Goal: Transaction & Acquisition: Download file/media

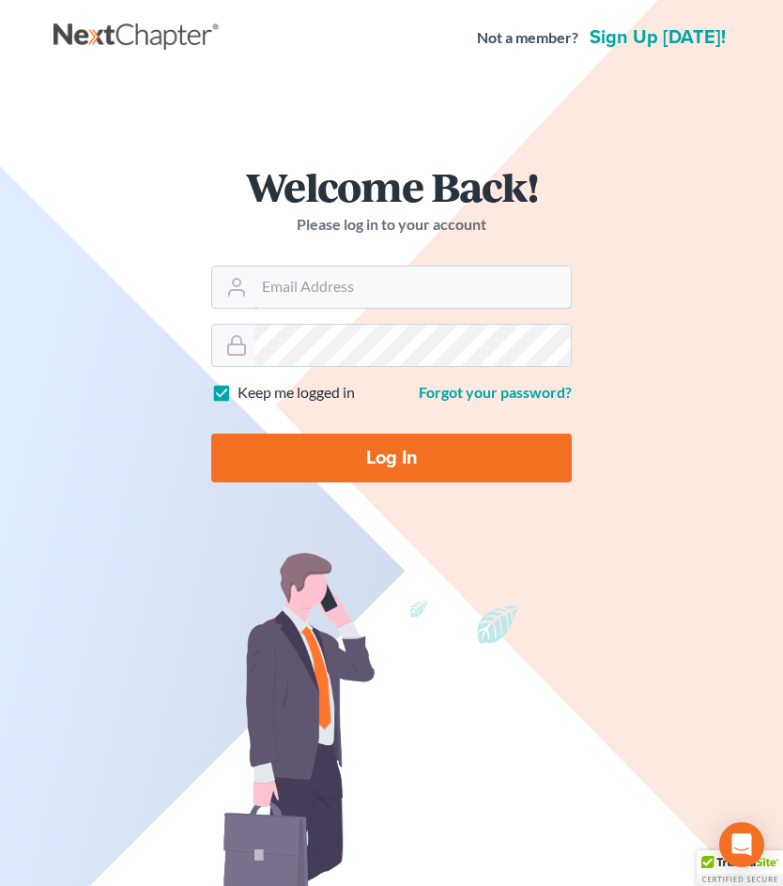
type input "[EMAIL_ADDRESS][DOMAIN_NAME]"
click at [330, 487] on form "Welcome Back! Please log in to your account Email Address [EMAIL_ADDRESS][DOMAI…" at bounding box center [391, 332] width 451 height 422
click at [344, 463] on input "Log In" at bounding box center [391, 458] width 361 height 49
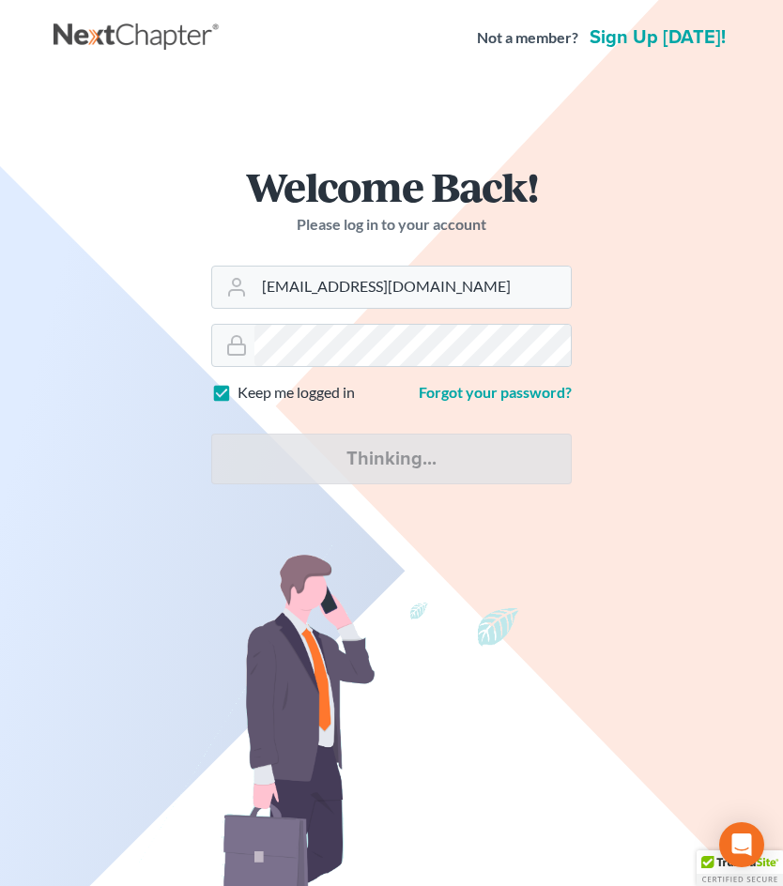
type input "Thinking..."
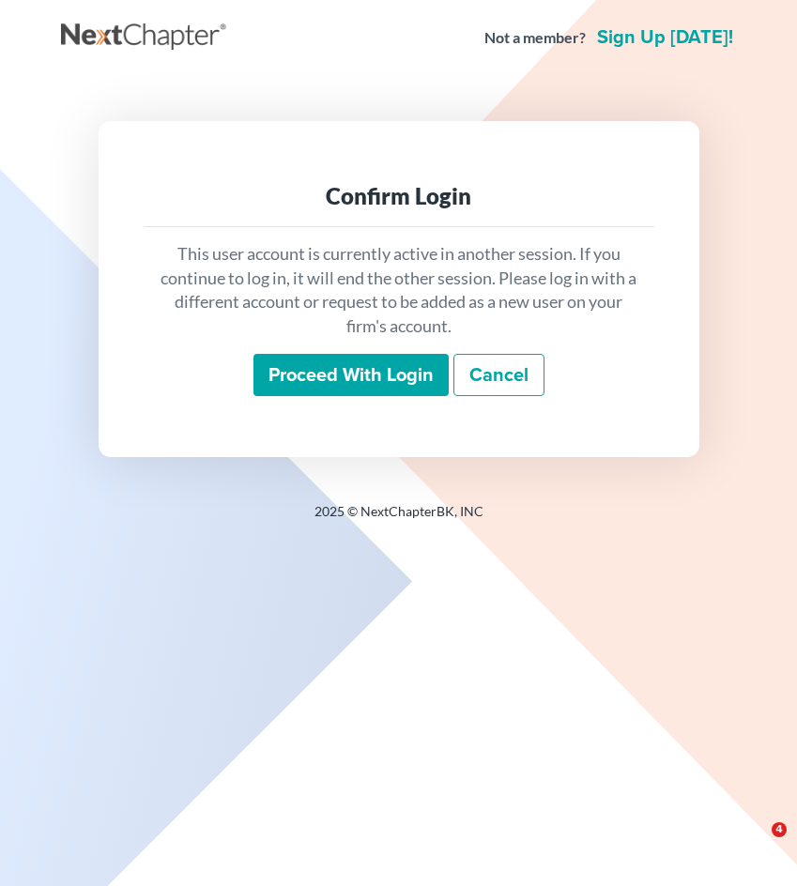
click at [348, 384] on input "Proceed with login" at bounding box center [351, 375] width 195 height 43
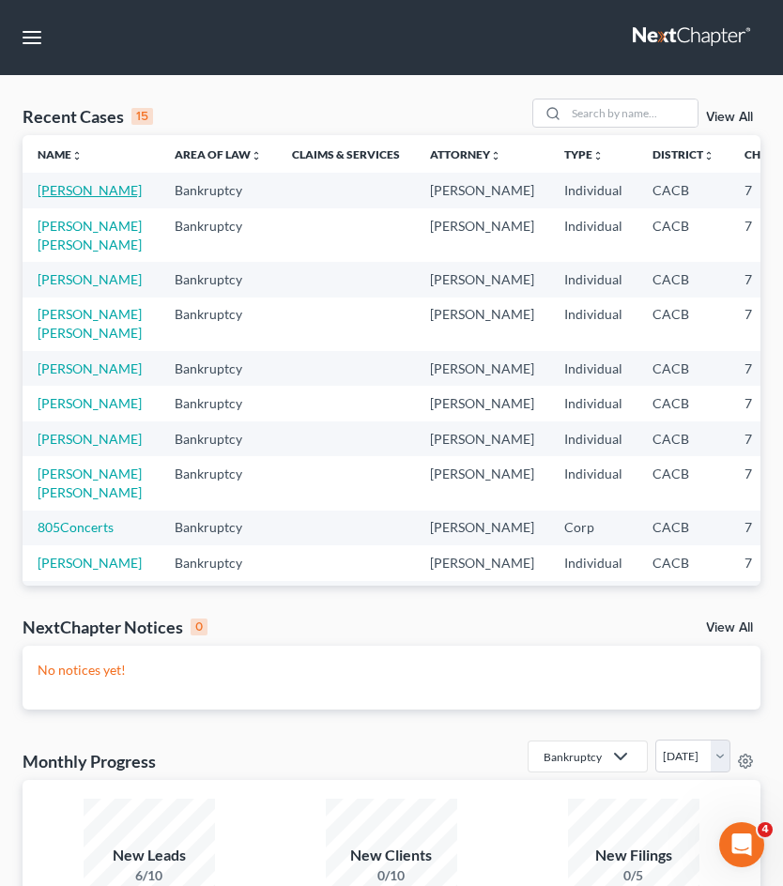
click at [58, 198] on link "Hernandez-Cortez, Kevin" at bounding box center [90, 190] width 104 height 16
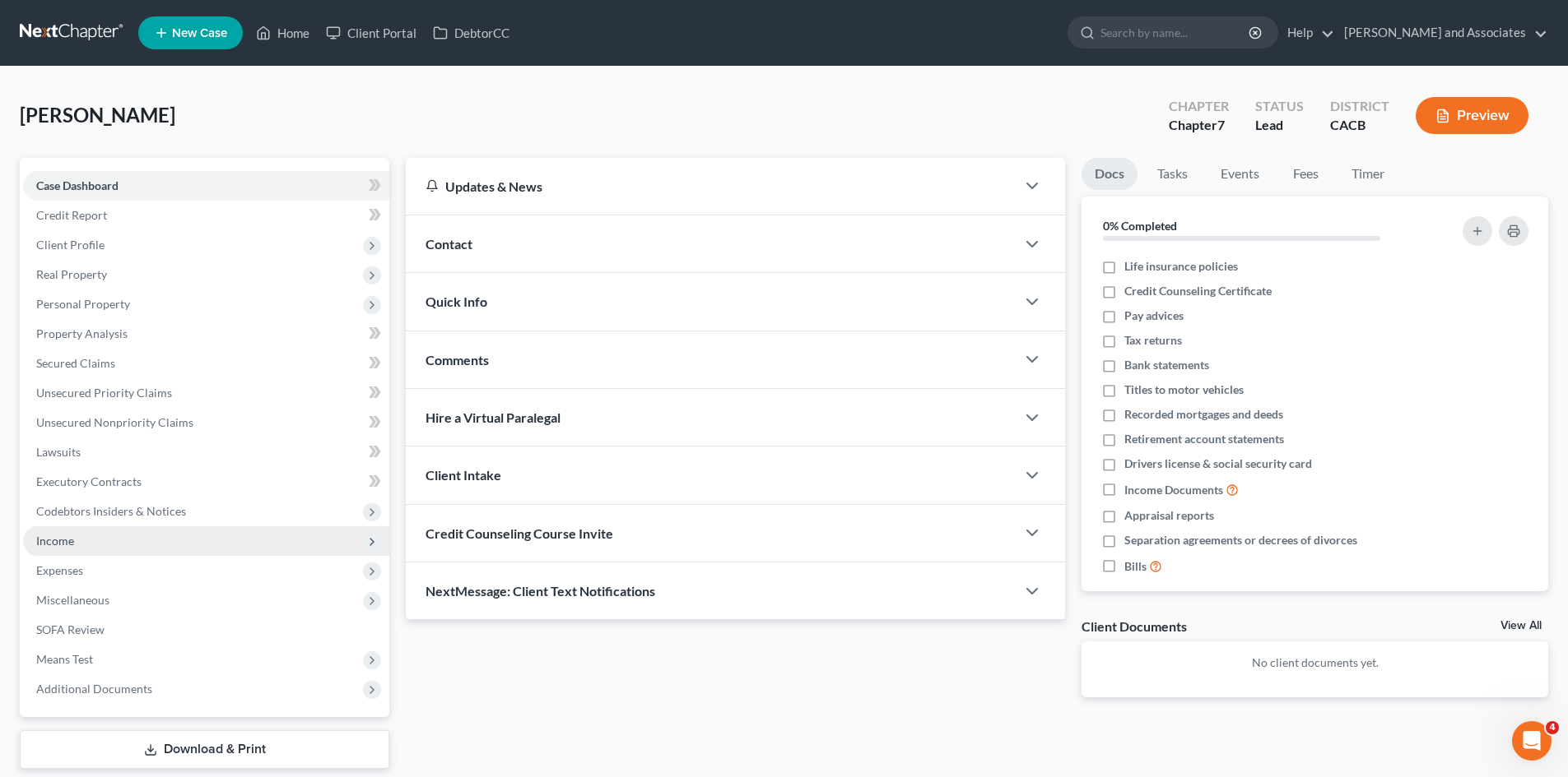
click at [114, 534] on span "Income" at bounding box center [206, 541] width 366 height 30
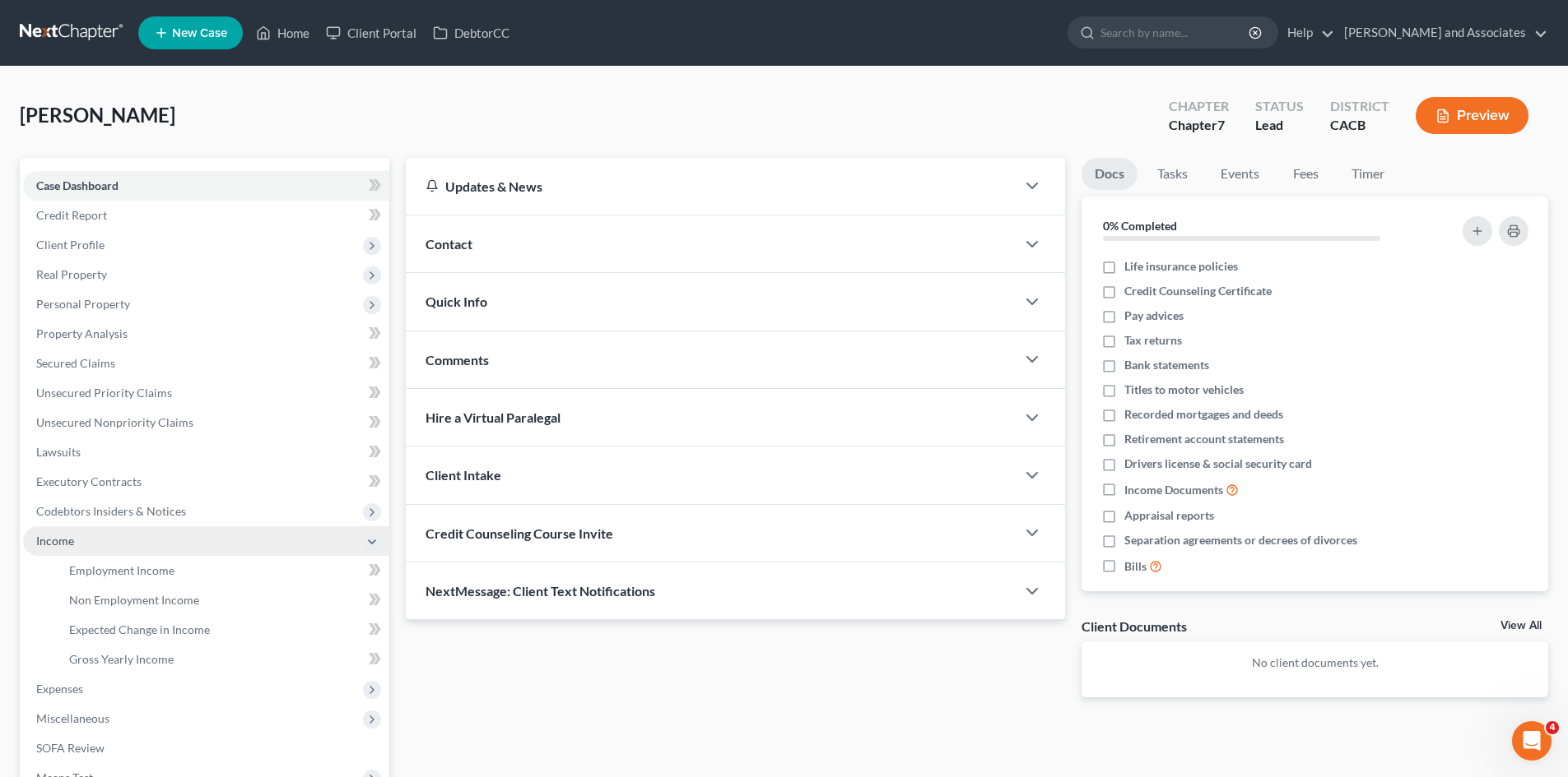
click at [114, 537] on span "Income" at bounding box center [206, 541] width 366 height 30
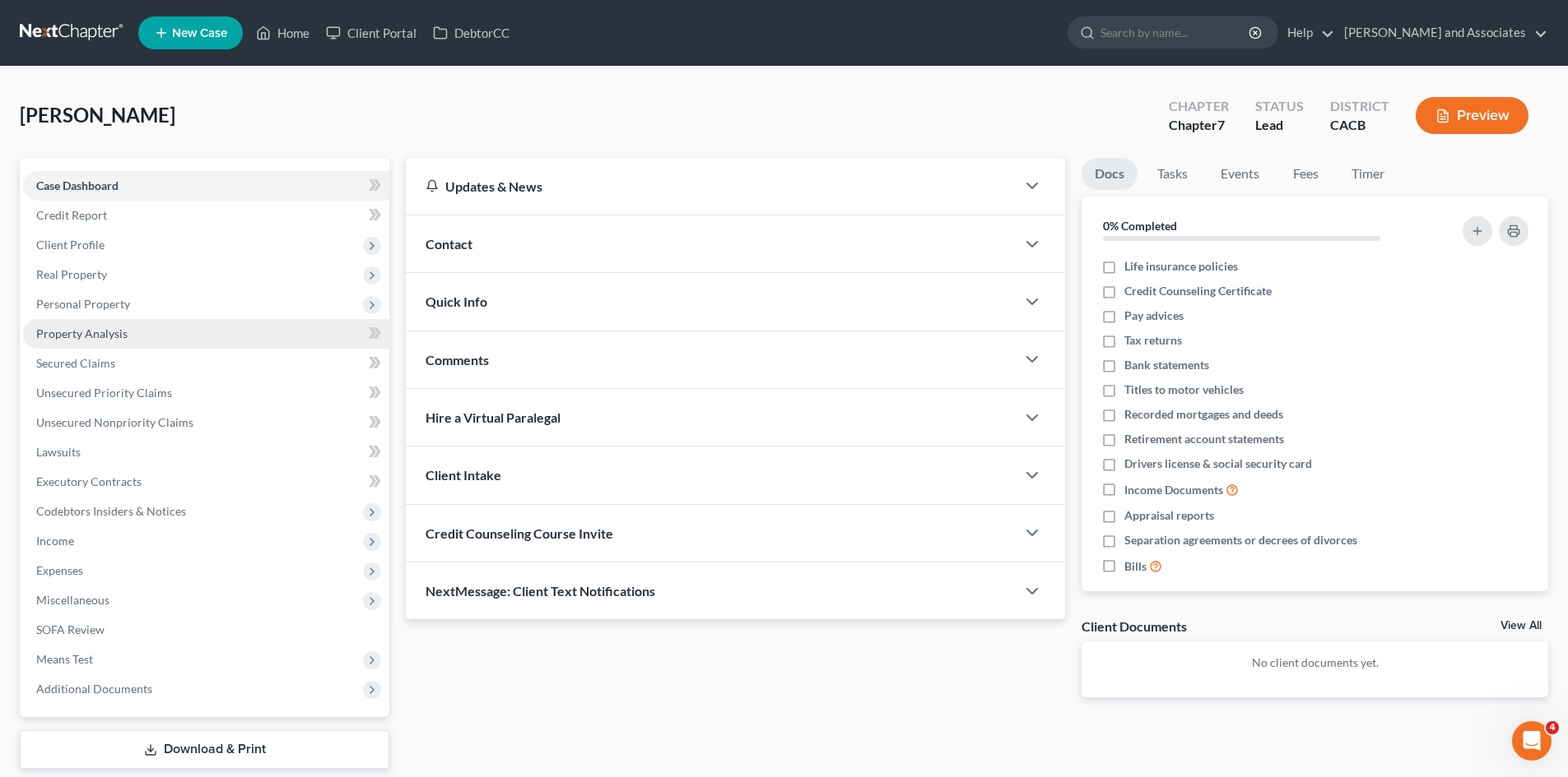
click at [201, 344] on link "Property Analysis" at bounding box center [206, 334] width 366 height 30
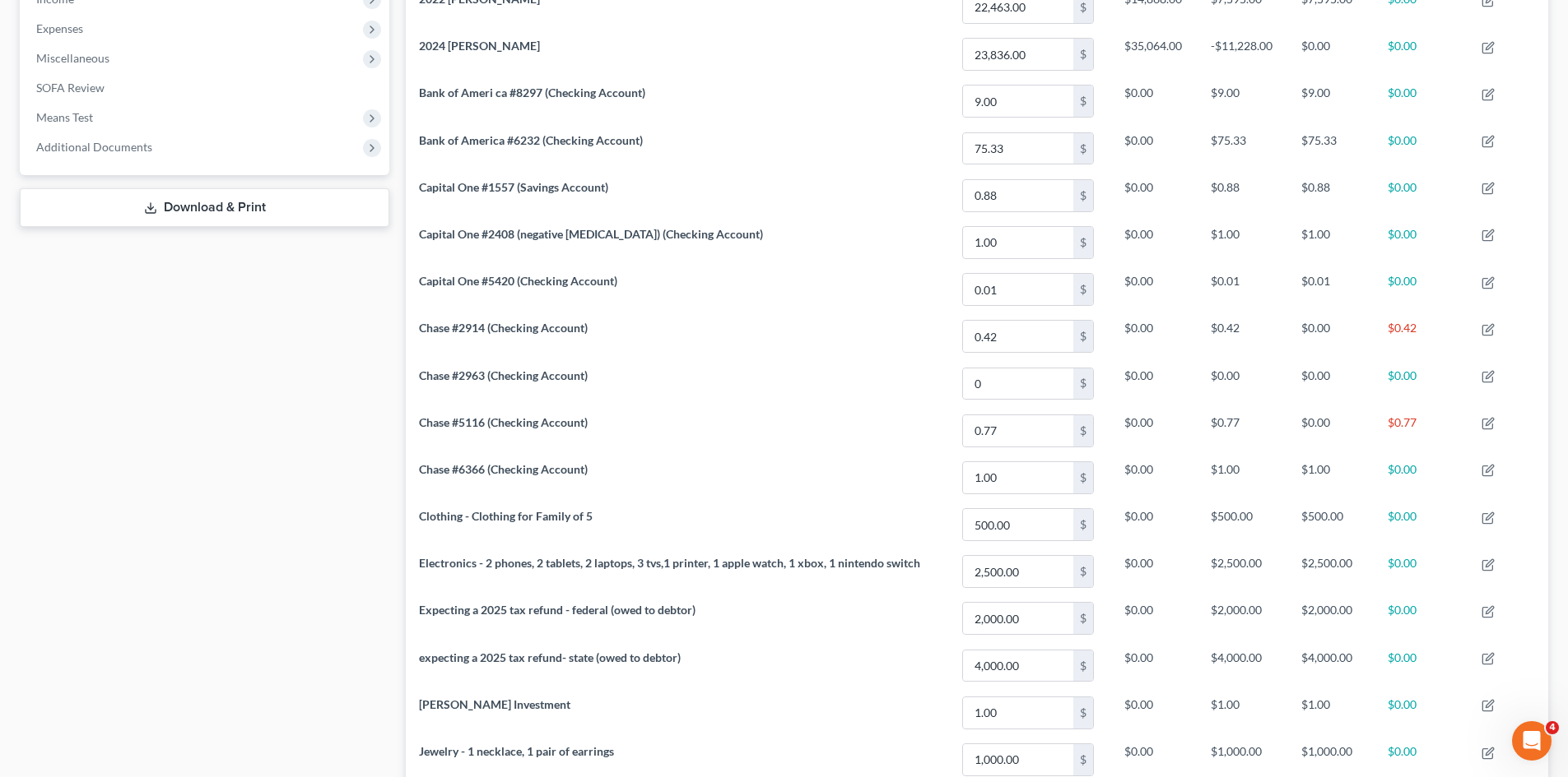
scroll to position [131, 0]
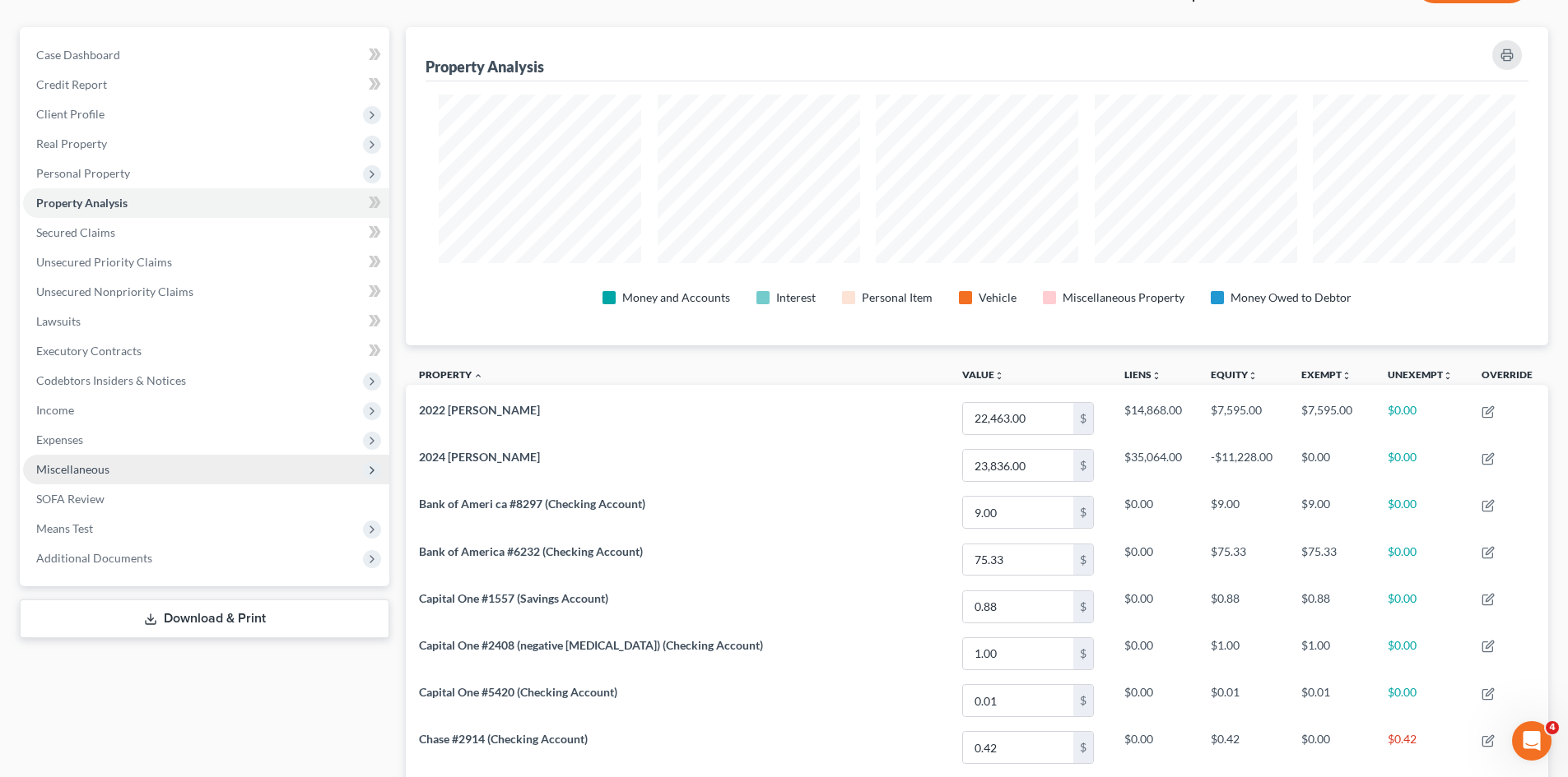
click at [125, 472] on span "Miscellaneous" at bounding box center [206, 470] width 366 height 30
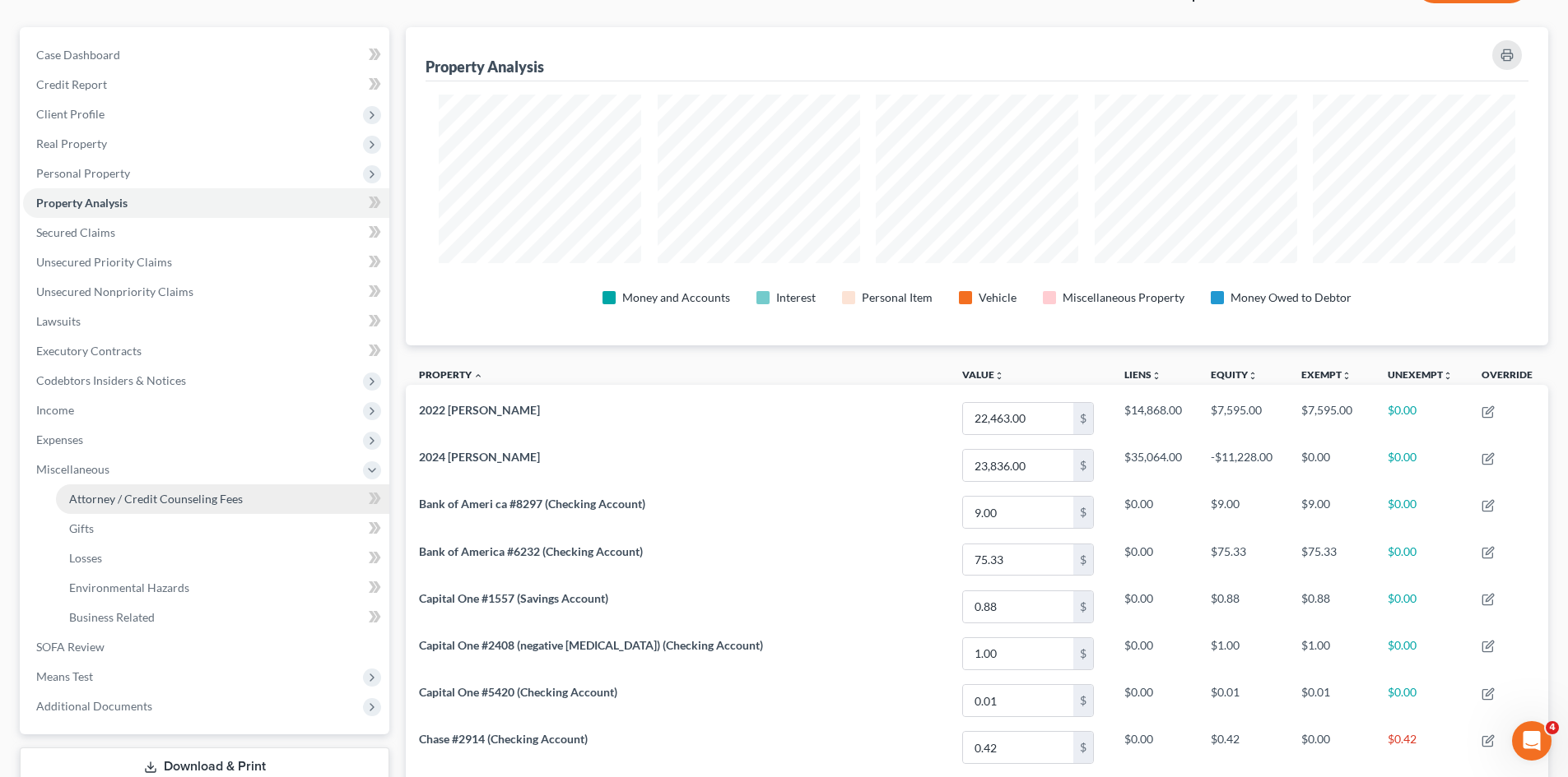
click at [117, 492] on span "Attorney / Credit Counseling Fees" at bounding box center [156, 499] width 174 height 14
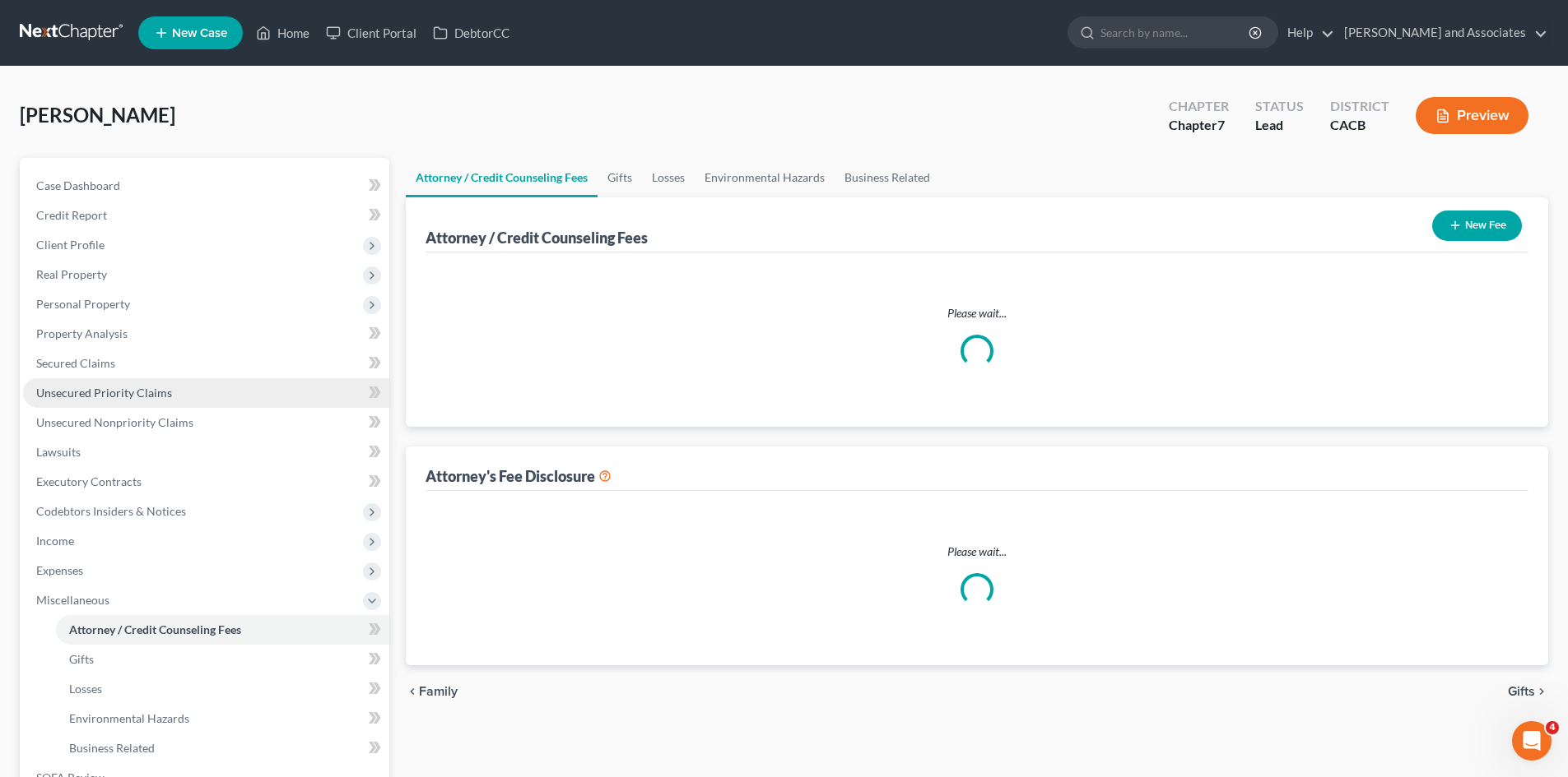
select select "0"
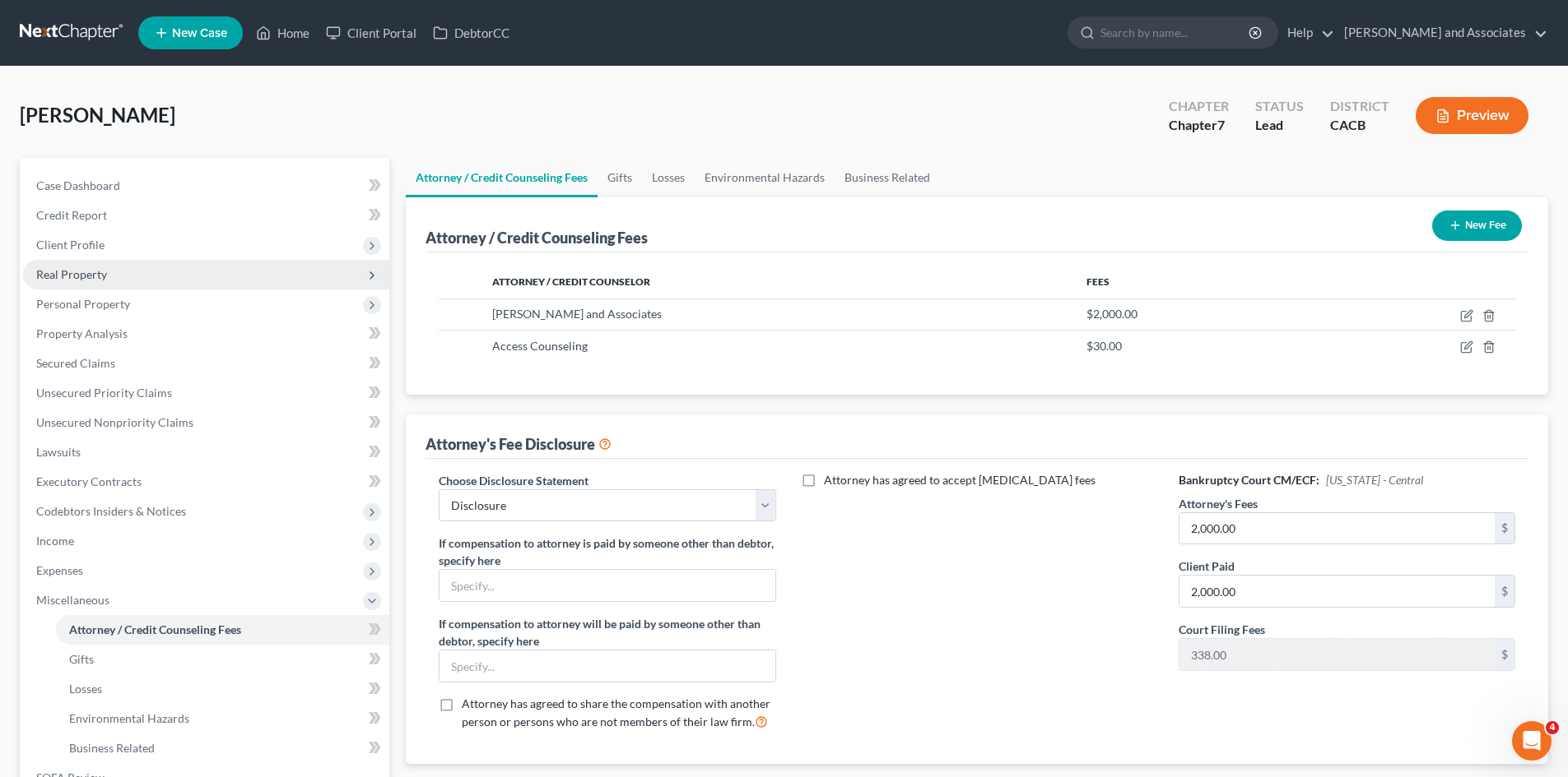
click at [138, 278] on span "Real Property" at bounding box center [206, 275] width 366 height 30
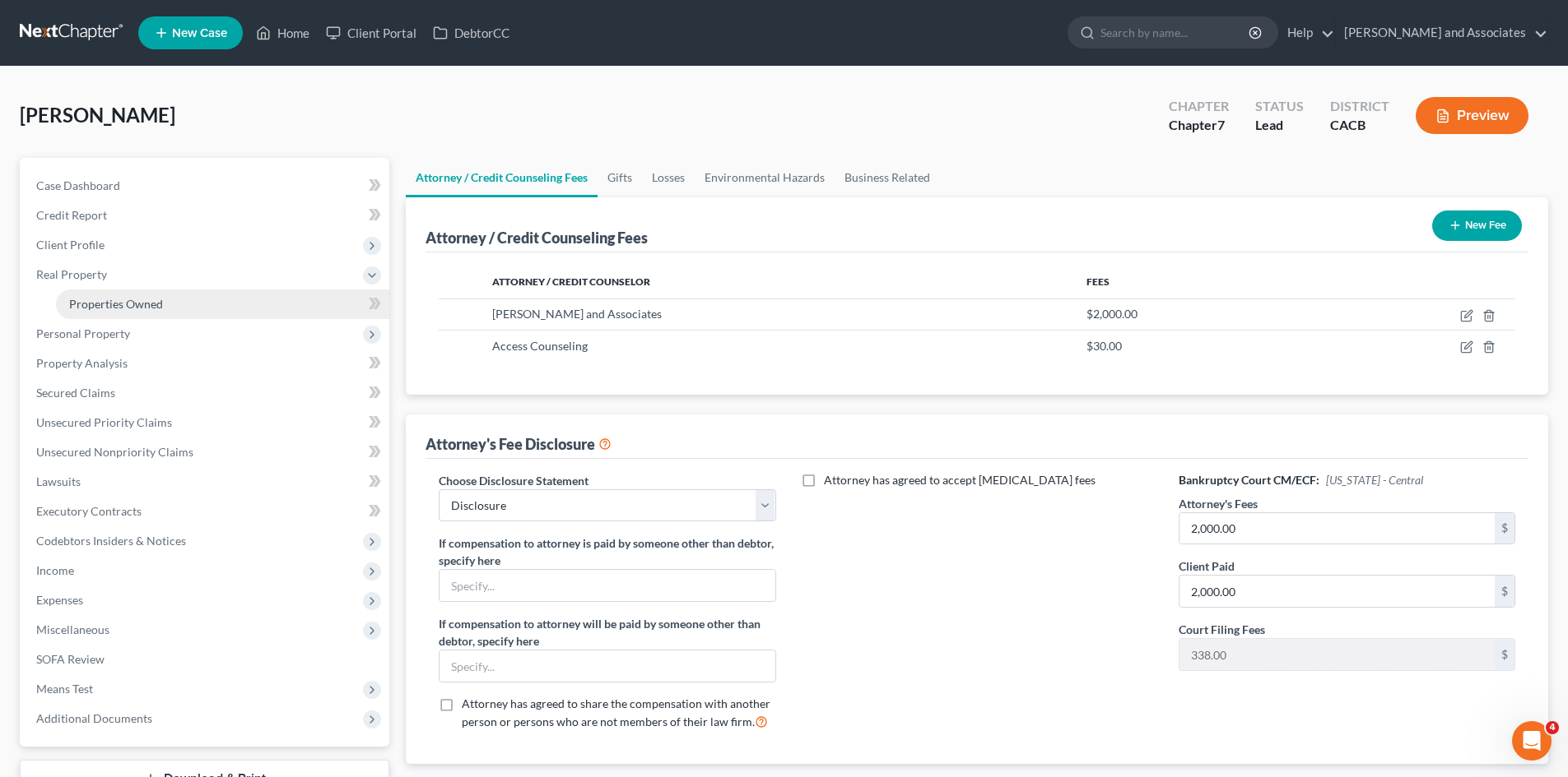
click at [144, 312] on link "Properties Owned" at bounding box center [223, 305] width 333 height 30
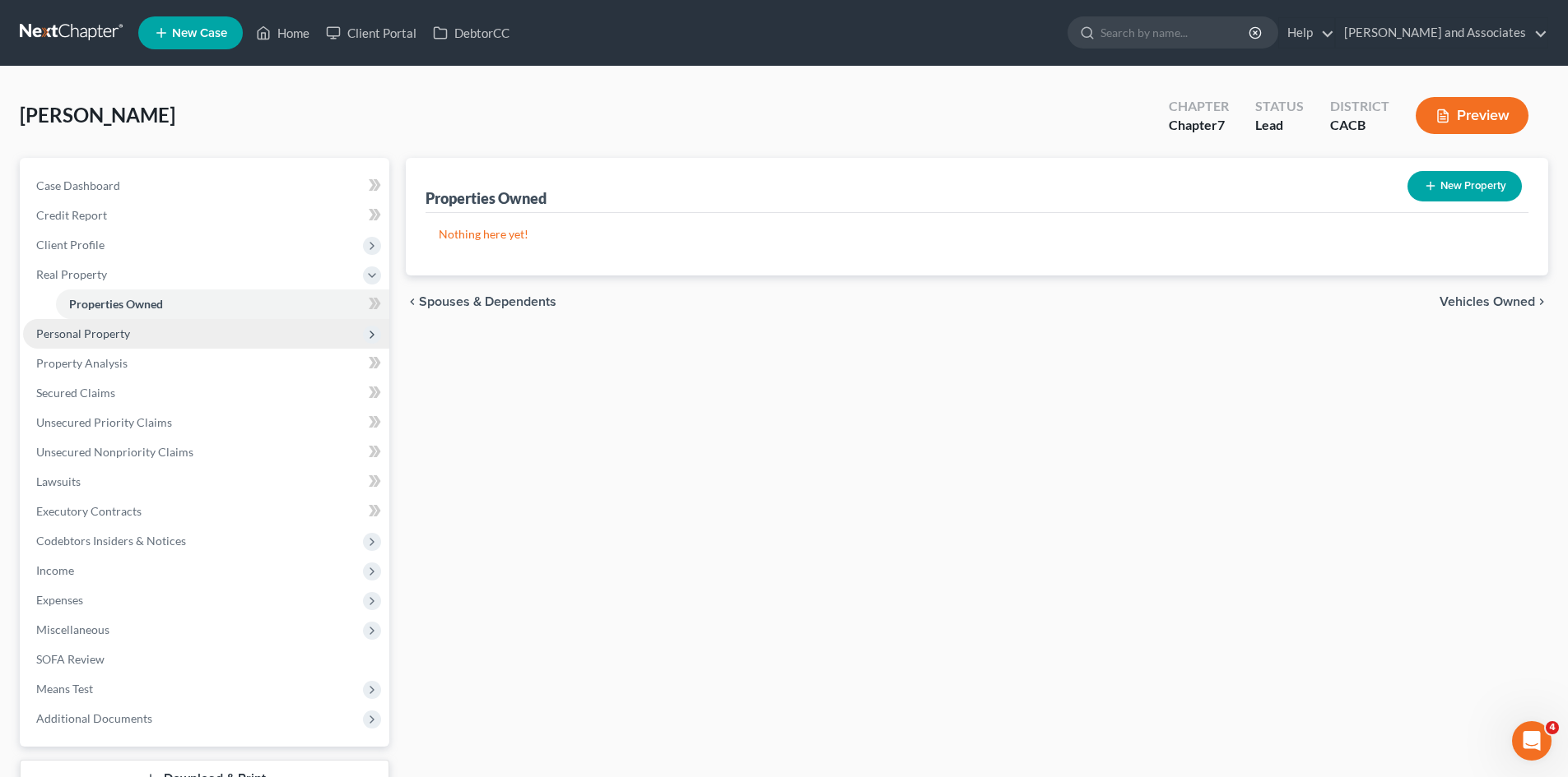
click at [154, 330] on span "Personal Property" at bounding box center [206, 334] width 366 height 30
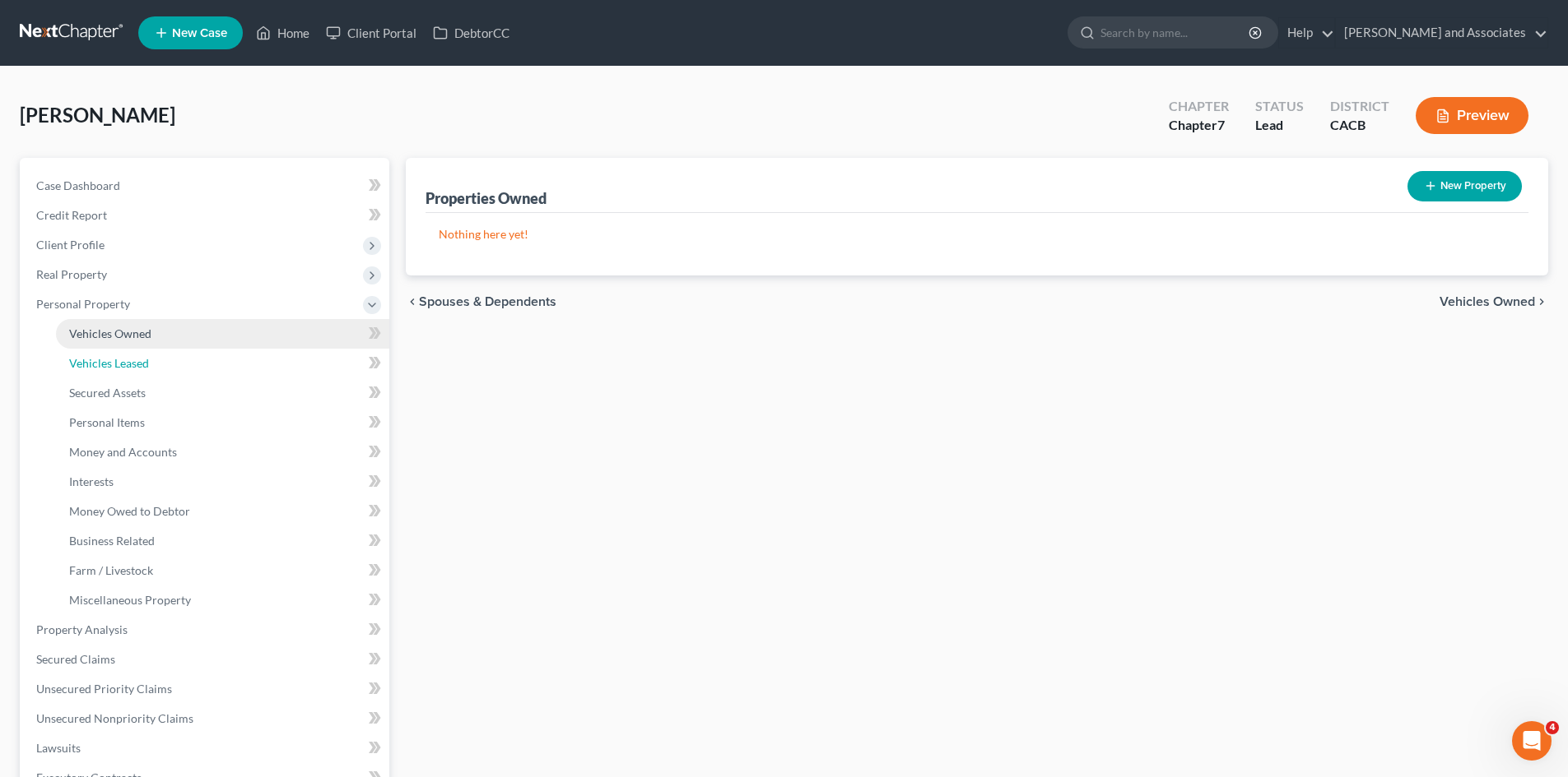
click at [182, 355] on link "Vehicles Leased" at bounding box center [223, 364] width 333 height 30
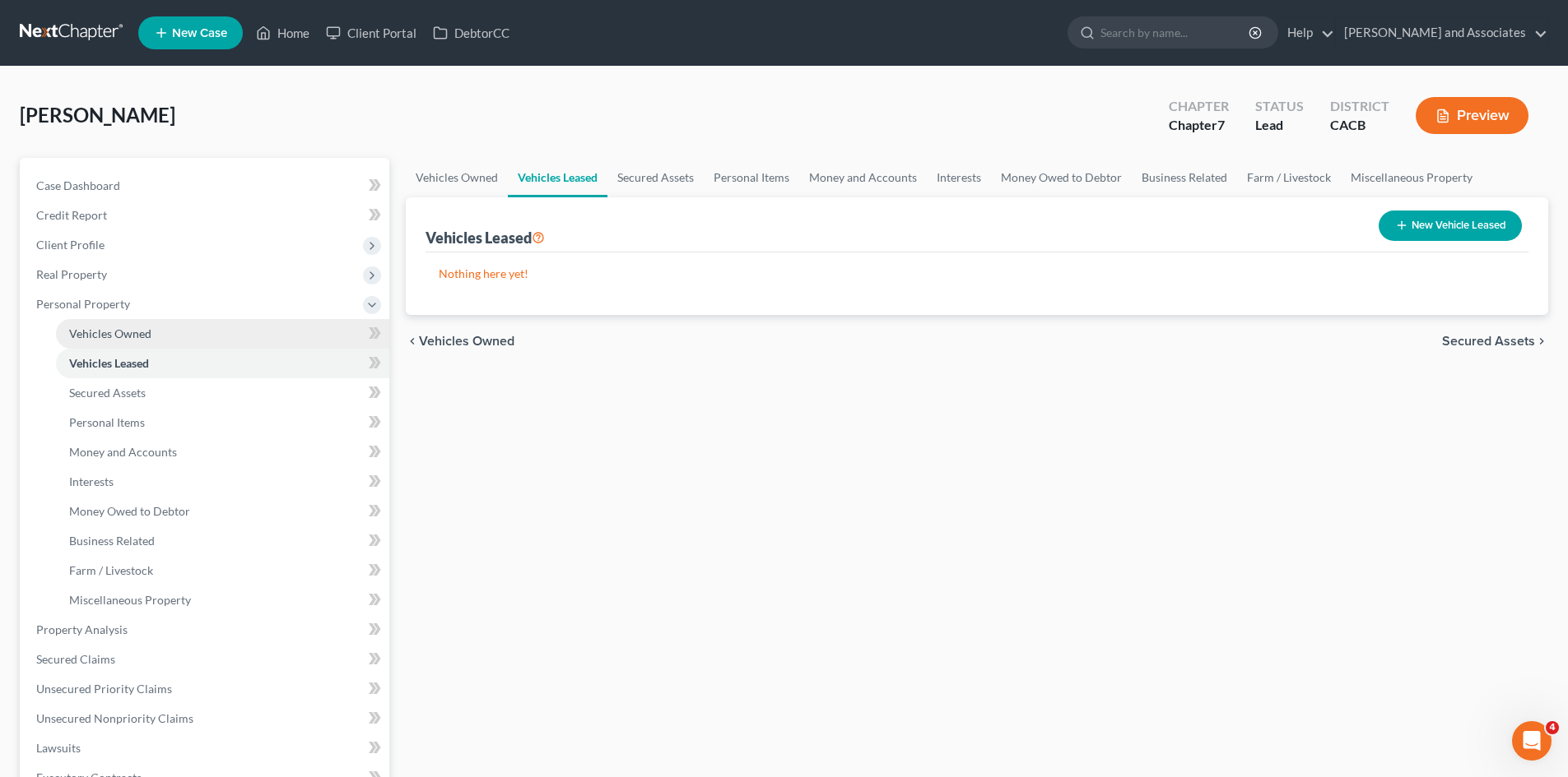
click at [207, 333] on link "Vehicles Owned" at bounding box center [223, 334] width 333 height 30
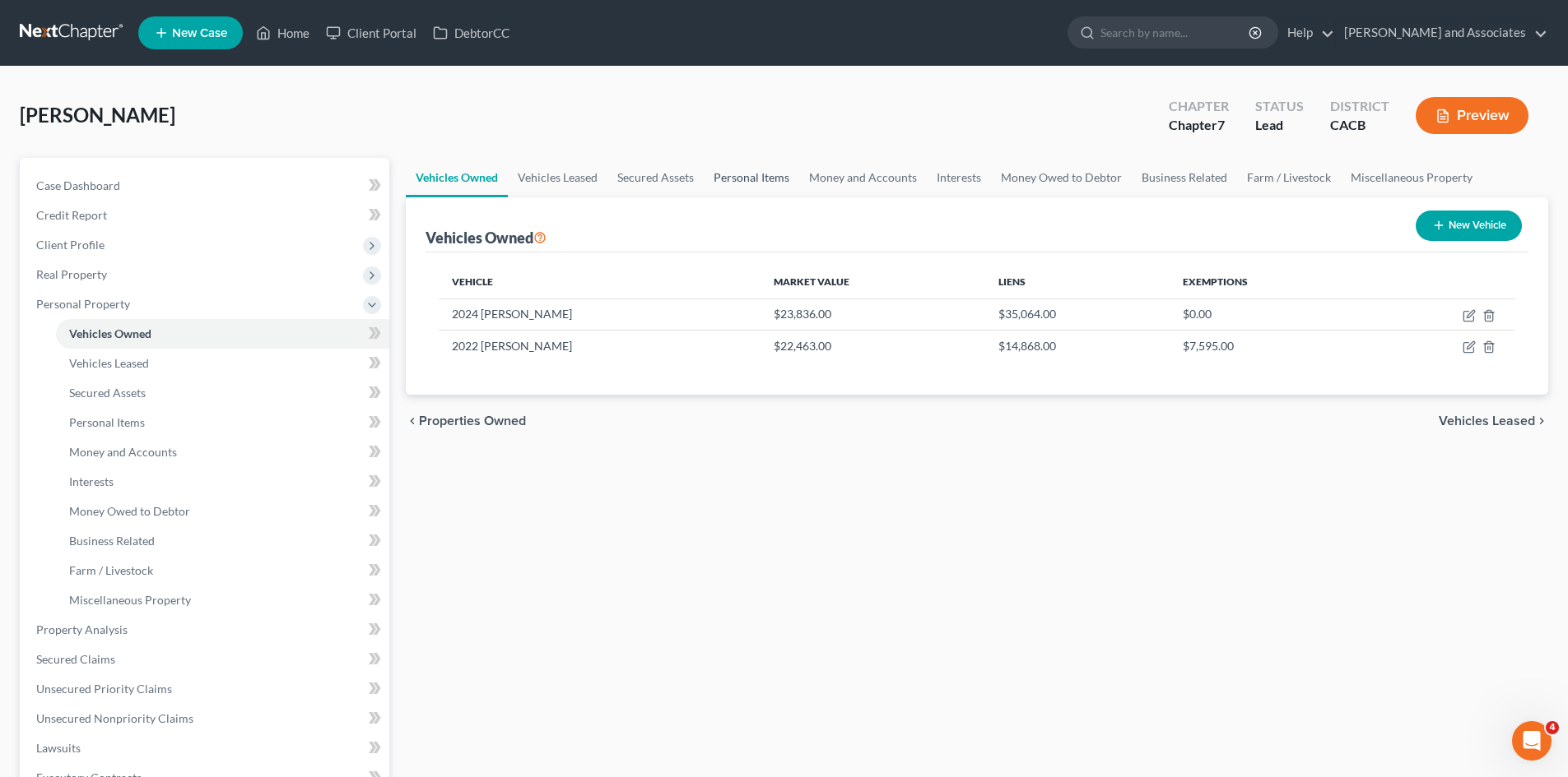
click at [698, 179] on link "Personal Items" at bounding box center [751, 177] width 96 height 39
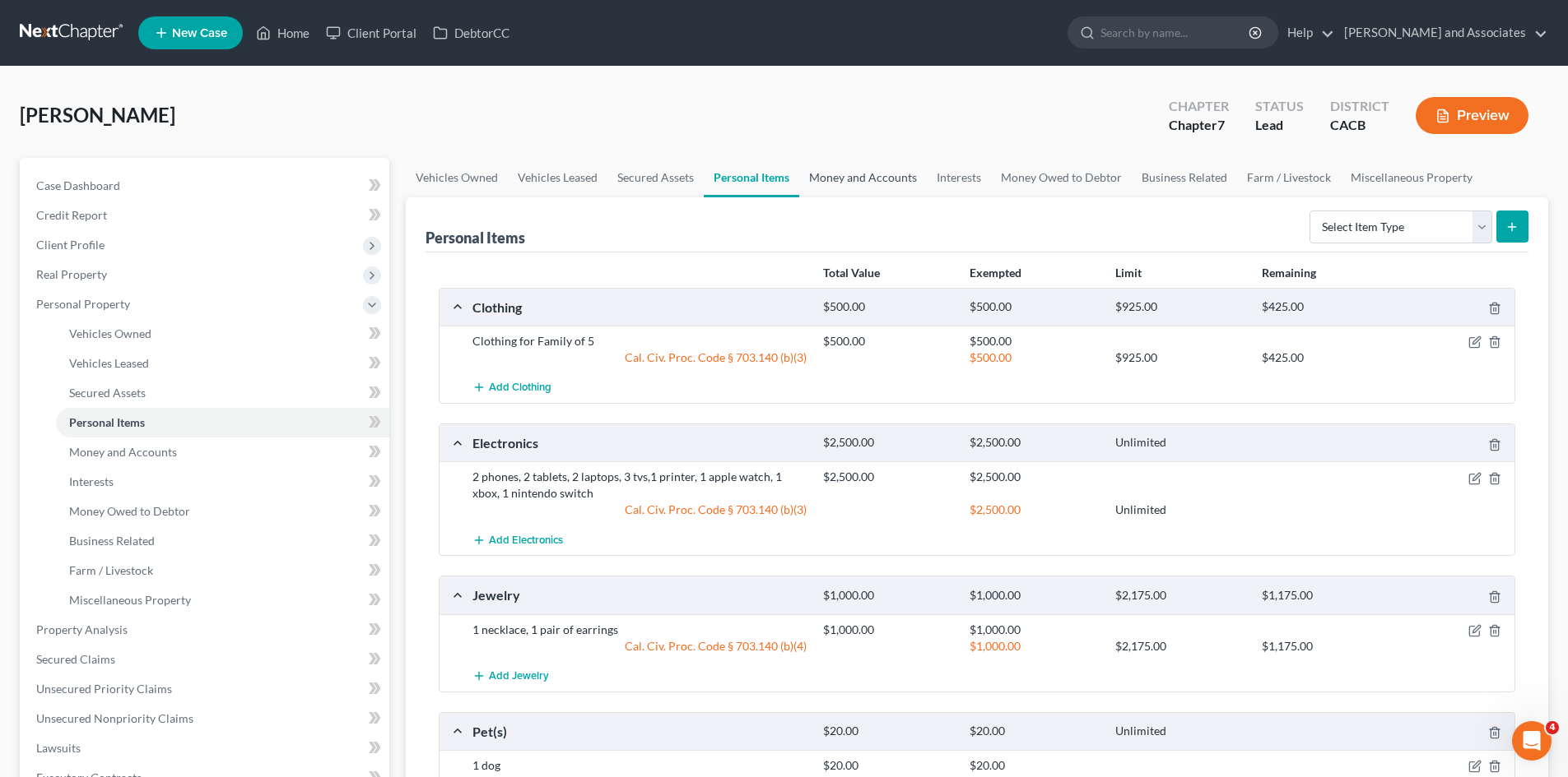
click at [698, 177] on link "Money and Accounts" at bounding box center [863, 177] width 128 height 39
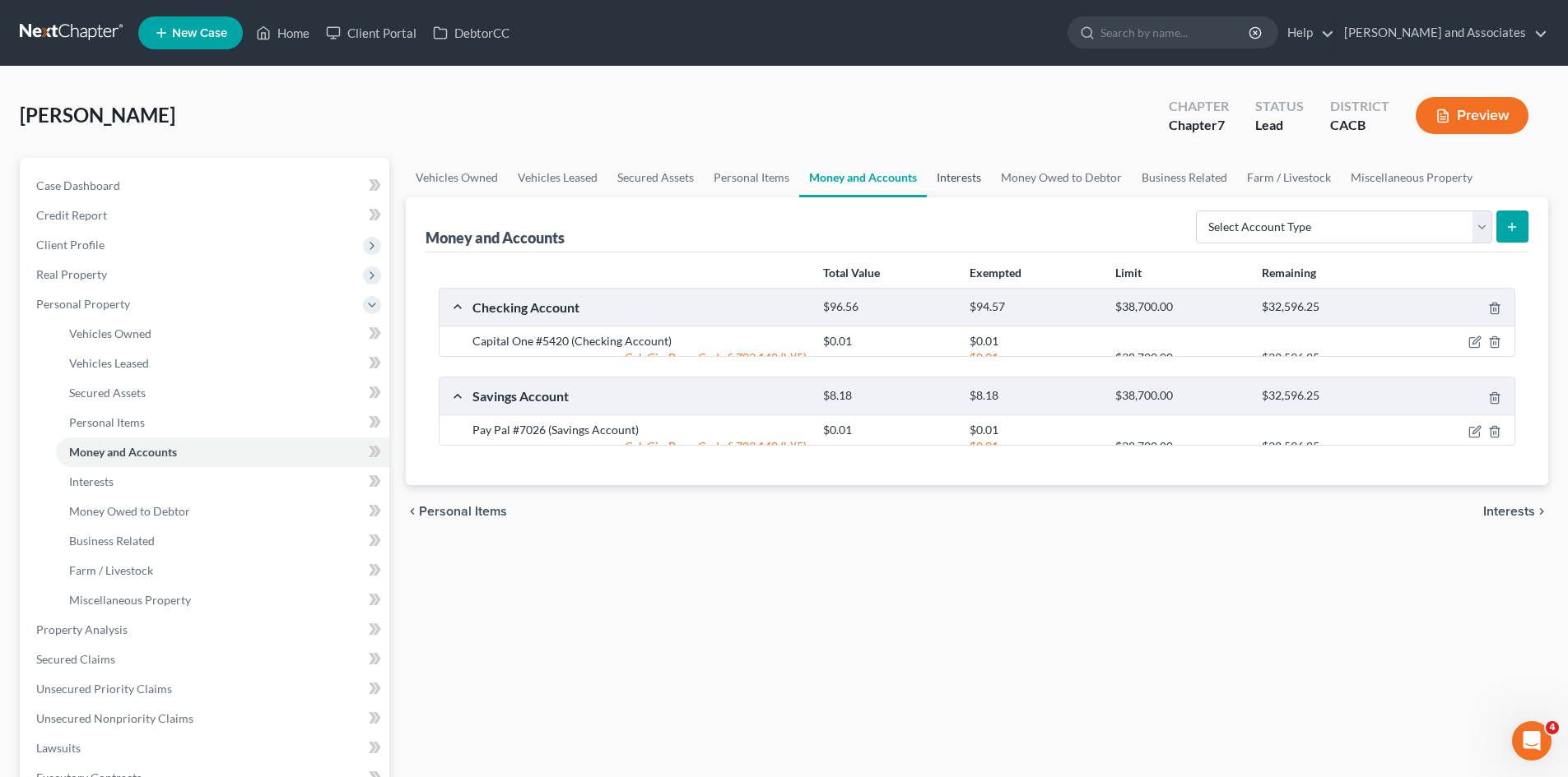
click at [698, 177] on link "Interests" at bounding box center [958, 177] width 64 height 39
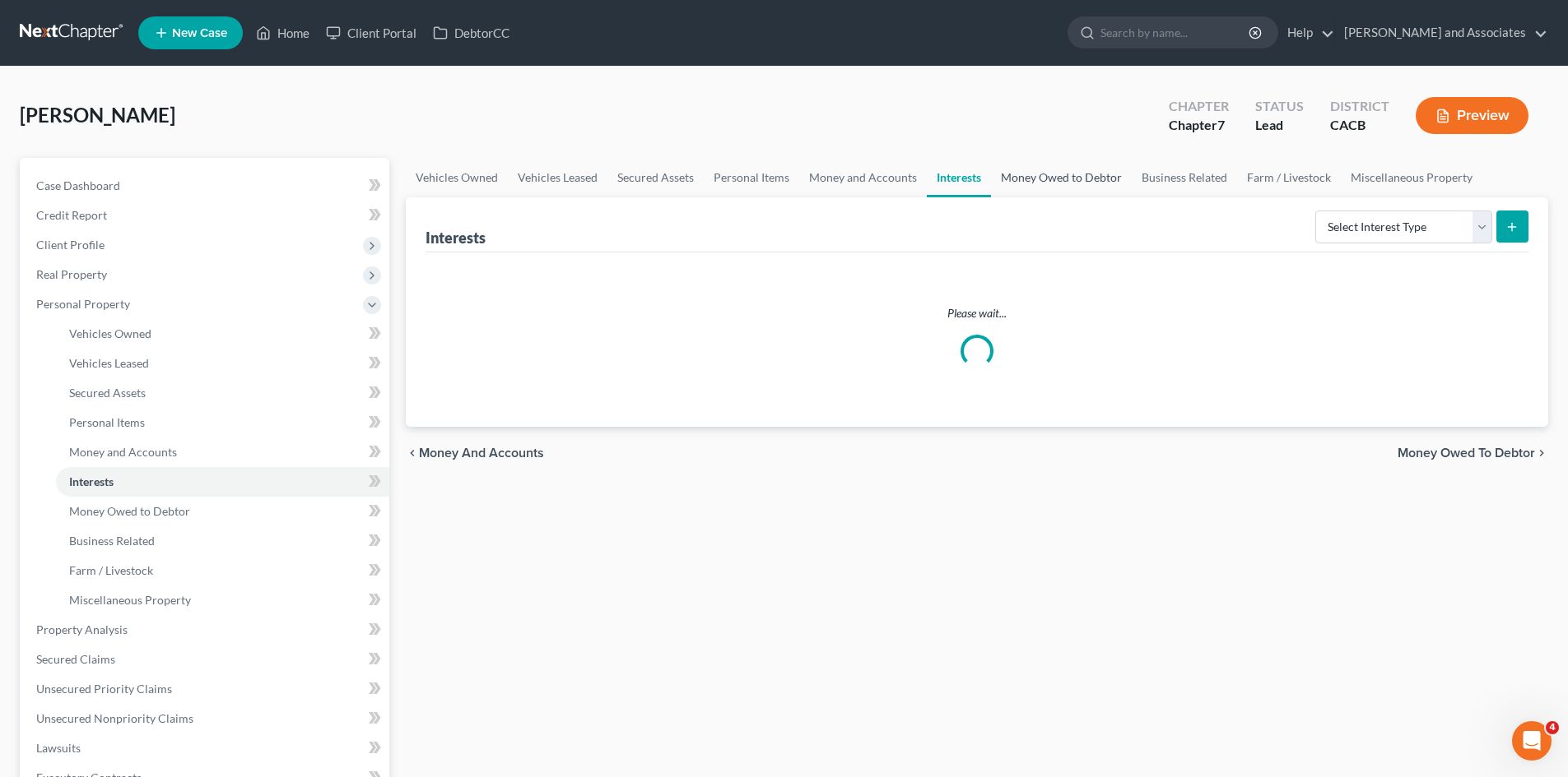
click at [698, 177] on link "Money Owed to Debtor" at bounding box center [1061, 177] width 141 height 39
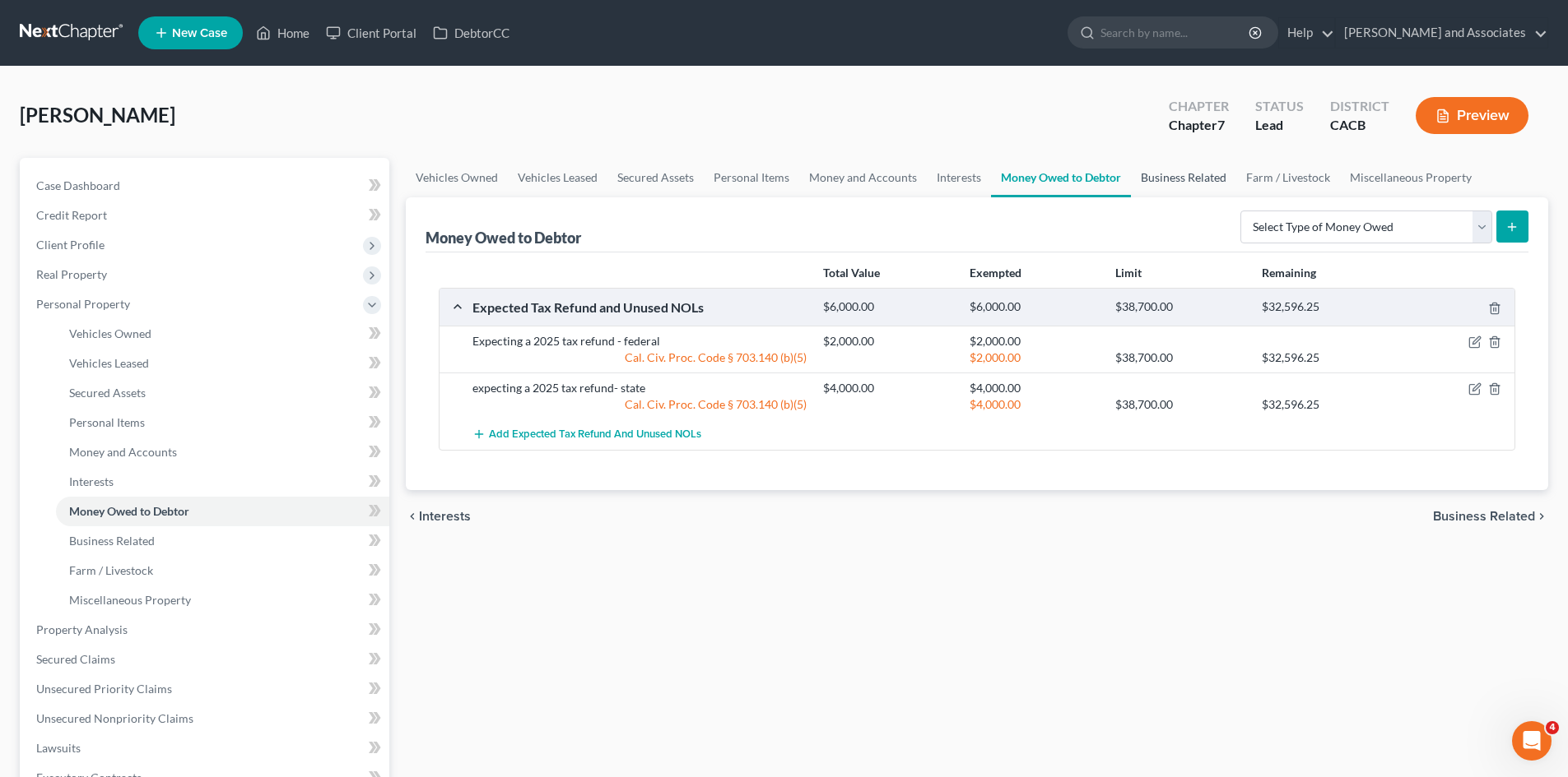
click at [698, 178] on link "Business Related" at bounding box center [1183, 177] width 105 height 39
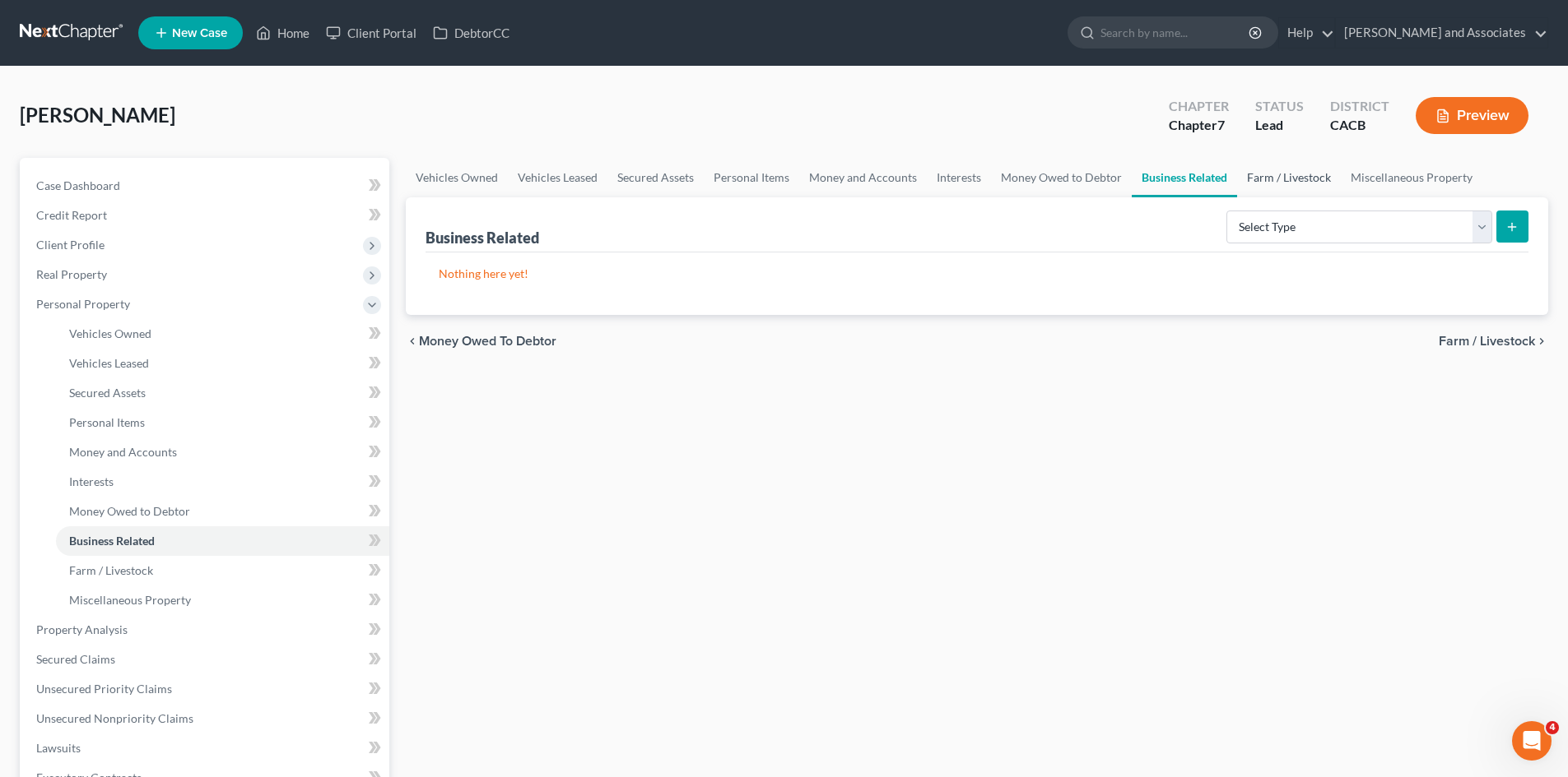
click at [698, 179] on link "Farm / Livestock" at bounding box center [1288, 177] width 103 height 39
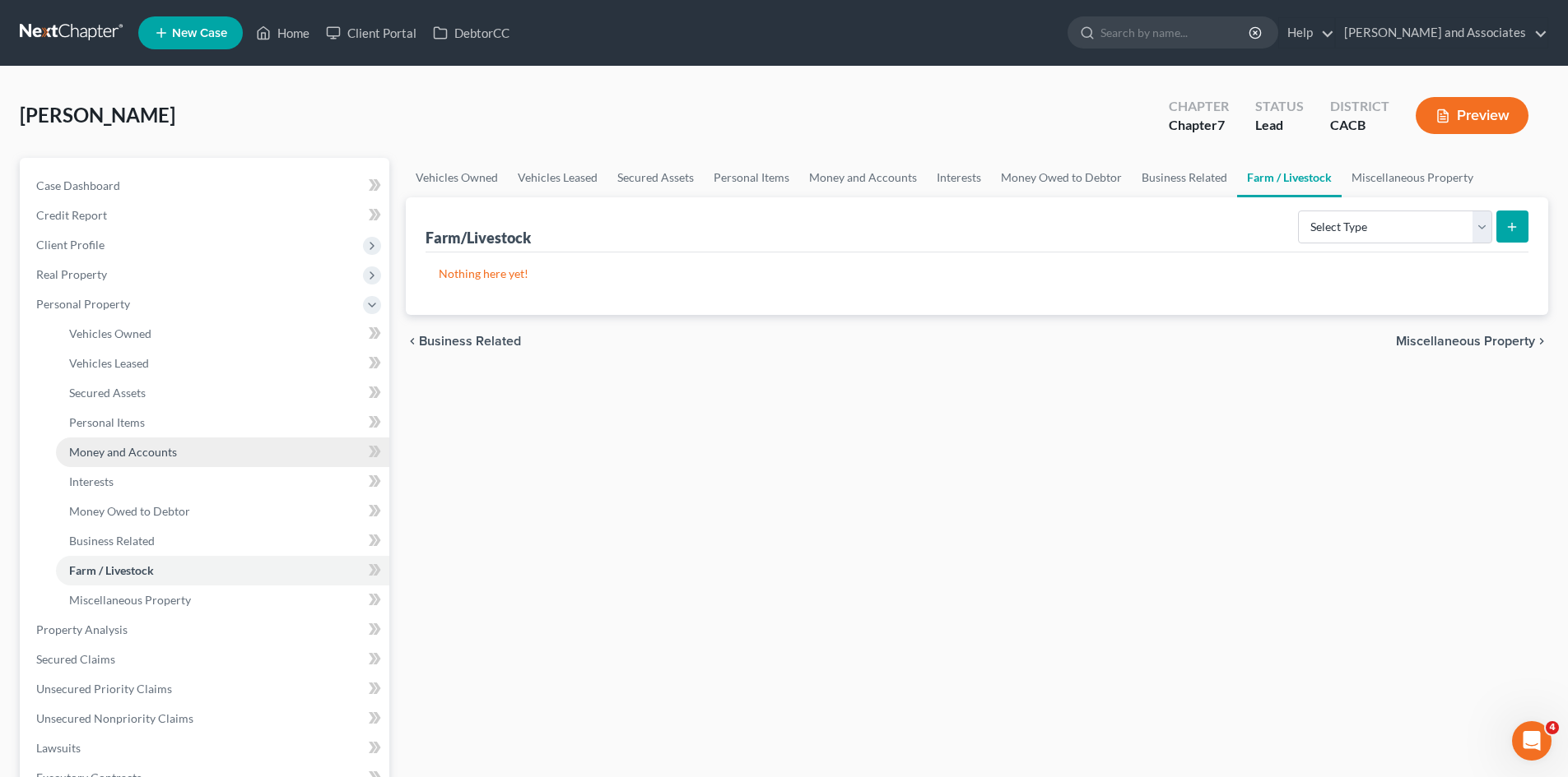
click at [252, 455] on link "Money and Accounts" at bounding box center [223, 453] width 333 height 30
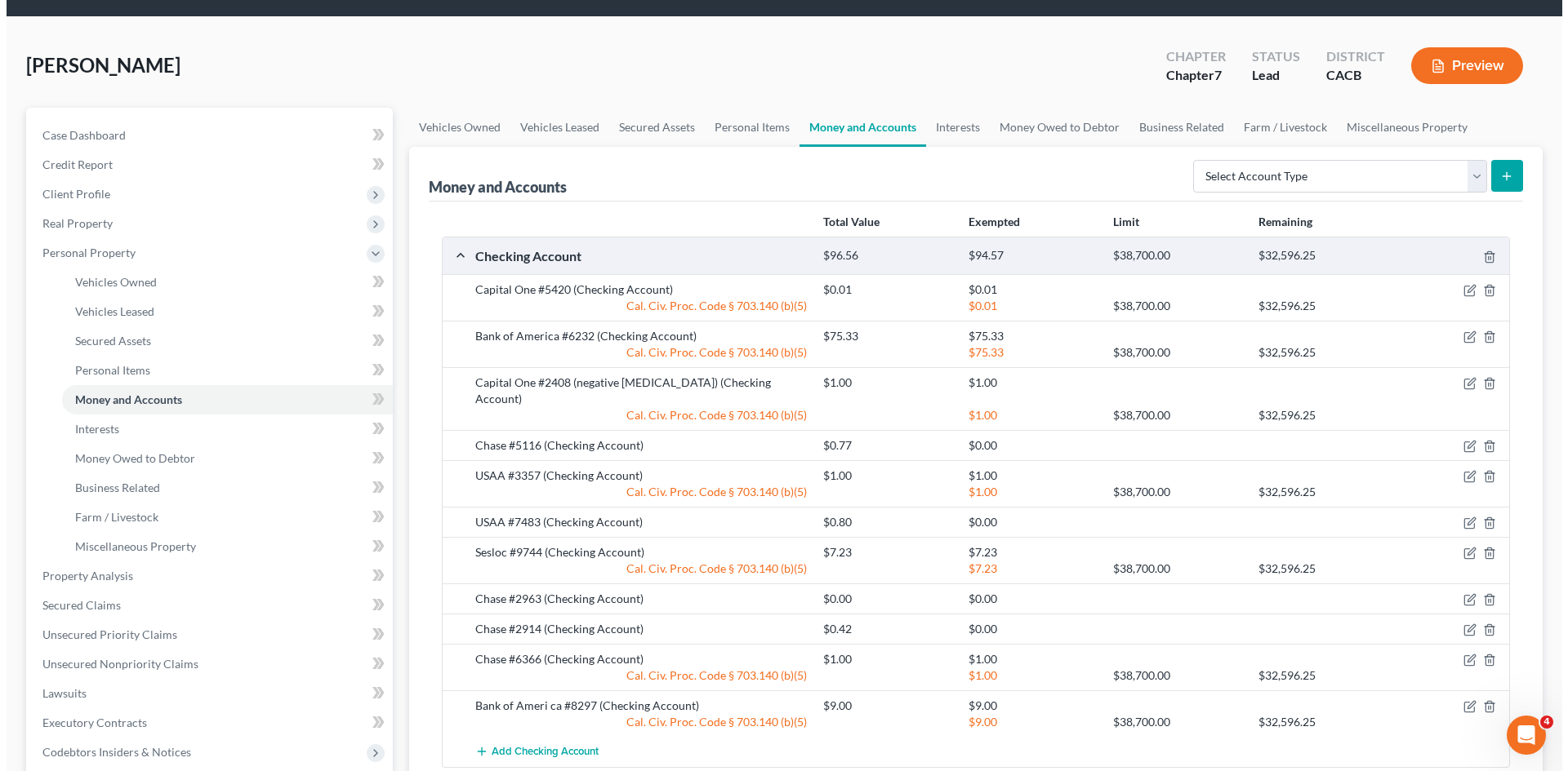
scroll to position [185, 0]
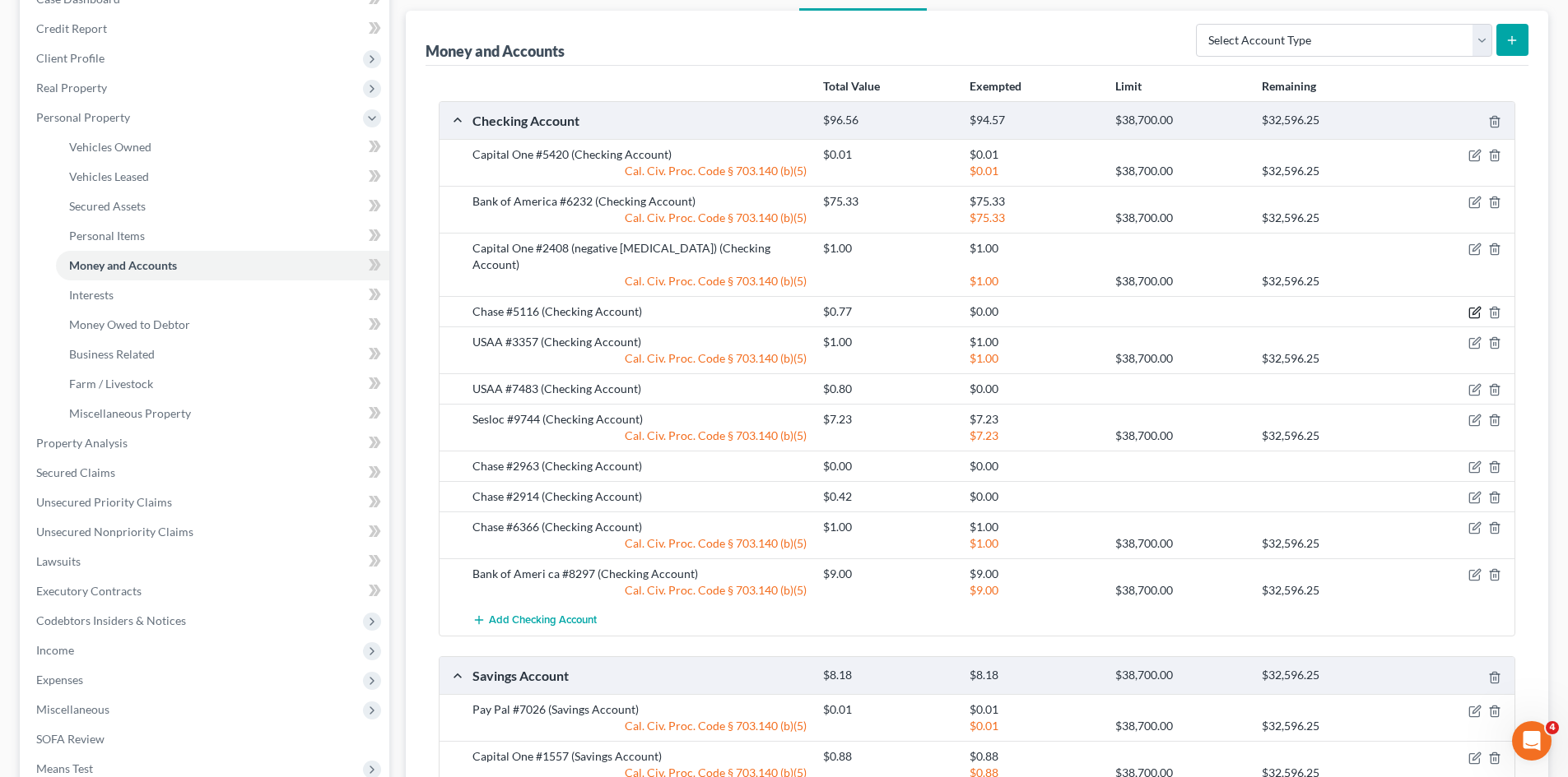
click at [698, 306] on icon "button" at bounding box center [1474, 312] width 13 height 13
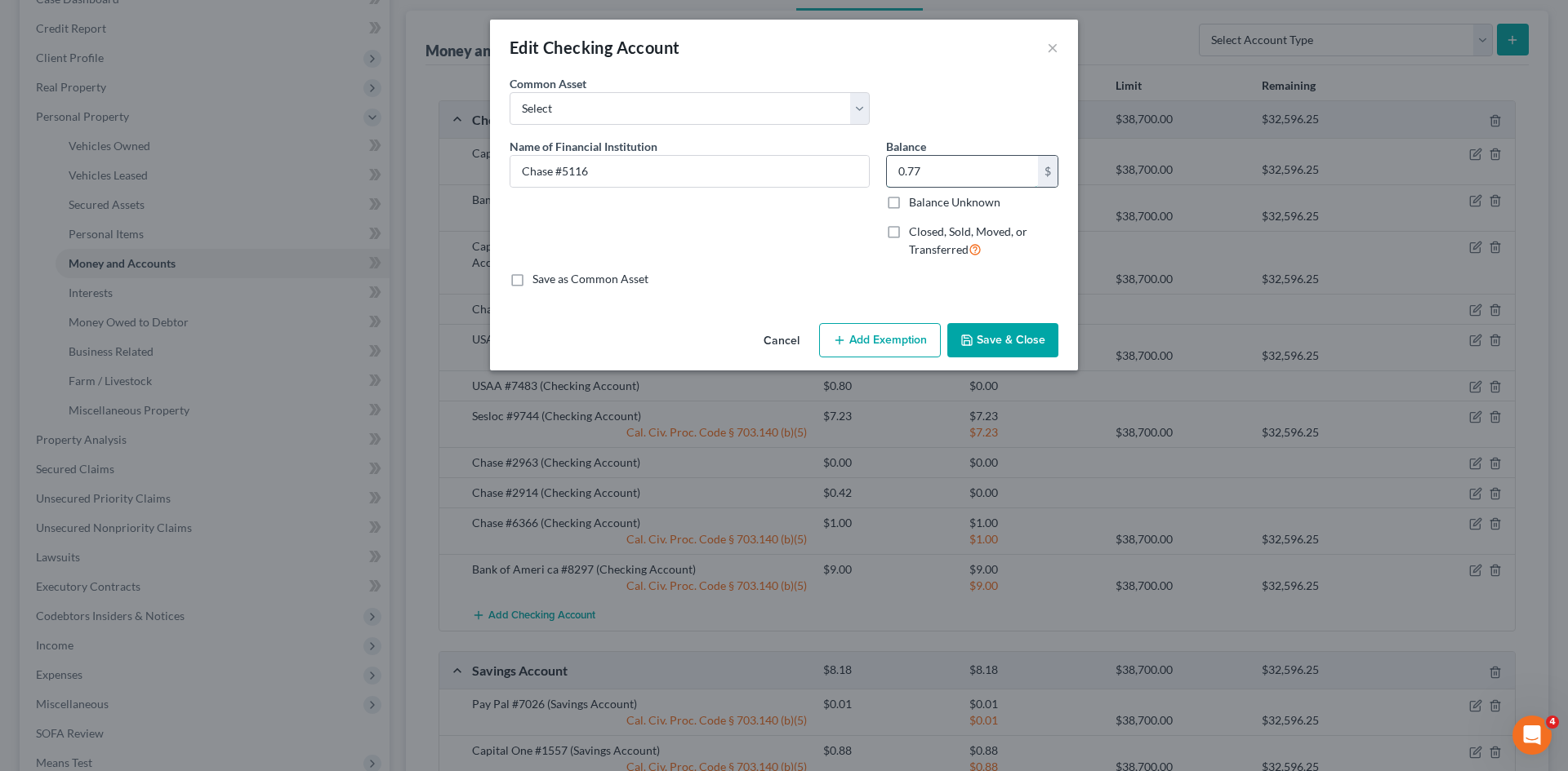
click at [692, 175] on input "0.77" at bounding box center [963, 171] width 151 height 31
type input "1"
click at [692, 349] on button "Add Exemption" at bounding box center [880, 340] width 122 height 34
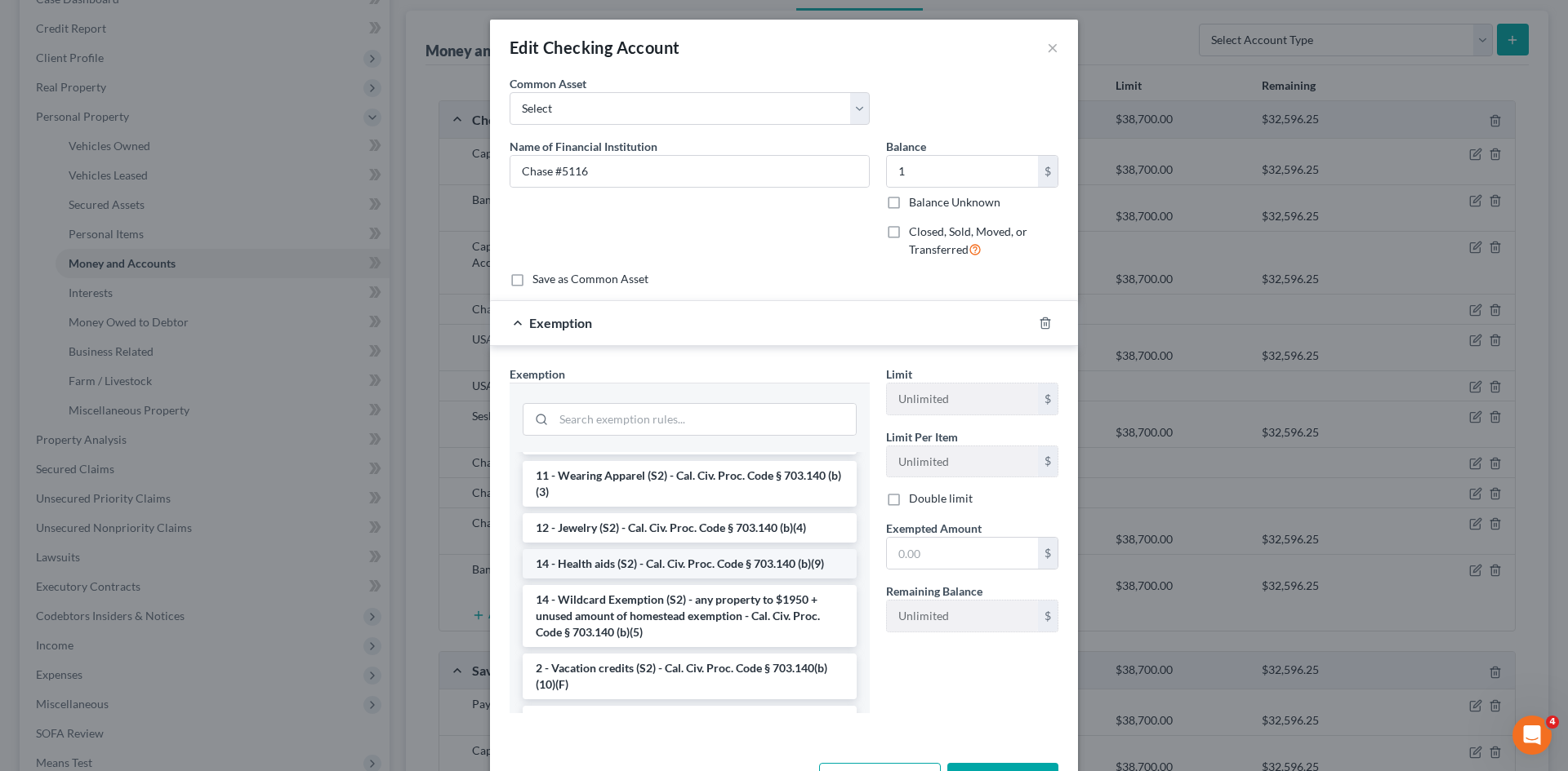
scroll to position [272, 0]
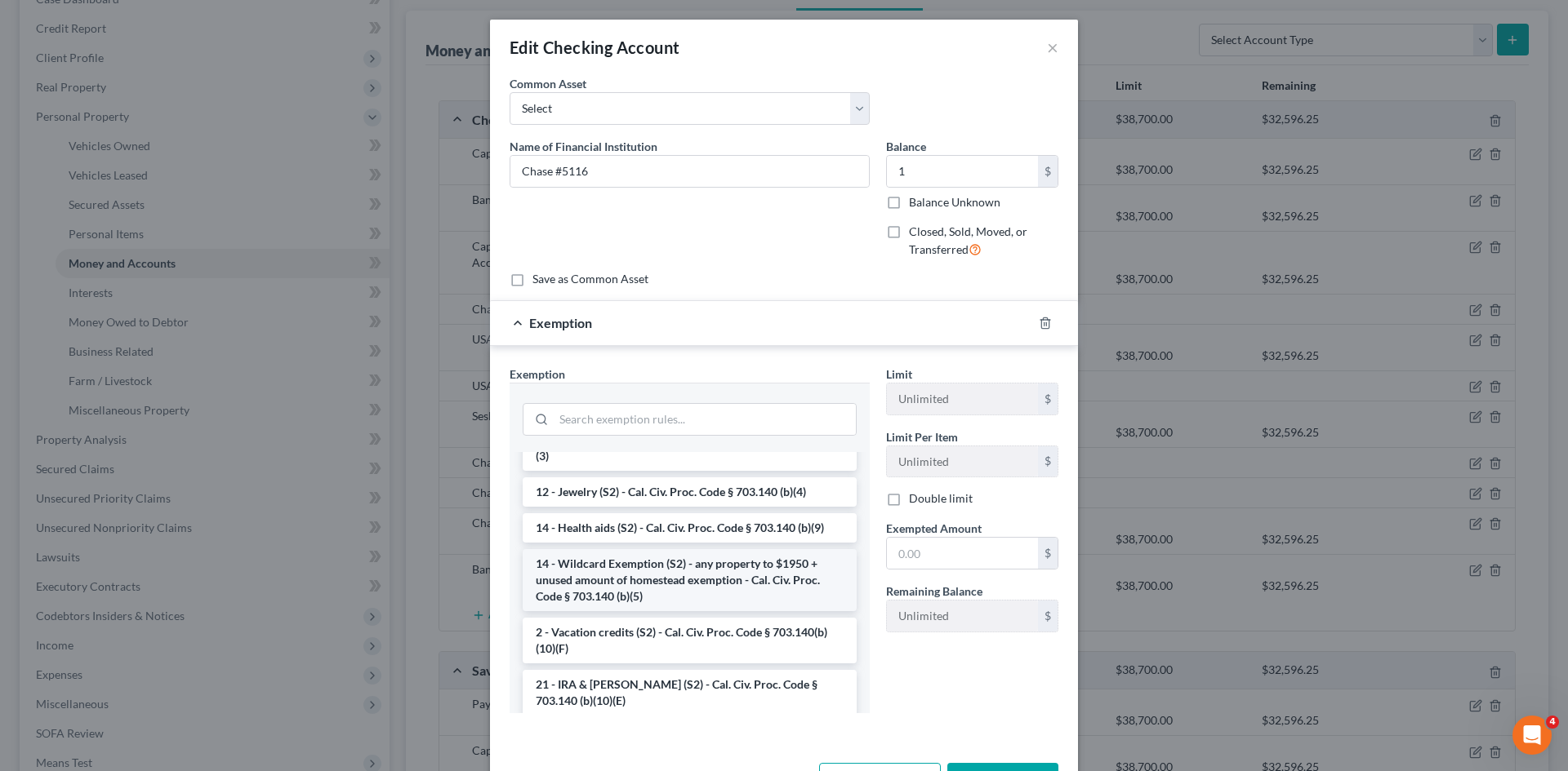
click at [692, 575] on li "14 - Wildcard Exemption (S2) - any property to $1950 + unused amount of homeste…" at bounding box center [690, 580] width 334 height 62
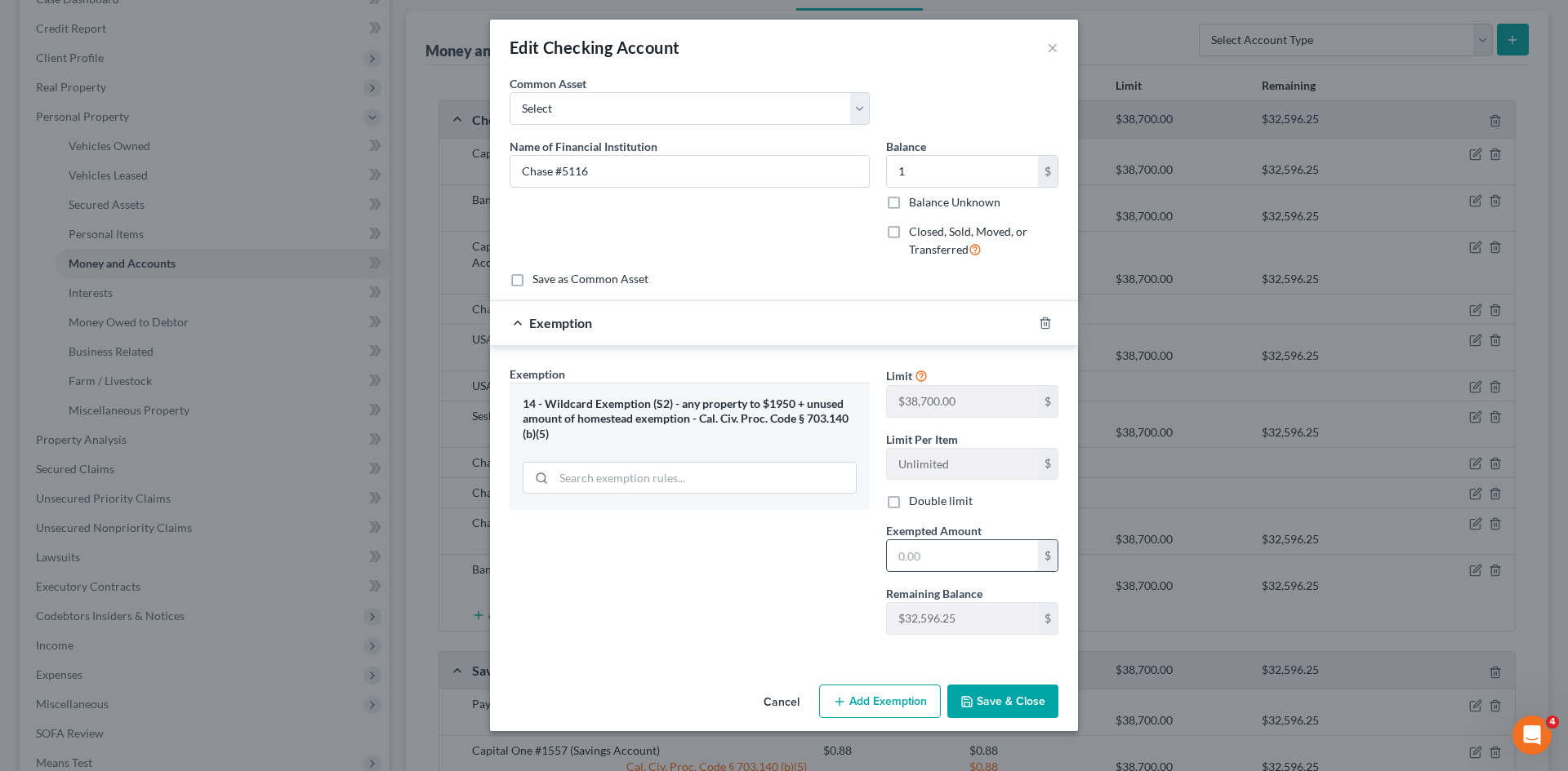
click at [692, 569] on input "text" at bounding box center [963, 556] width 151 height 31
type input "1"
click at [692, 624] on div "Exemption Set must be selected for CA. Exemption * 14 - Wildcard Exemption (S2)…" at bounding box center [690, 507] width 377 height 282
click at [692, 703] on button "Save & Close" at bounding box center [1003, 701] width 111 height 34
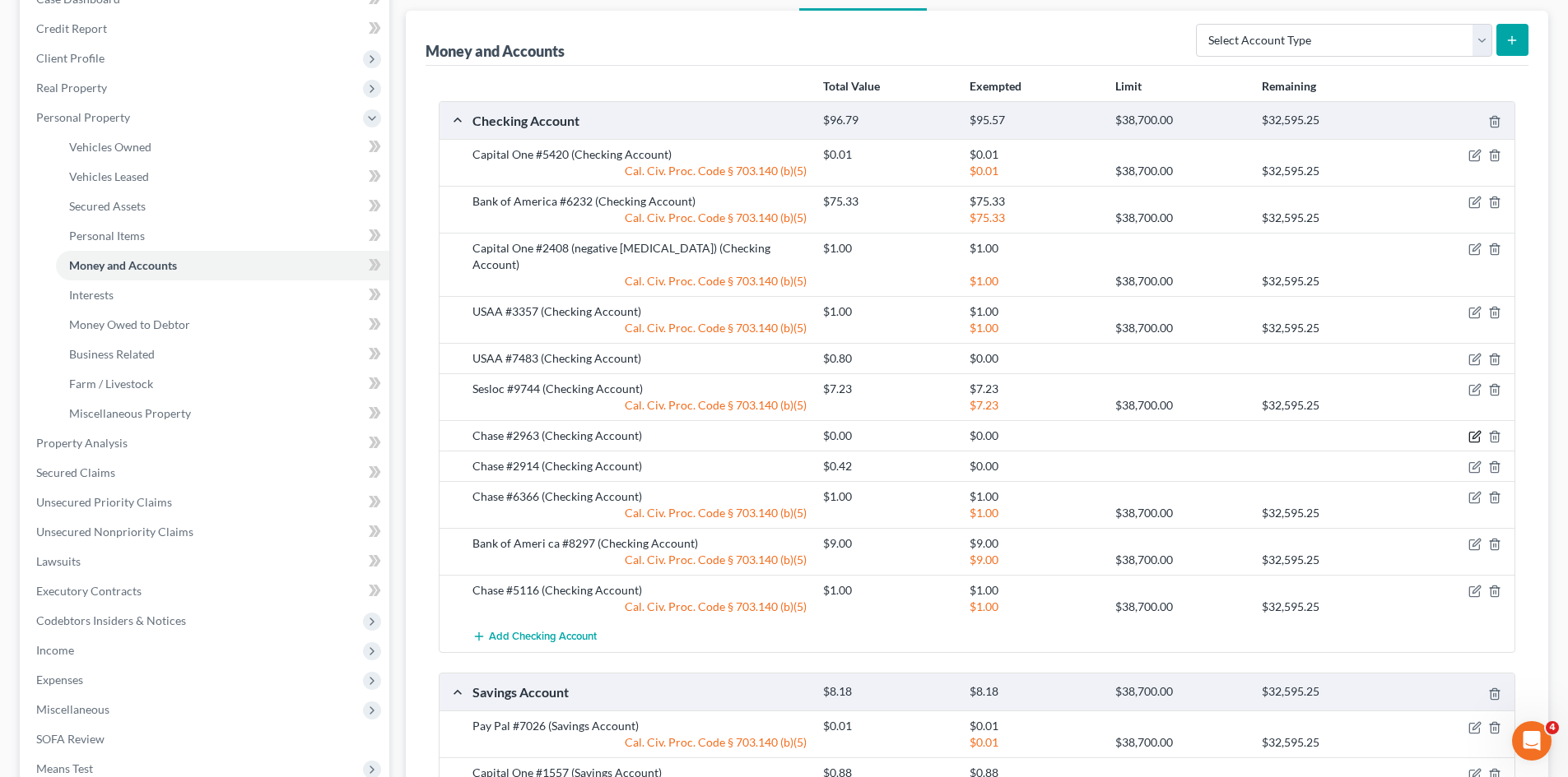
click at [698, 430] on icon "button" at bounding box center [1474, 436] width 13 height 13
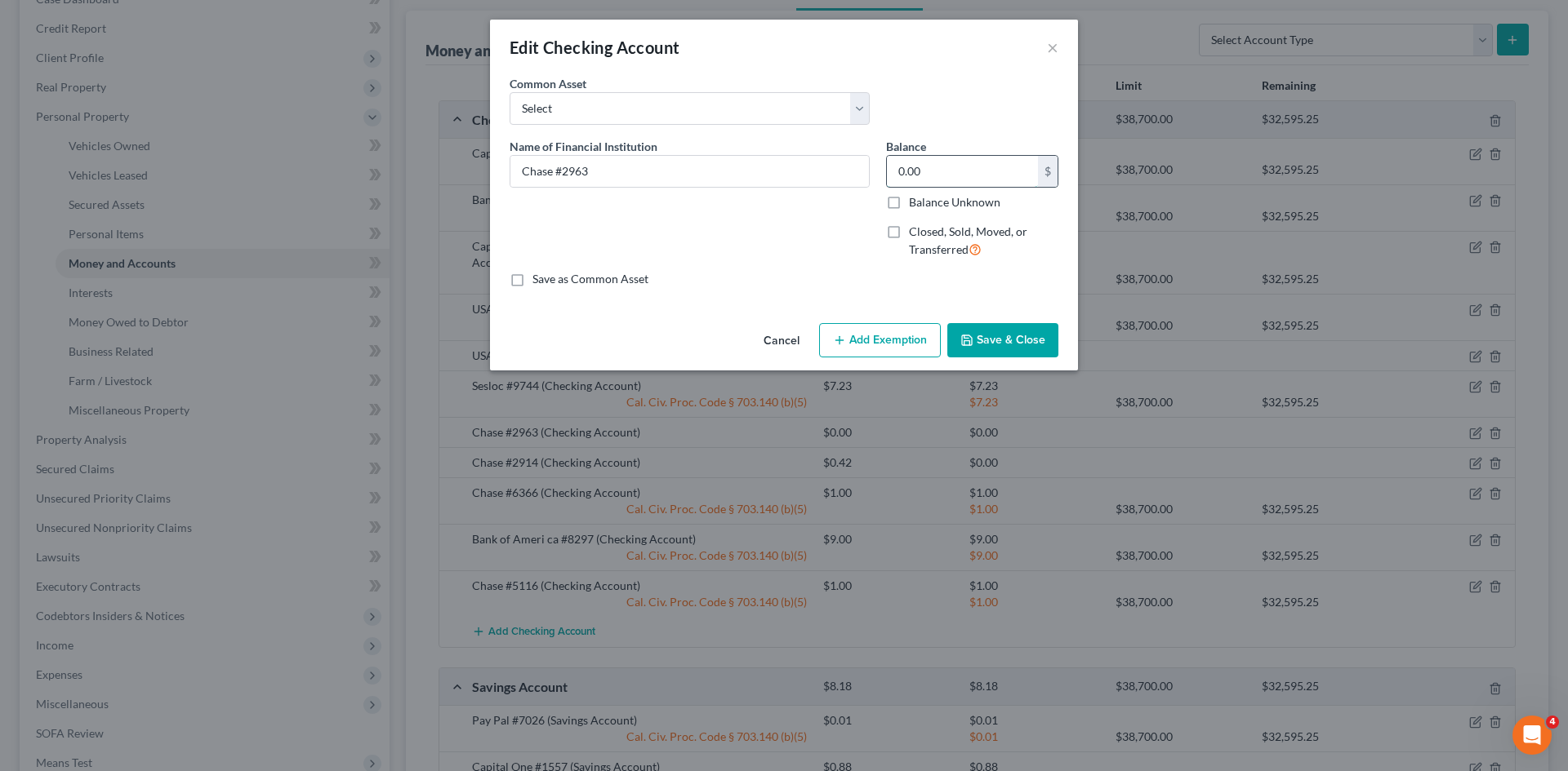
click at [692, 173] on input "0.00" at bounding box center [963, 171] width 151 height 31
type input "1"
click at [692, 336] on button "Add Exemption" at bounding box center [880, 340] width 122 height 34
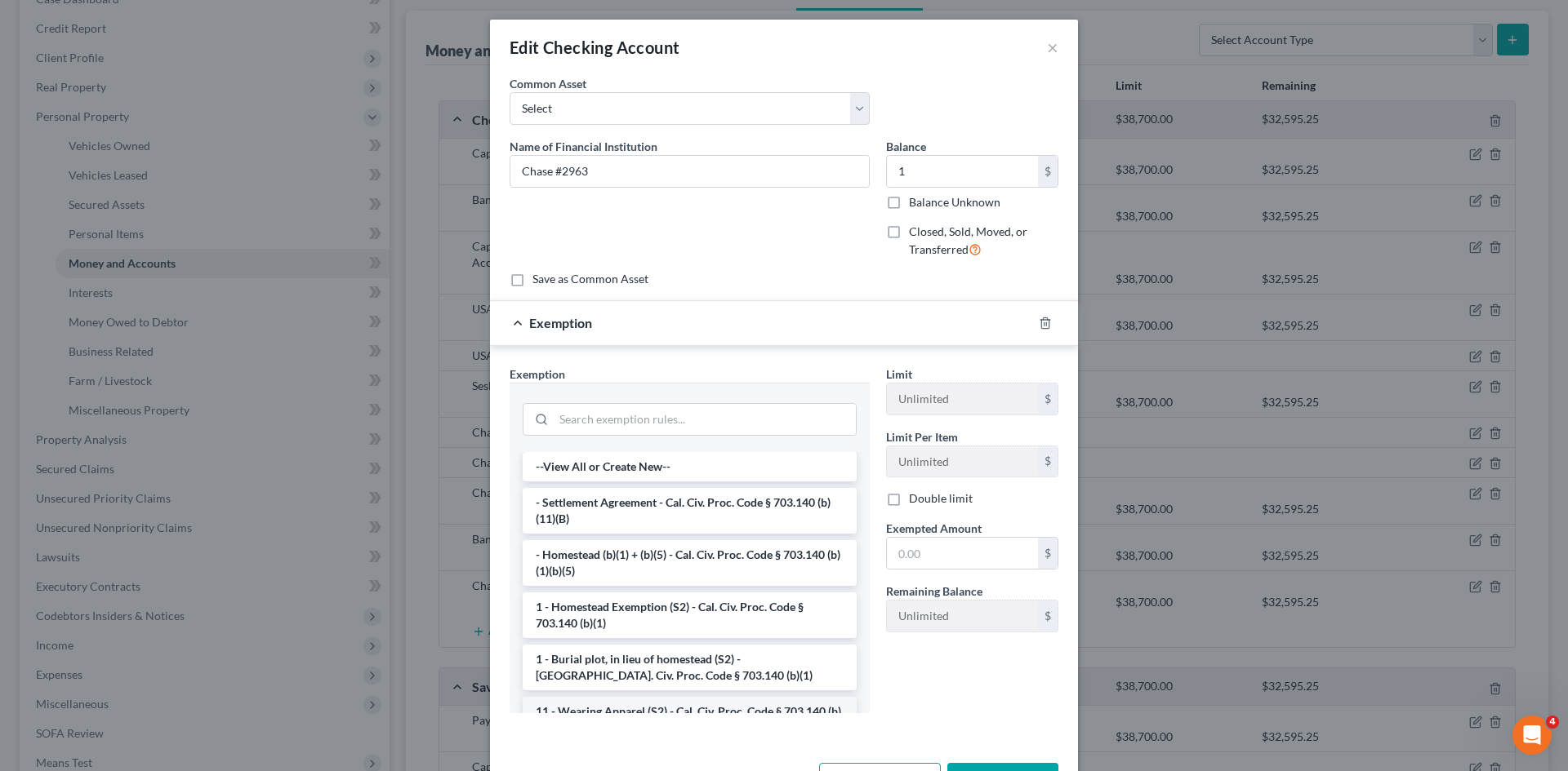
scroll to position [136, 0]
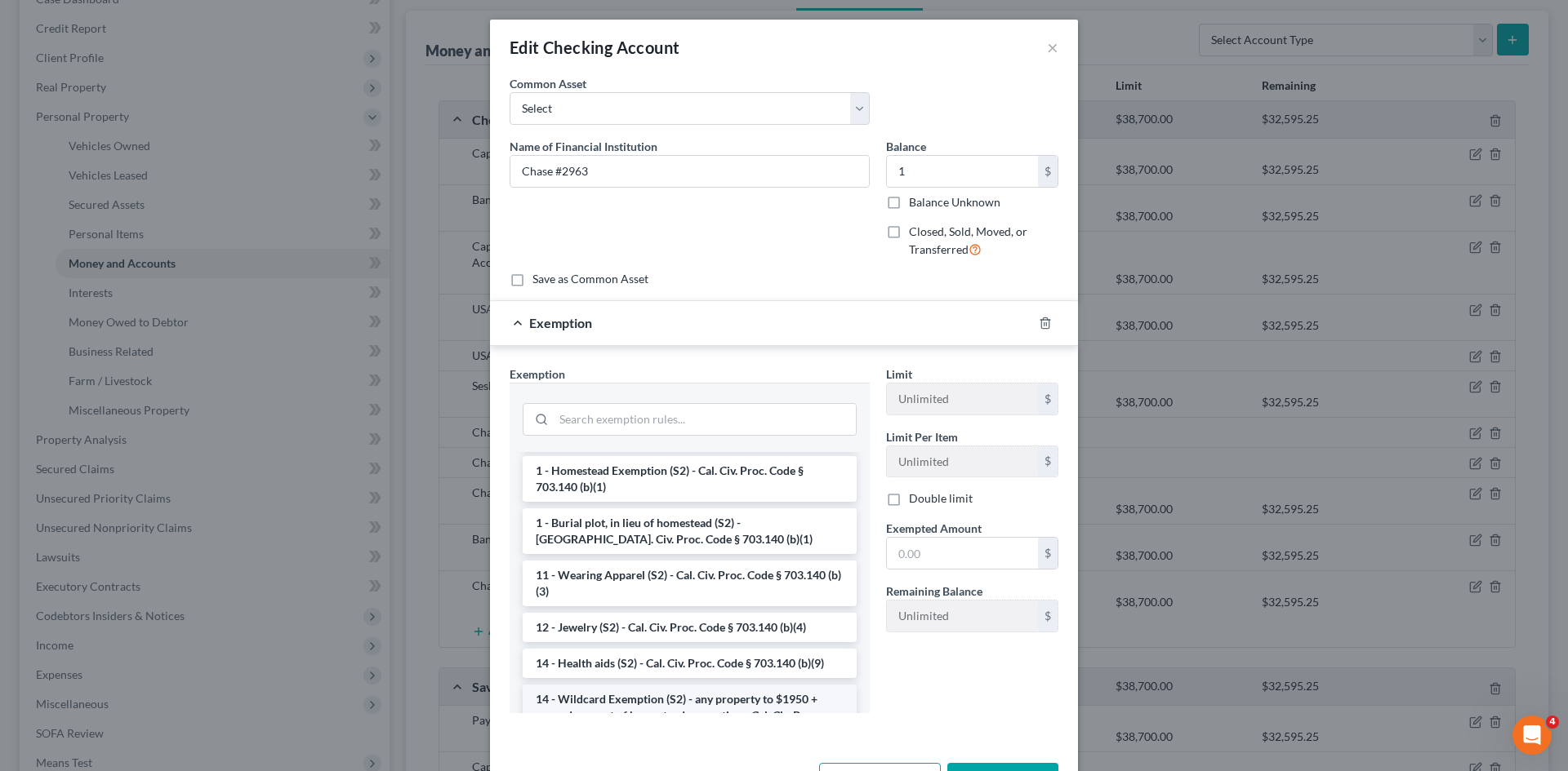
click at [676, 696] on li "14 - Wildcard Exemption (S2) - any property to $1950 + unused amount of homeste…" at bounding box center [690, 715] width 334 height 62
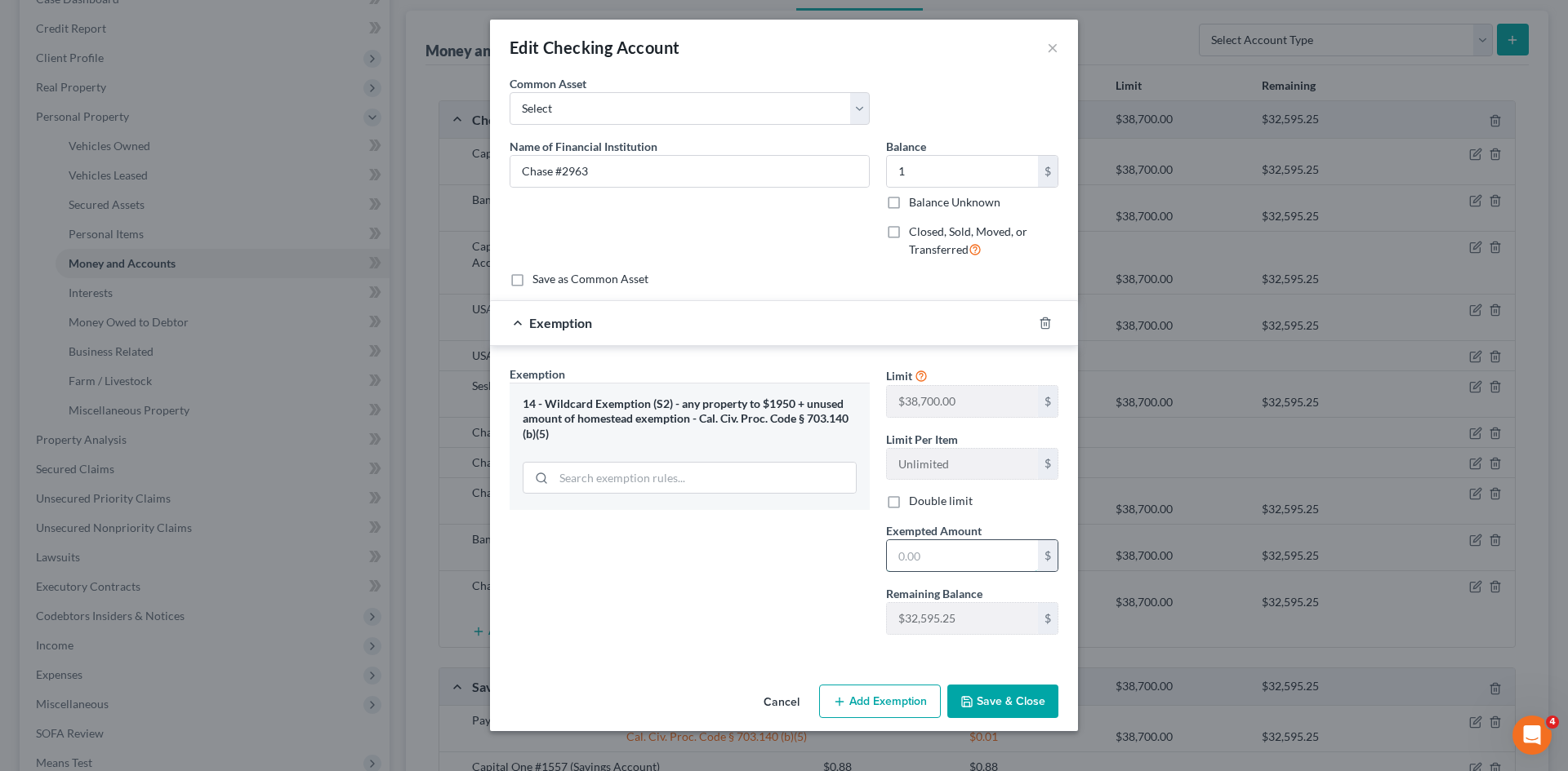
click at [692, 551] on input "text" at bounding box center [963, 556] width 151 height 31
type input "1"
click at [691, 594] on div "Exemption Set must be selected for CA. Exemption * 14 - Wildcard Exemption (S2)…" at bounding box center [690, 507] width 377 height 282
click at [692, 695] on button "Save & Close" at bounding box center [1003, 701] width 111 height 34
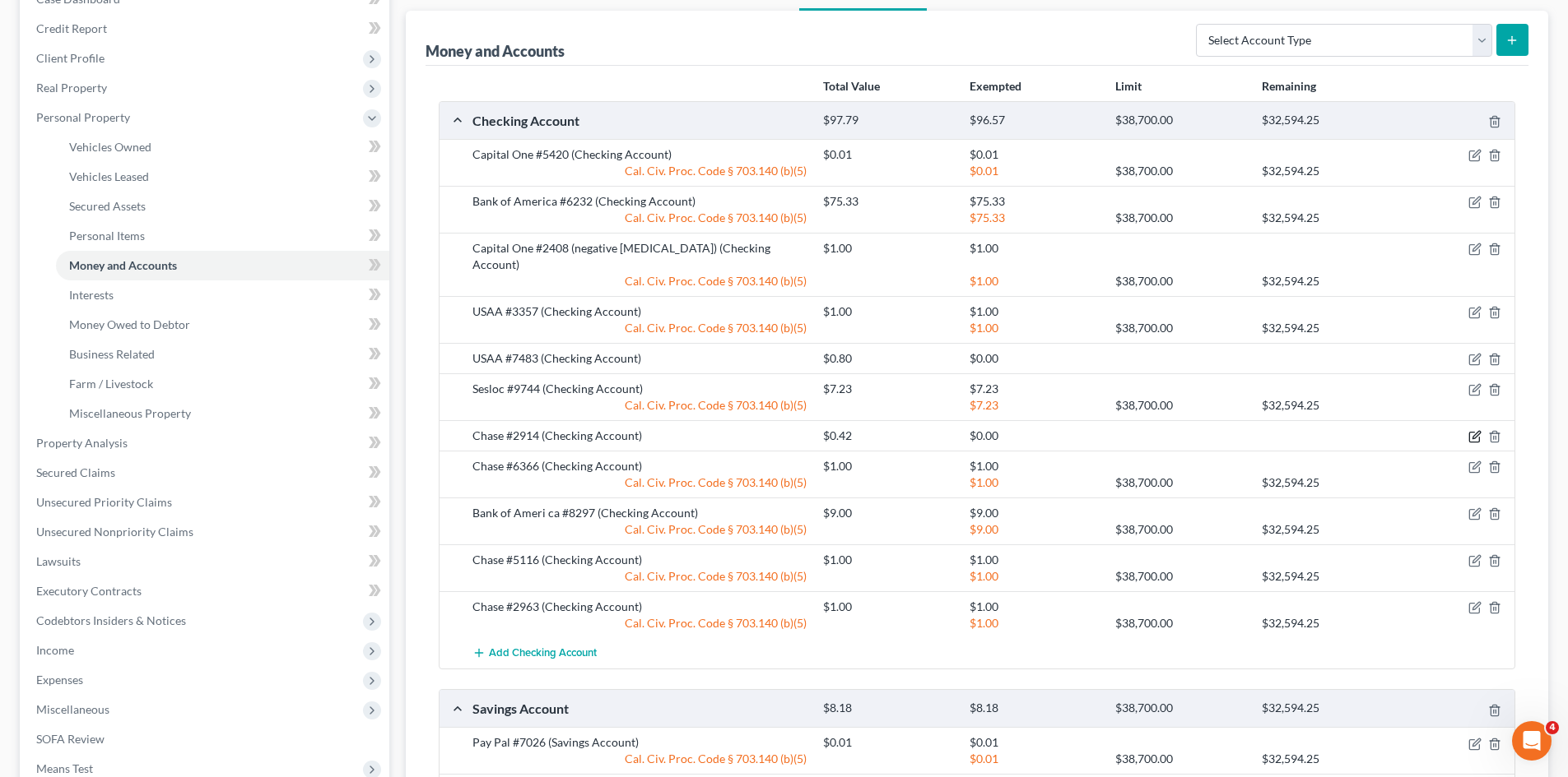
click at [698, 432] on icon "button" at bounding box center [1476, 435] width 7 height 7
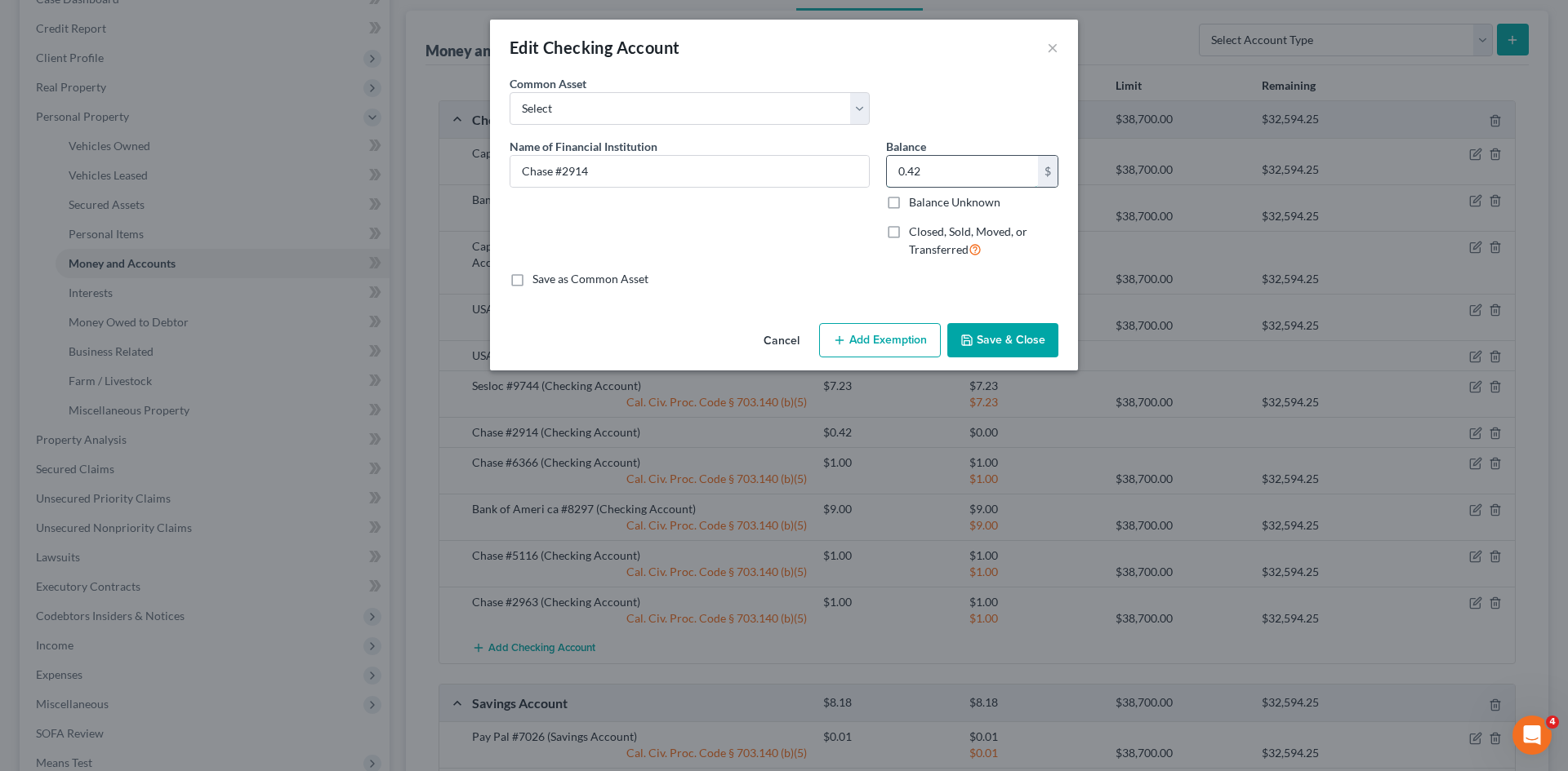
click at [692, 168] on input "0.42" at bounding box center [963, 171] width 151 height 31
type input "0"
type input "1"
click at [692, 342] on button "Add Exemption" at bounding box center [880, 340] width 122 height 34
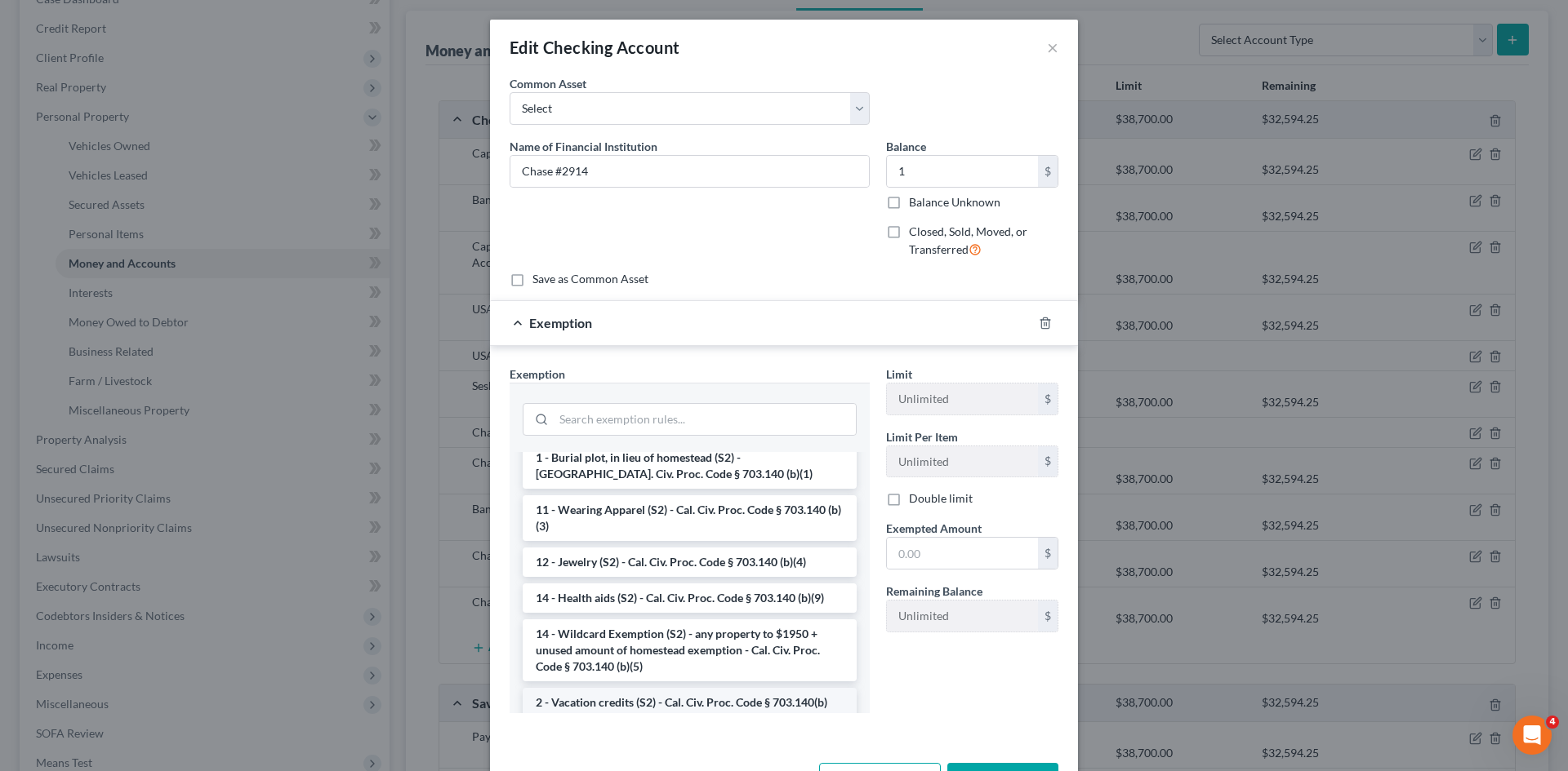
scroll to position [272, 0]
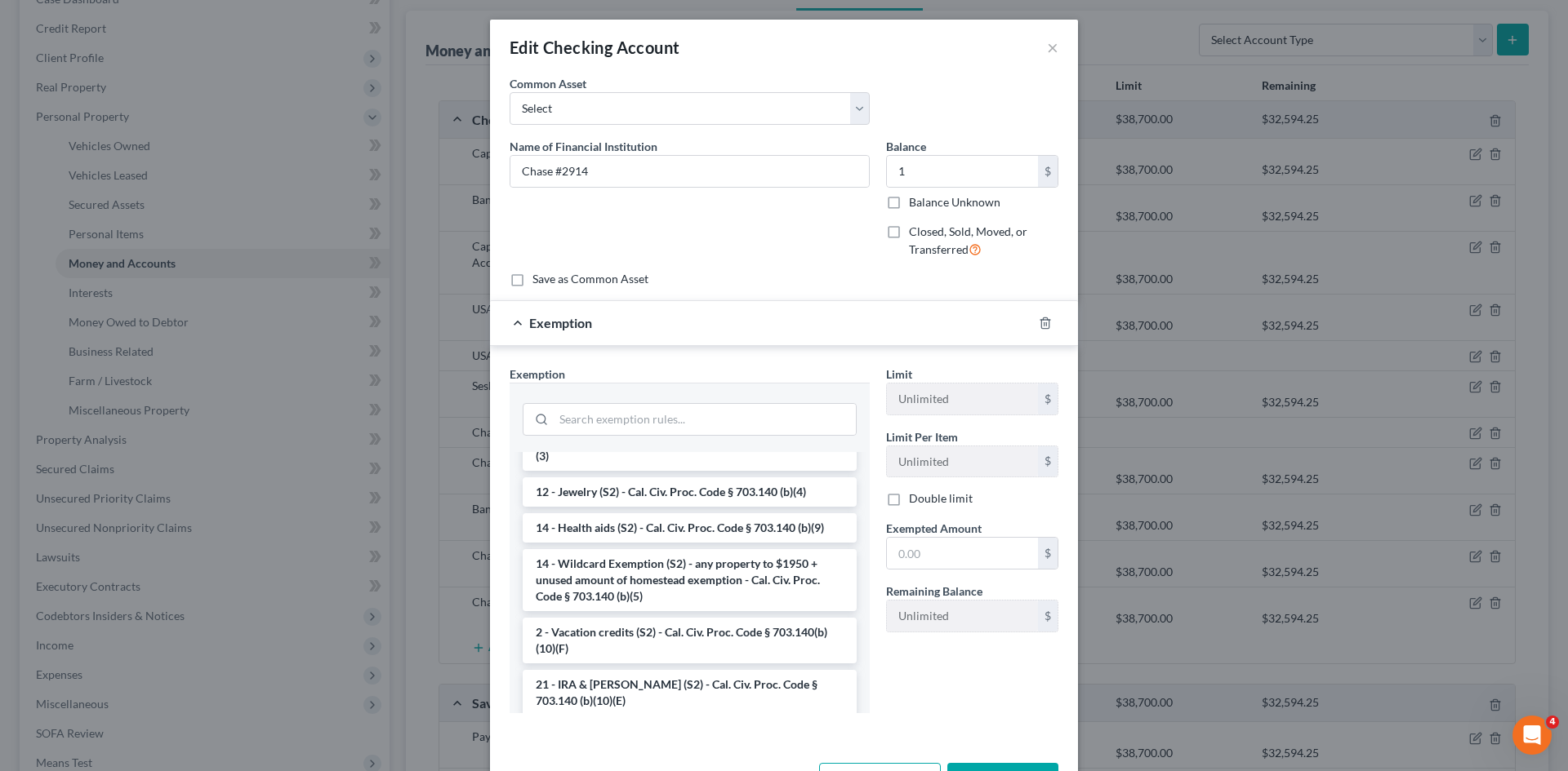
click at [663, 576] on li "14 - Wildcard Exemption (S2) - any property to $1950 + unused amount of homeste…" at bounding box center [690, 580] width 334 height 62
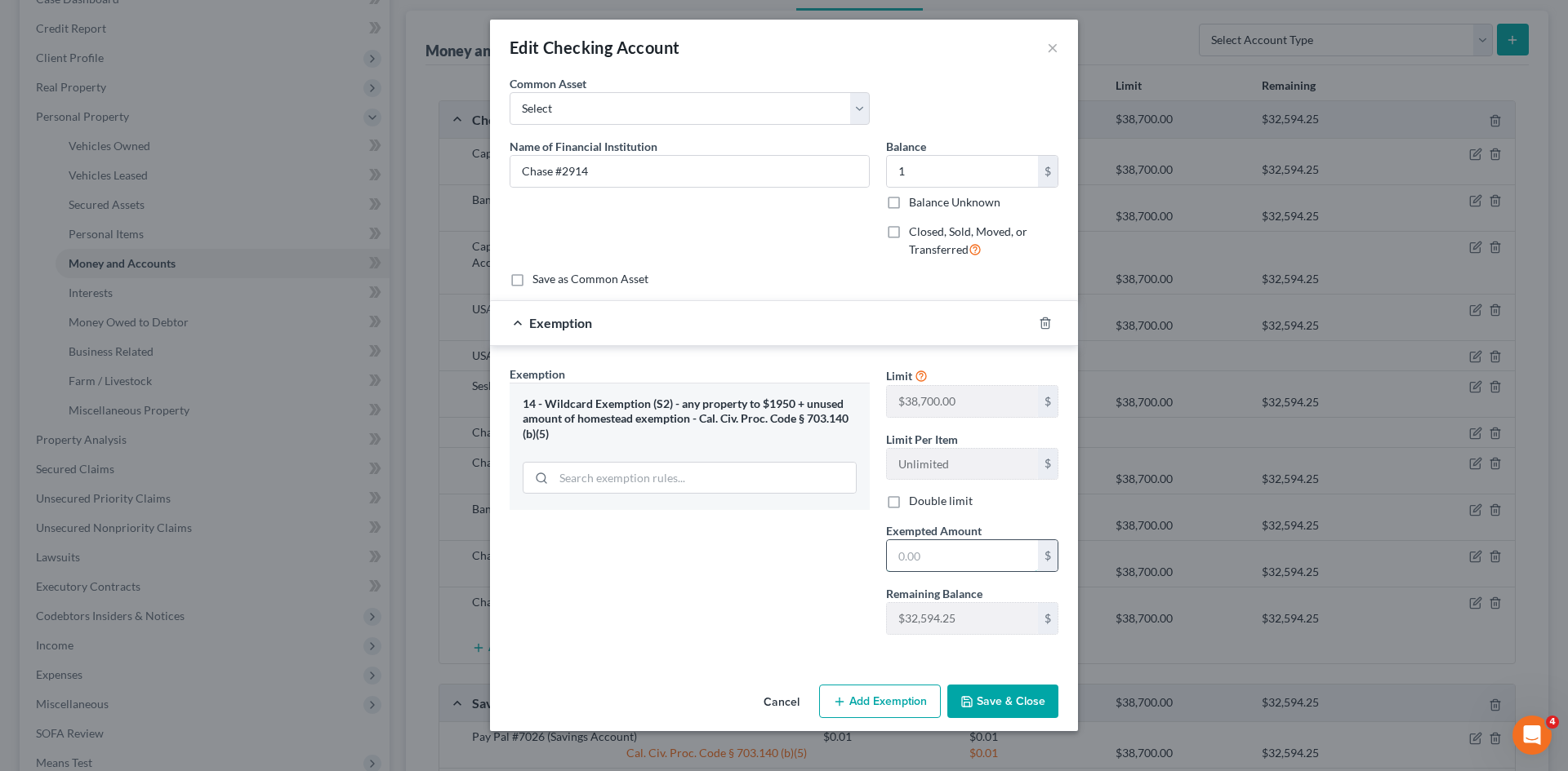
click at [692, 564] on input "text" at bounding box center [963, 556] width 151 height 31
type input "1"
click at [557, 656] on div "Exemption Set must be selected for CA. Exemption * 14 - Wildcard Exemption (S2)…" at bounding box center [784, 503] width 588 height 316
click at [692, 699] on button "Save & Close" at bounding box center [1003, 701] width 111 height 34
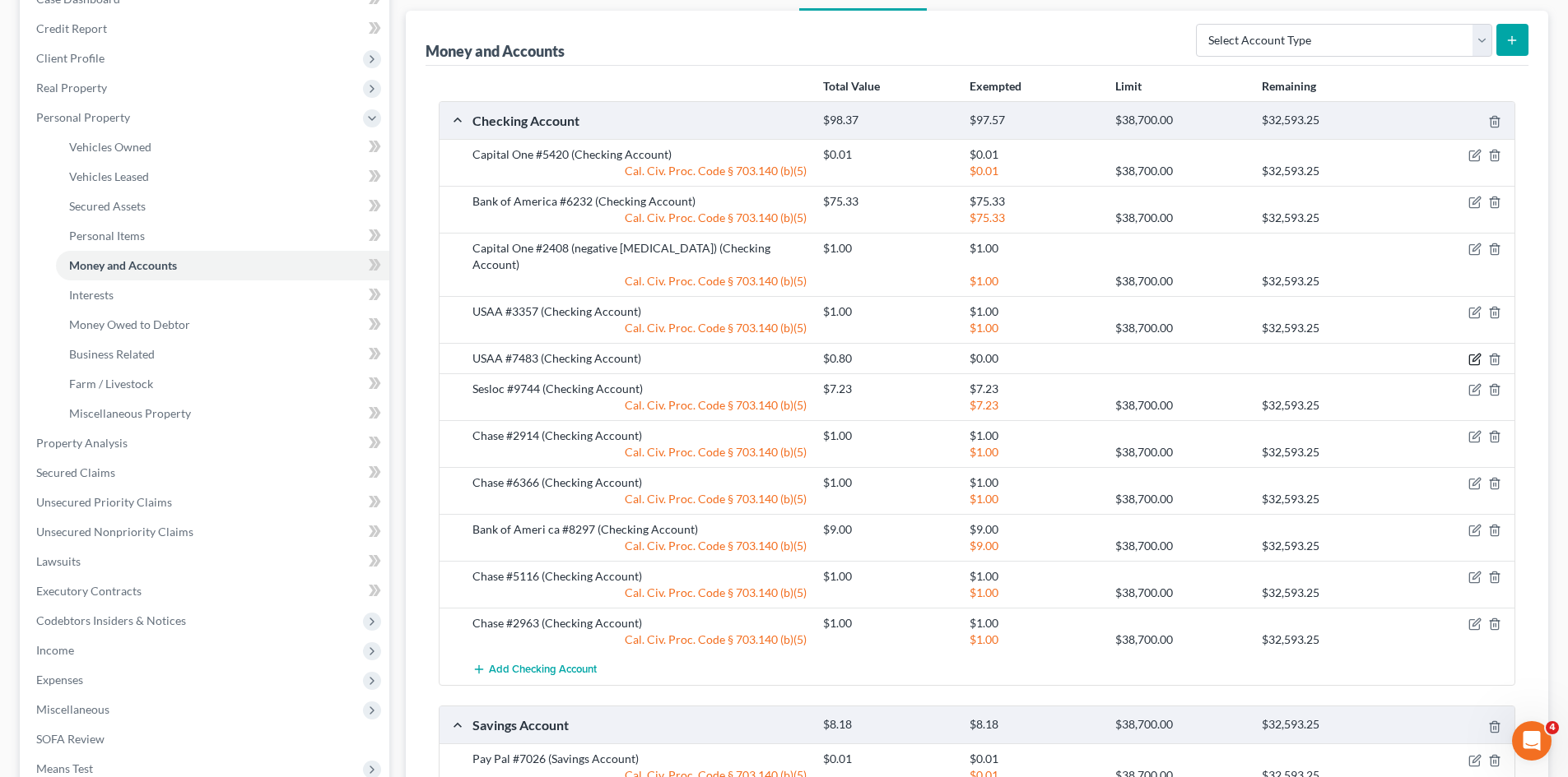
click at [698, 353] on icon "button" at bounding box center [1474, 359] width 13 height 13
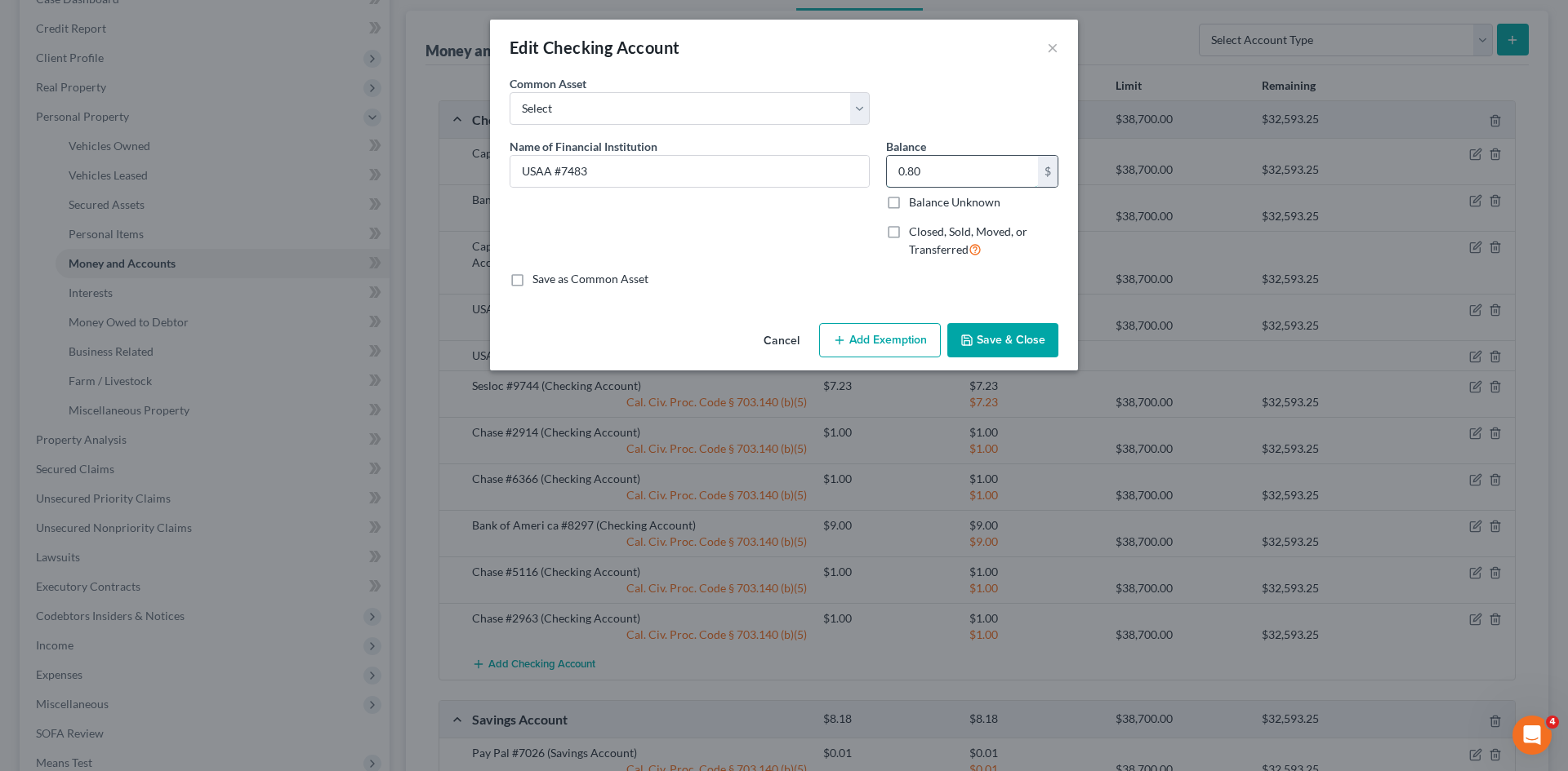
click at [692, 176] on input "0.80" at bounding box center [963, 171] width 151 height 31
click at [692, 324] on button "Add Exemption" at bounding box center [880, 340] width 122 height 34
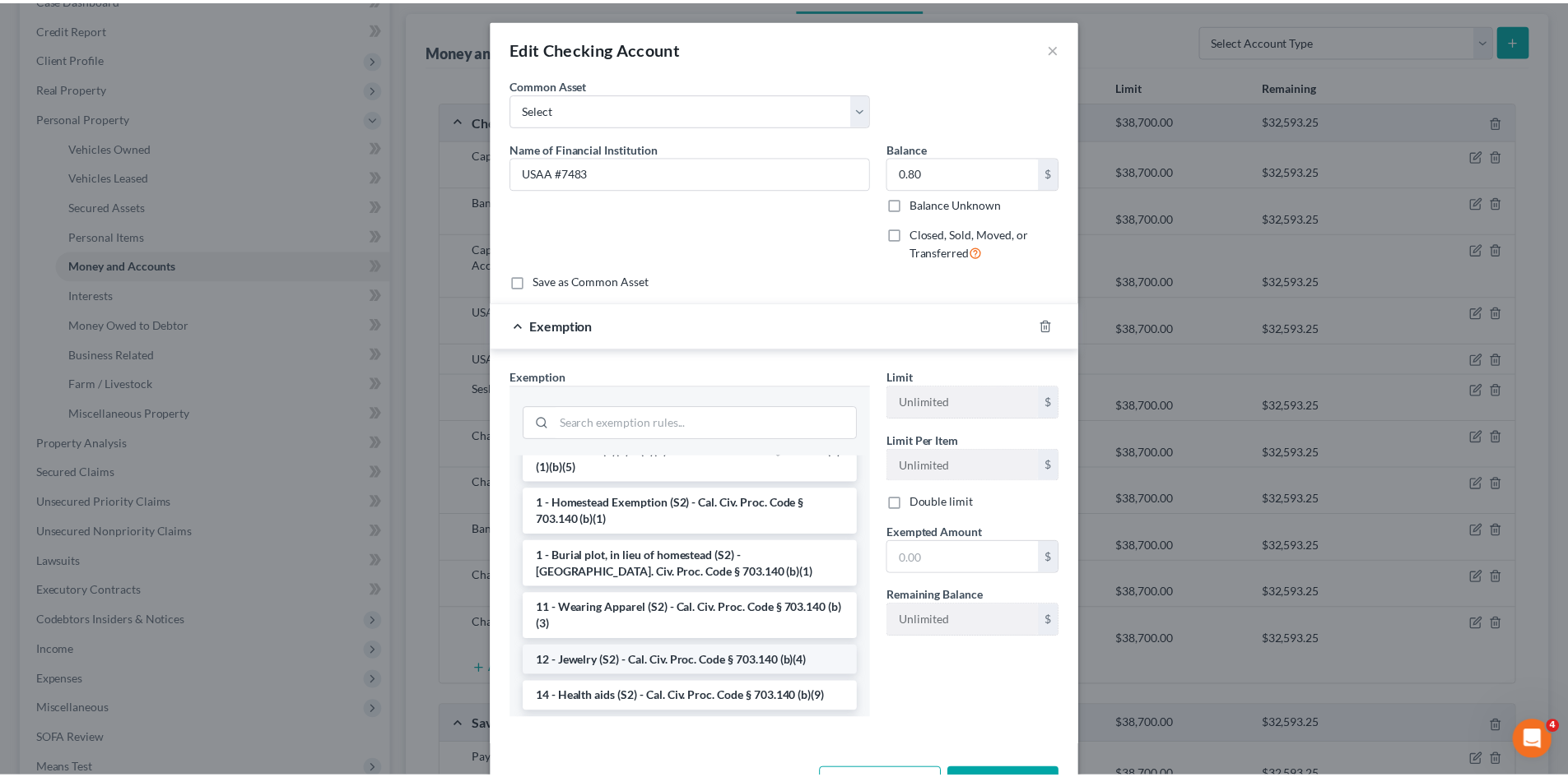
scroll to position [138, 0]
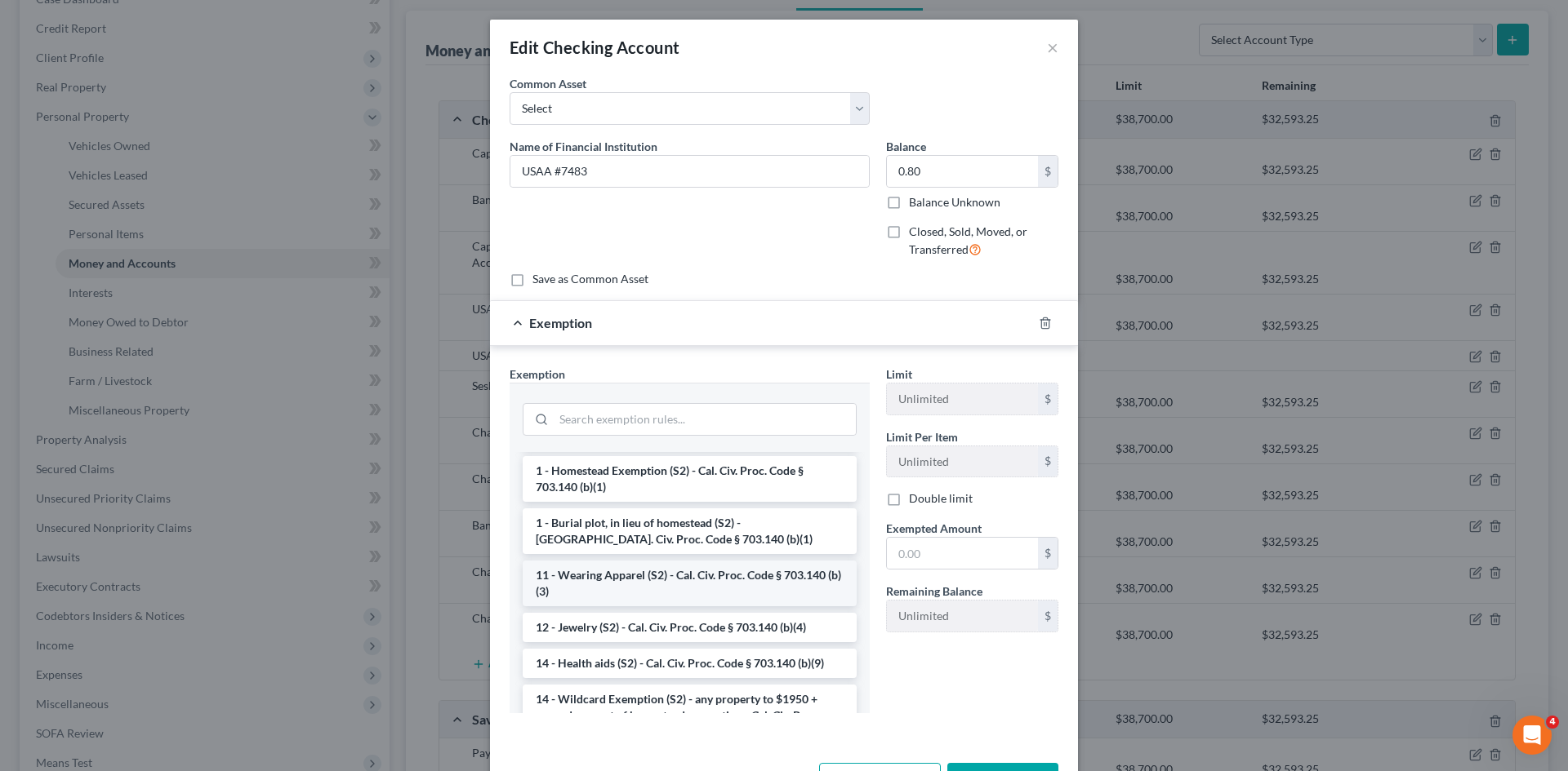
click at [663, 594] on li "11 - Wearing Apparel (S2) - Cal. Civ. Proc. Code § 703.140 (b)(3)" at bounding box center [690, 583] width 334 height 46
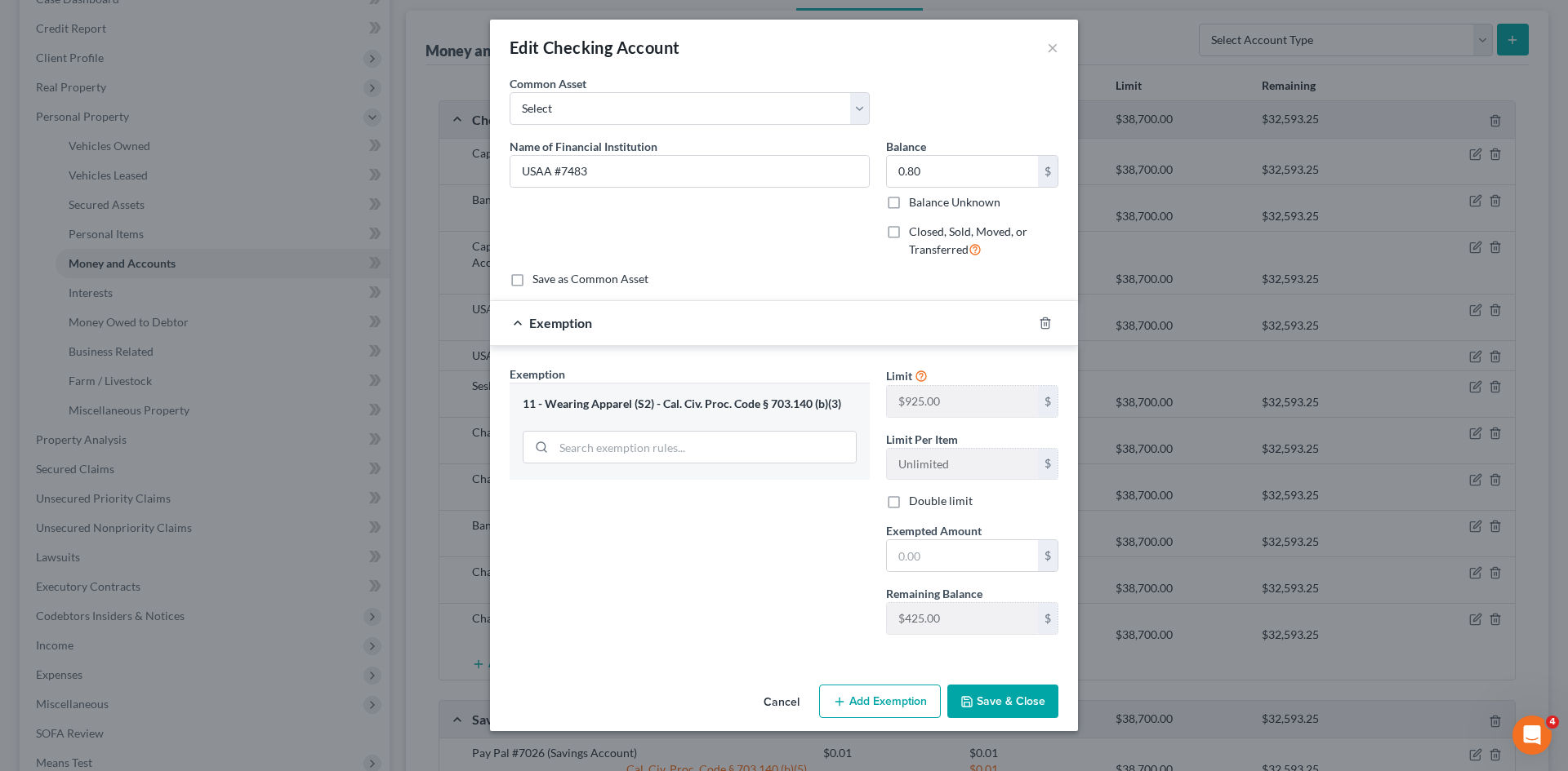
click at [692, 582] on div "Limit $925.00 $ Limit Per Item Unlimited $ Double limit Exempted Amount * $ Rem…" at bounding box center [971, 507] width 189 height 282
click at [692, 568] on input "text" at bounding box center [963, 556] width 151 height 31
type input "0.80"
click at [692, 703] on button "Save & Close" at bounding box center [1003, 701] width 111 height 34
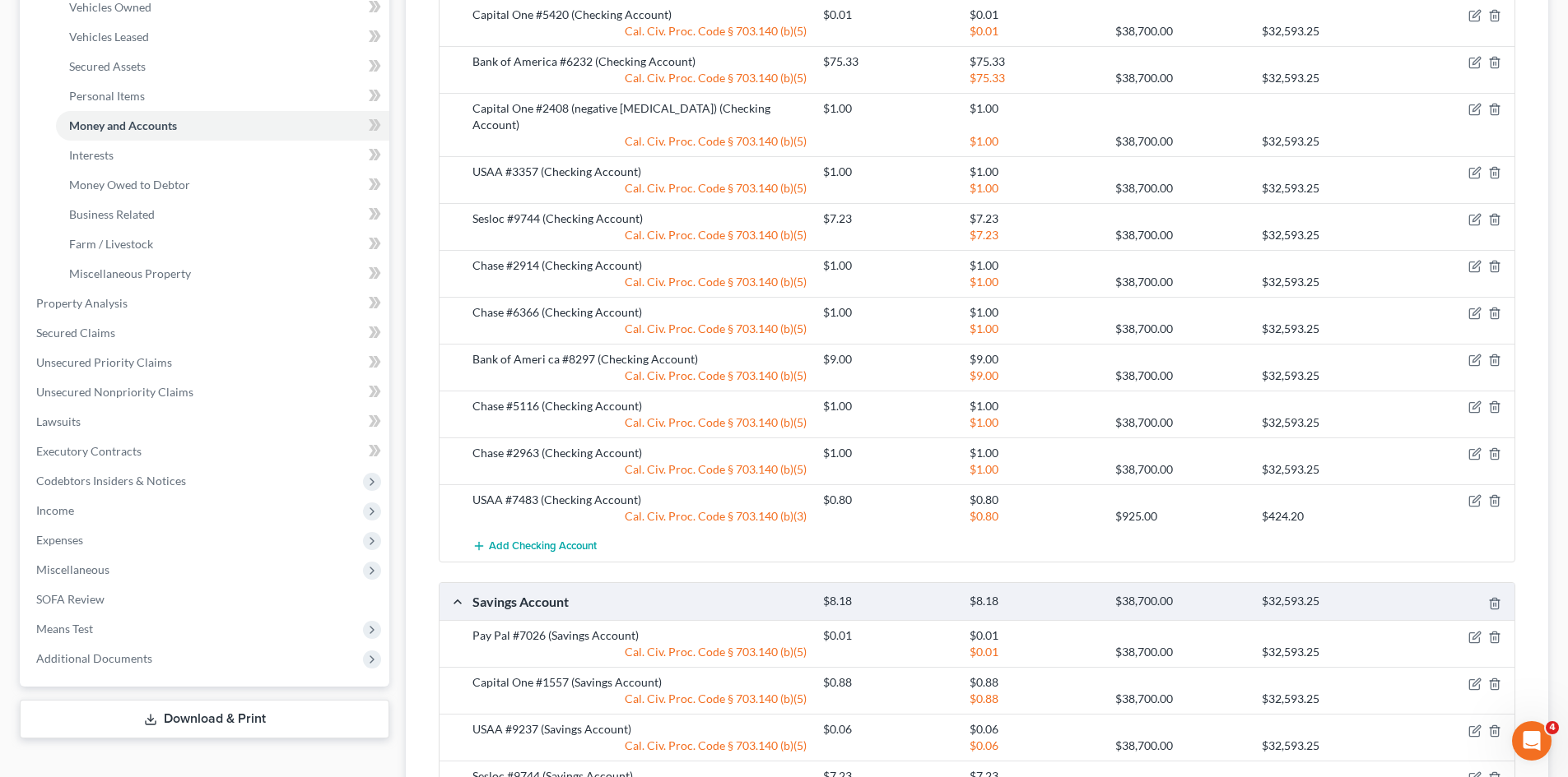
scroll to position [115, 0]
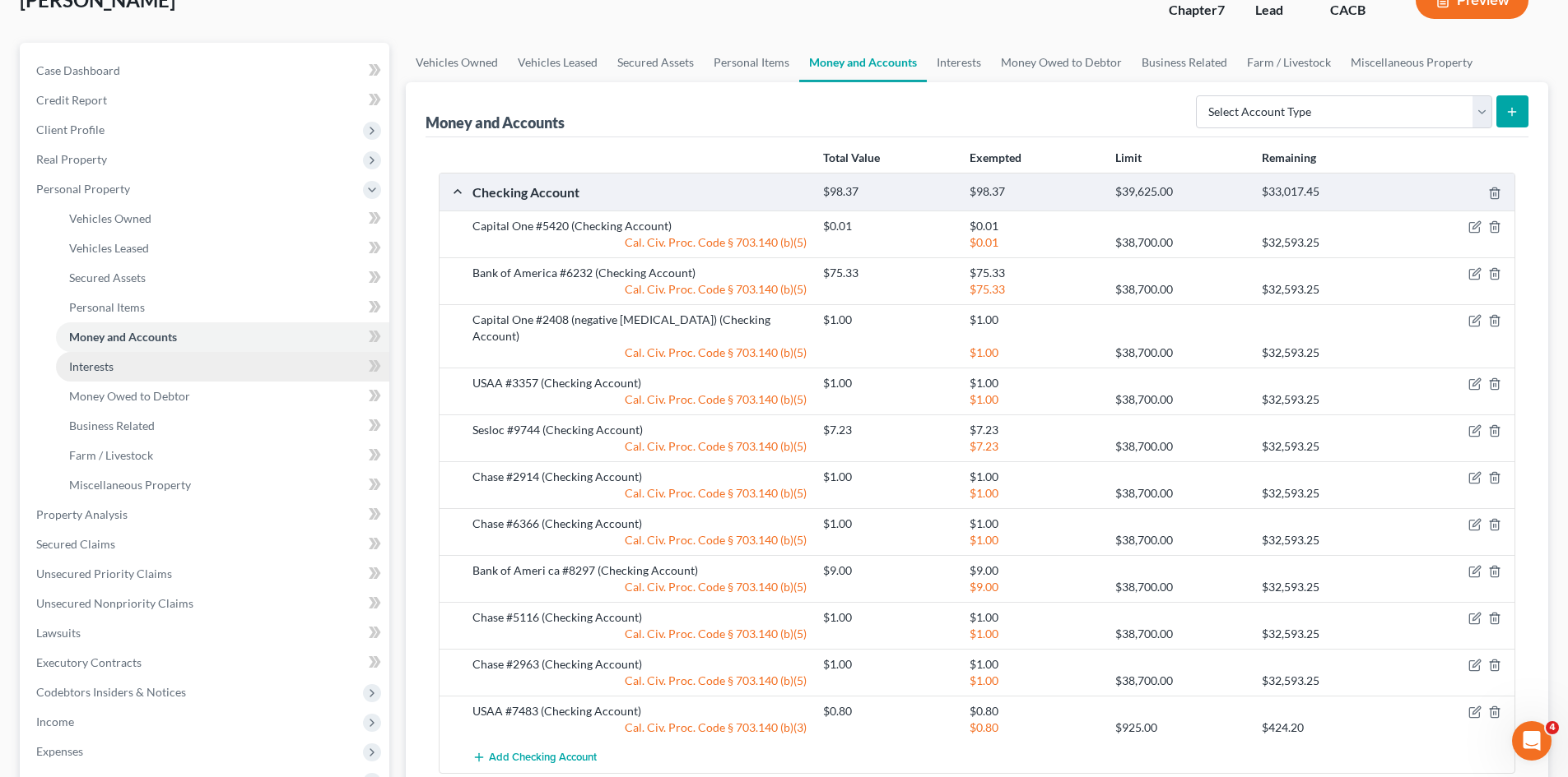
click at [144, 362] on link "Interests" at bounding box center [223, 367] width 333 height 30
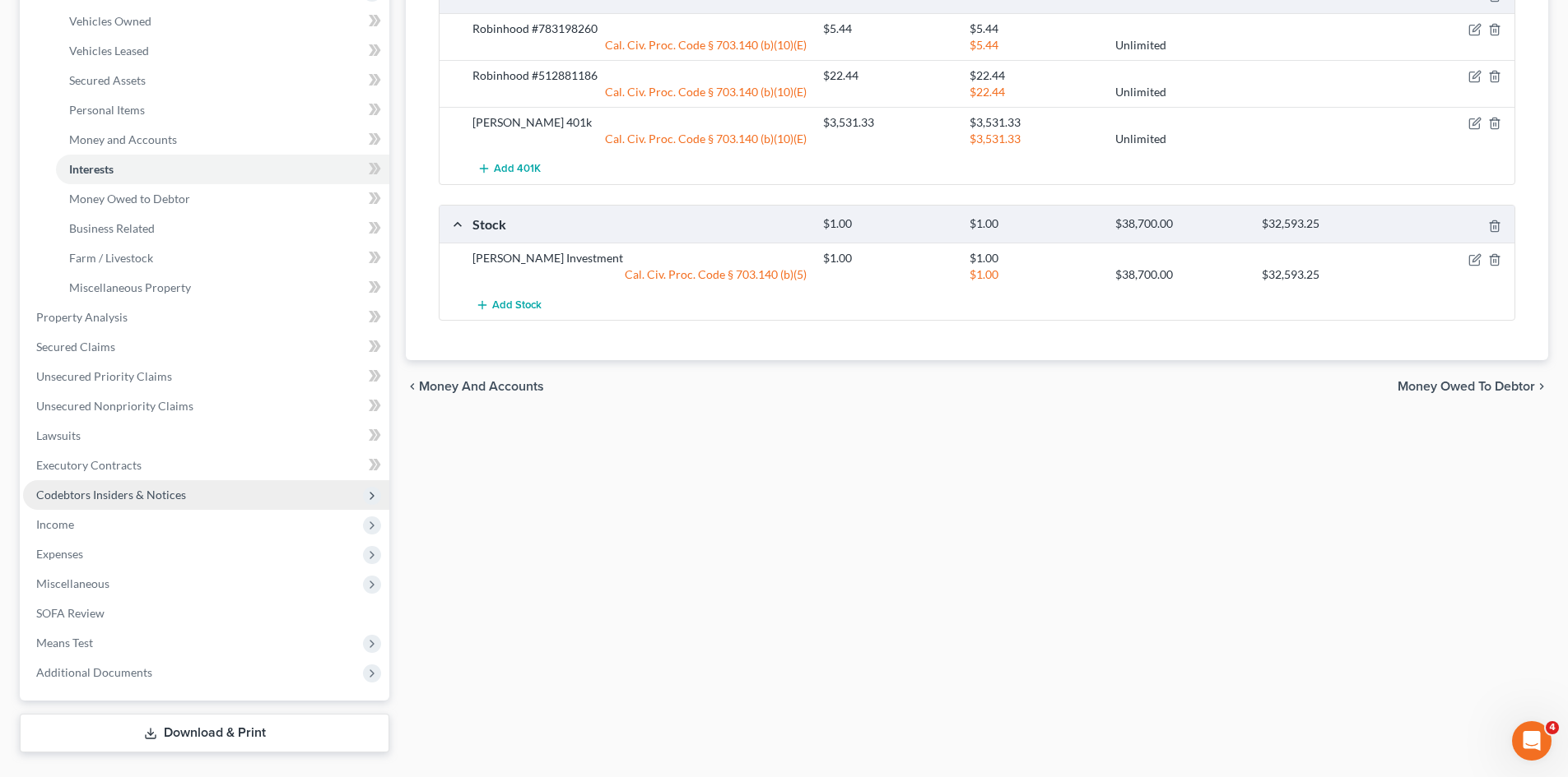
scroll to position [350, 0]
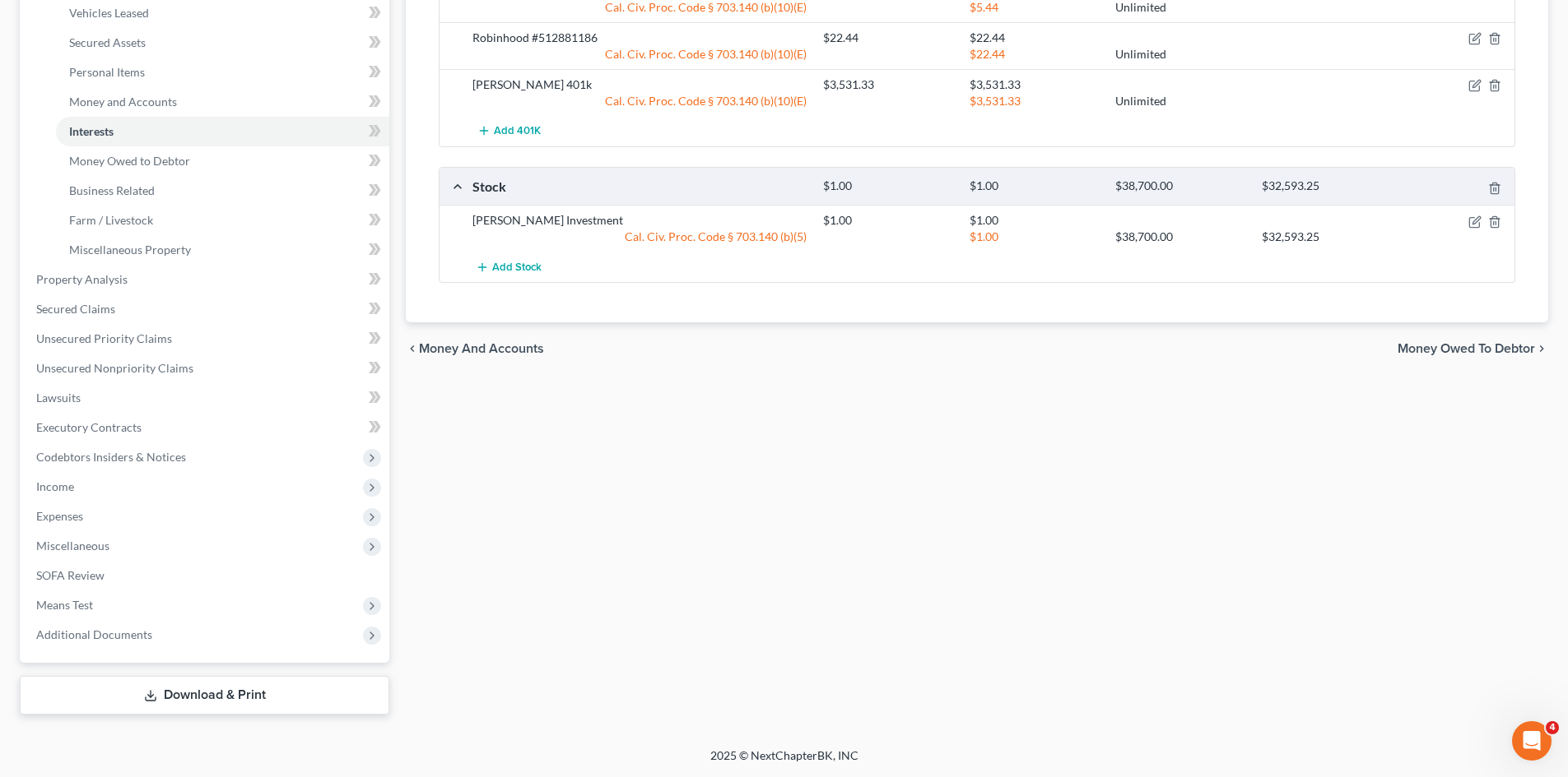
click at [168, 694] on link "Download & Print" at bounding box center [205, 696] width 370 height 39
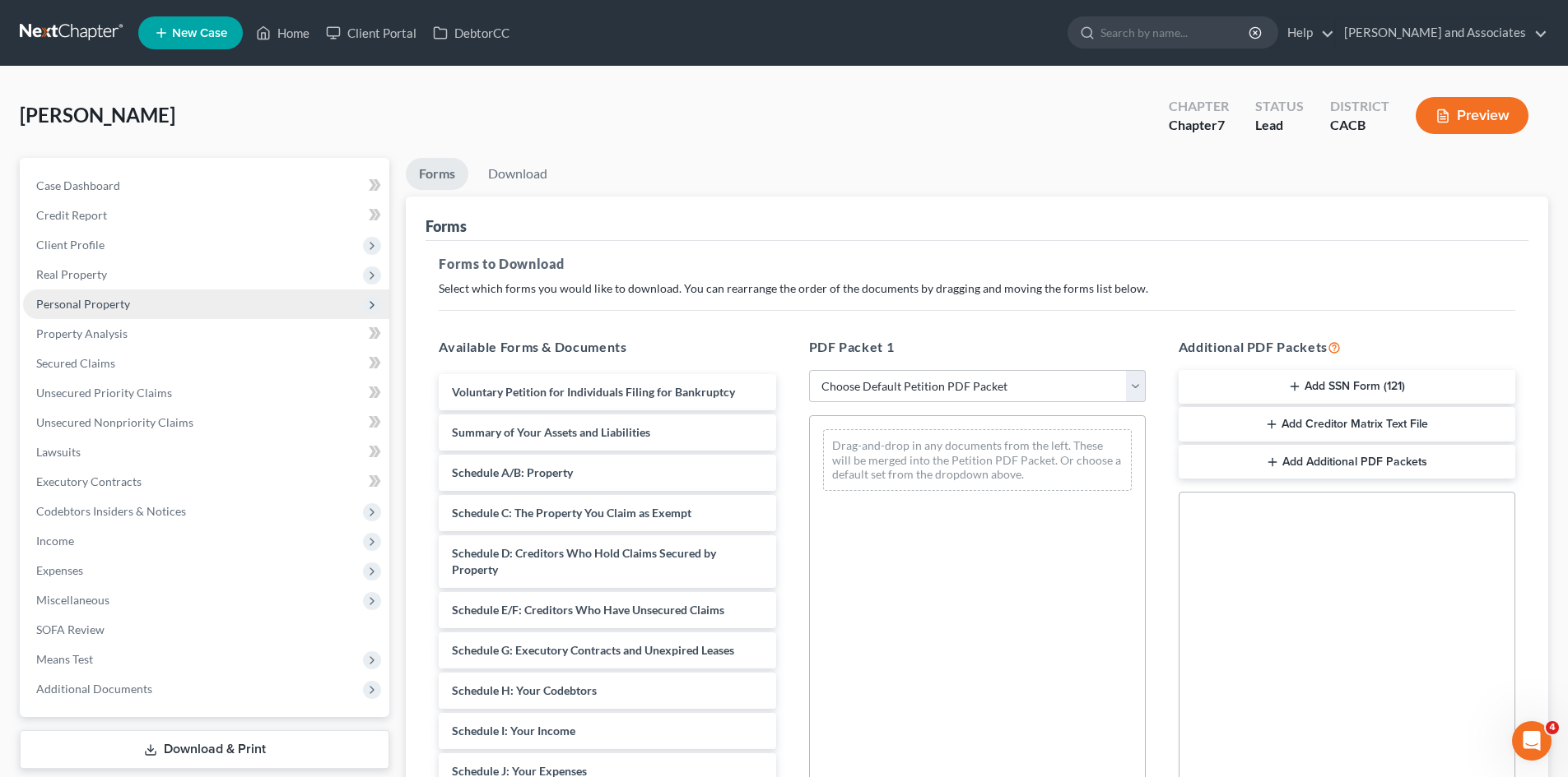
click at [174, 314] on span "Personal Property" at bounding box center [206, 305] width 366 height 30
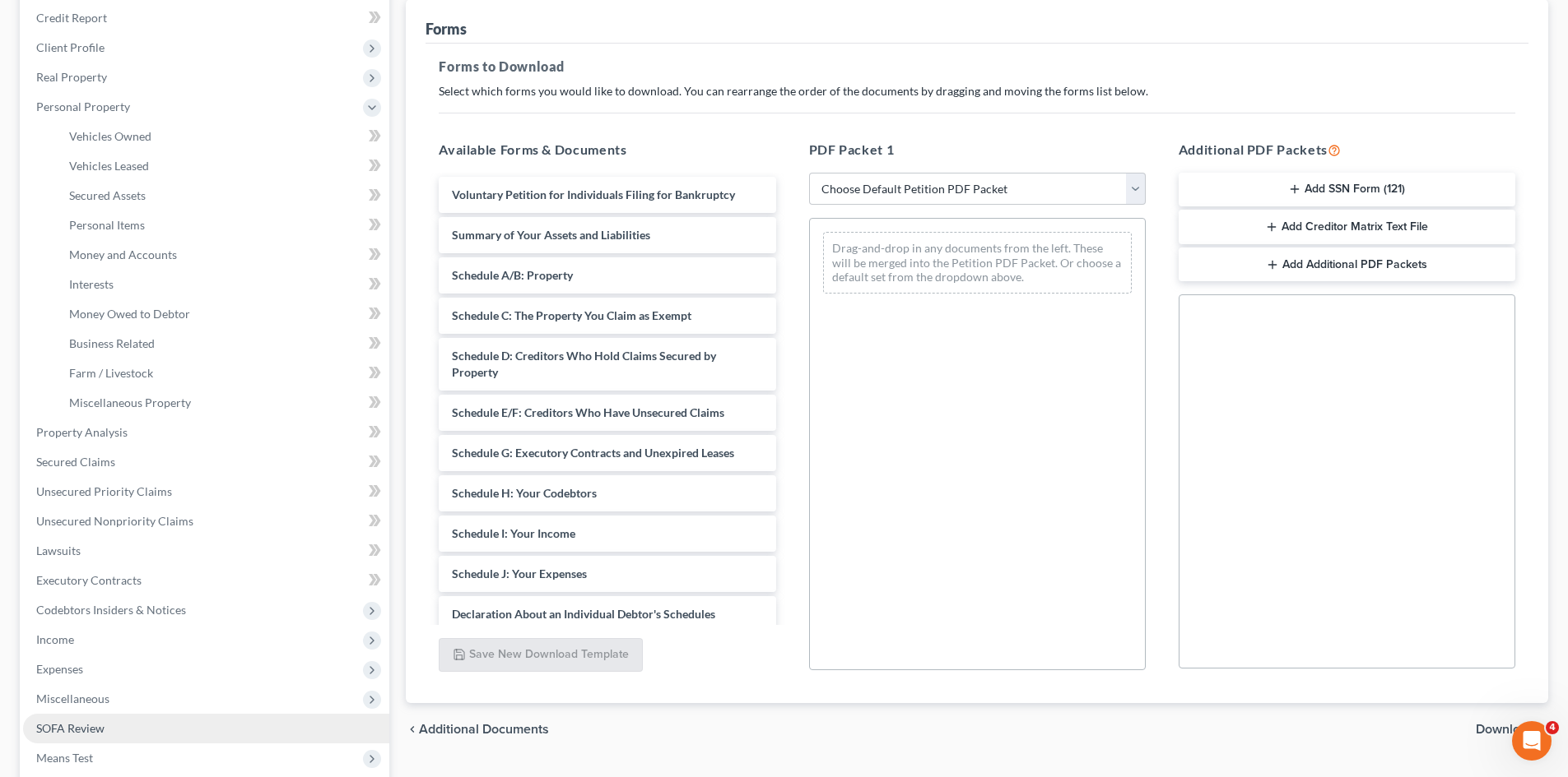
scroll to position [274, 0]
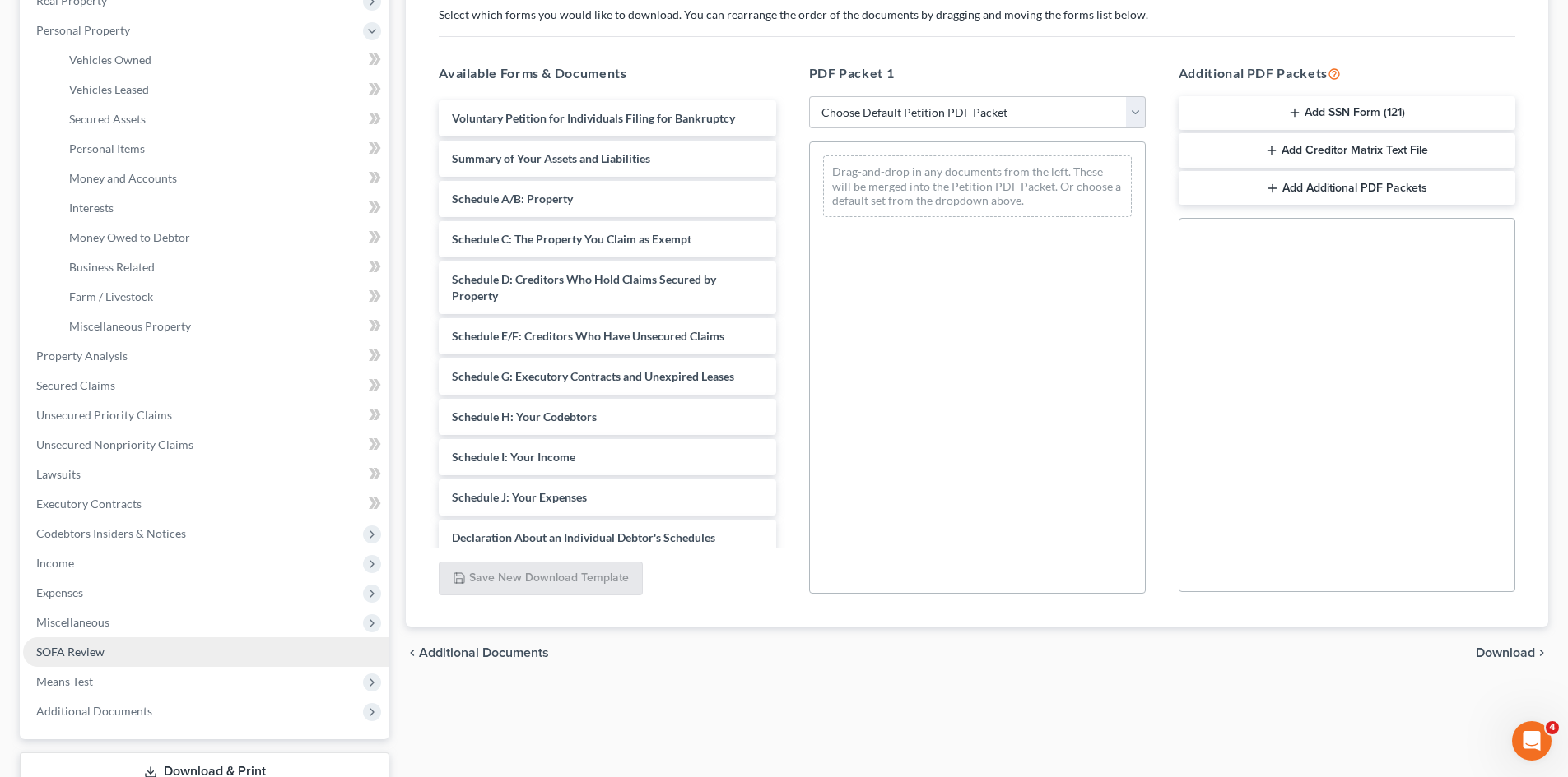
click at [128, 640] on link "SOFA Review" at bounding box center [206, 653] width 366 height 30
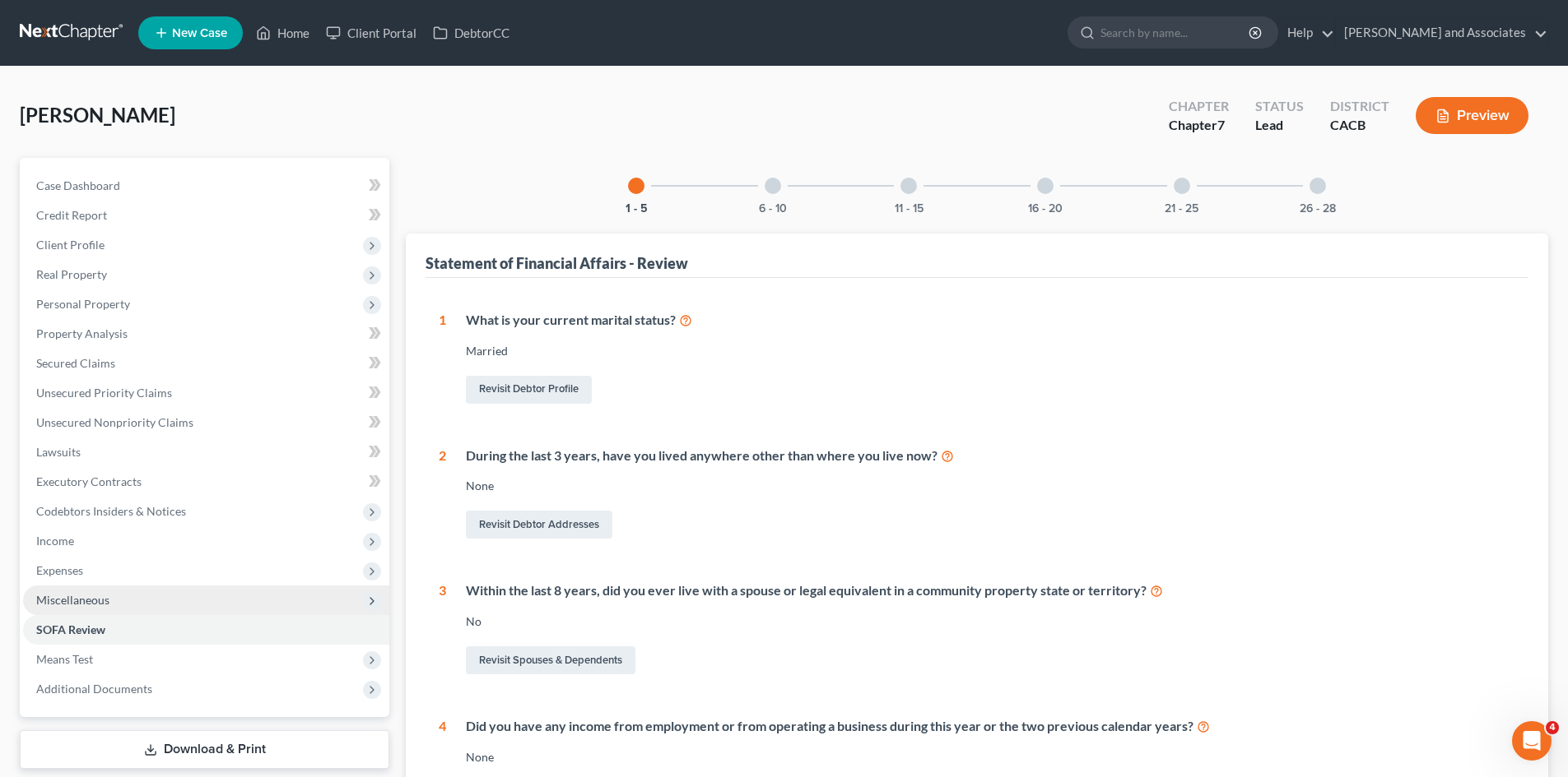
click at [144, 599] on span "Miscellaneous" at bounding box center [206, 601] width 366 height 30
click at [147, 596] on span "Miscellaneous" at bounding box center [206, 601] width 366 height 30
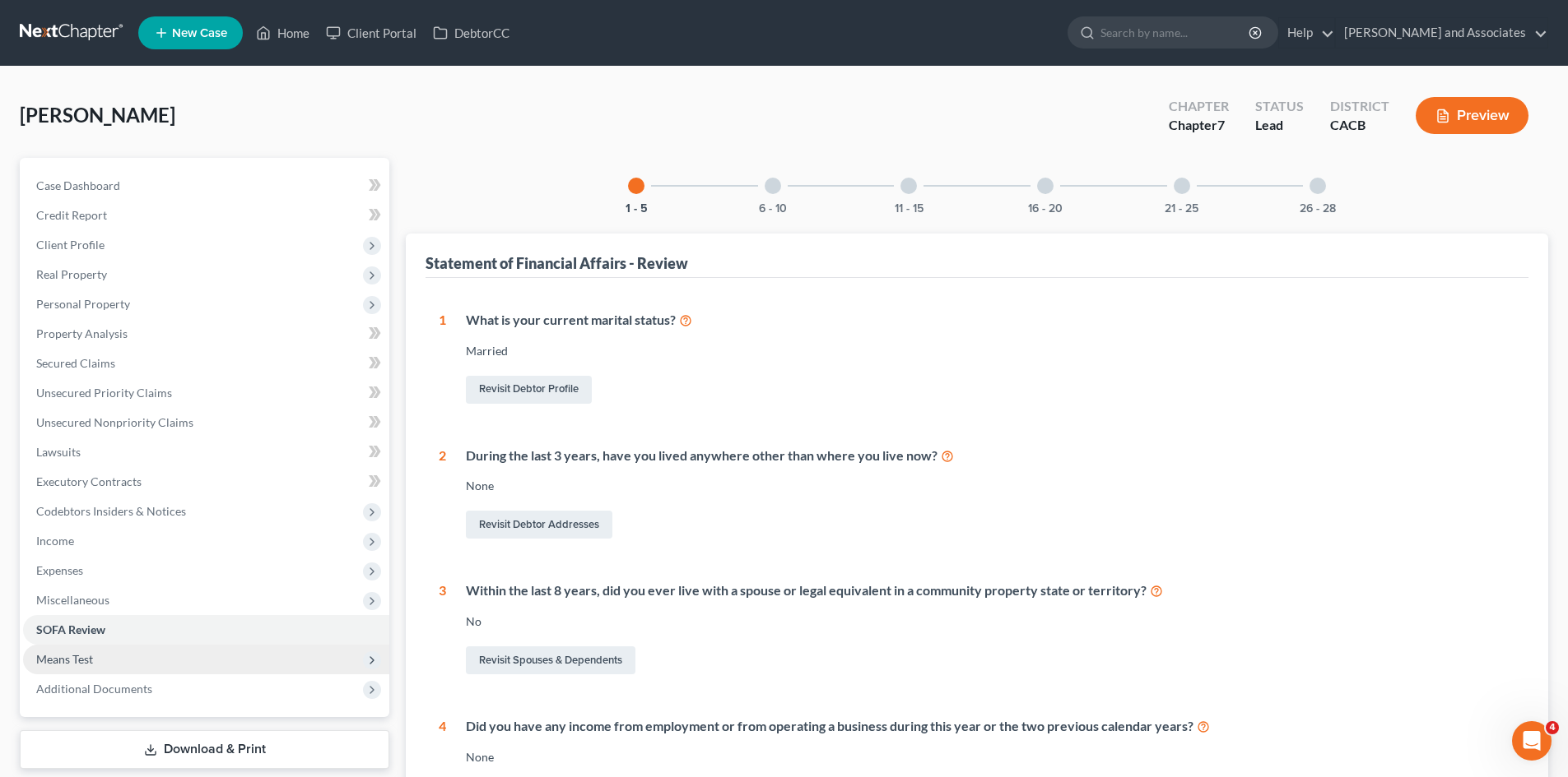
click at [131, 660] on span "Means Test" at bounding box center [206, 660] width 366 height 30
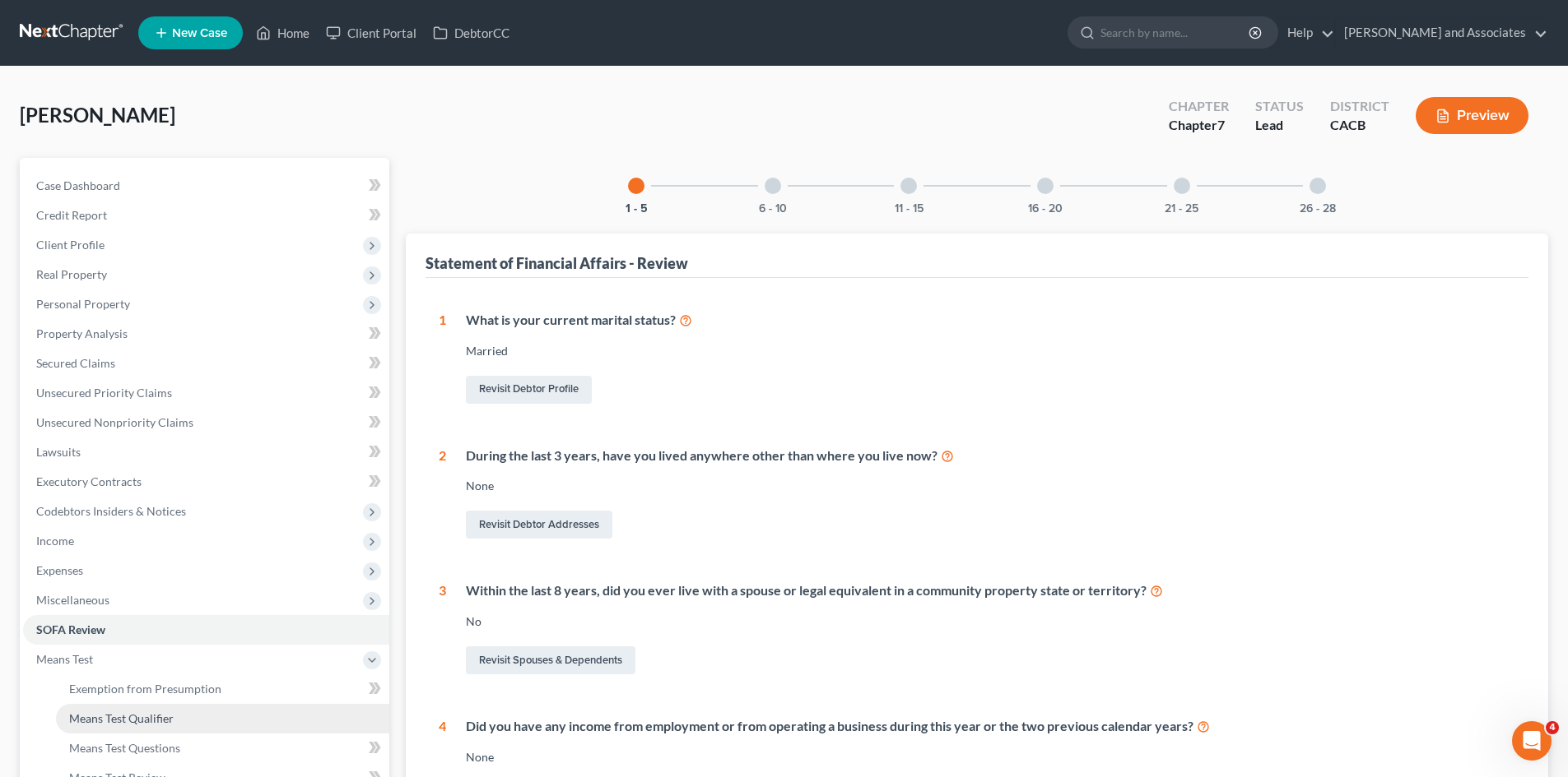
click at [178, 717] on link "Means Test Qualifier" at bounding box center [223, 719] width 333 height 30
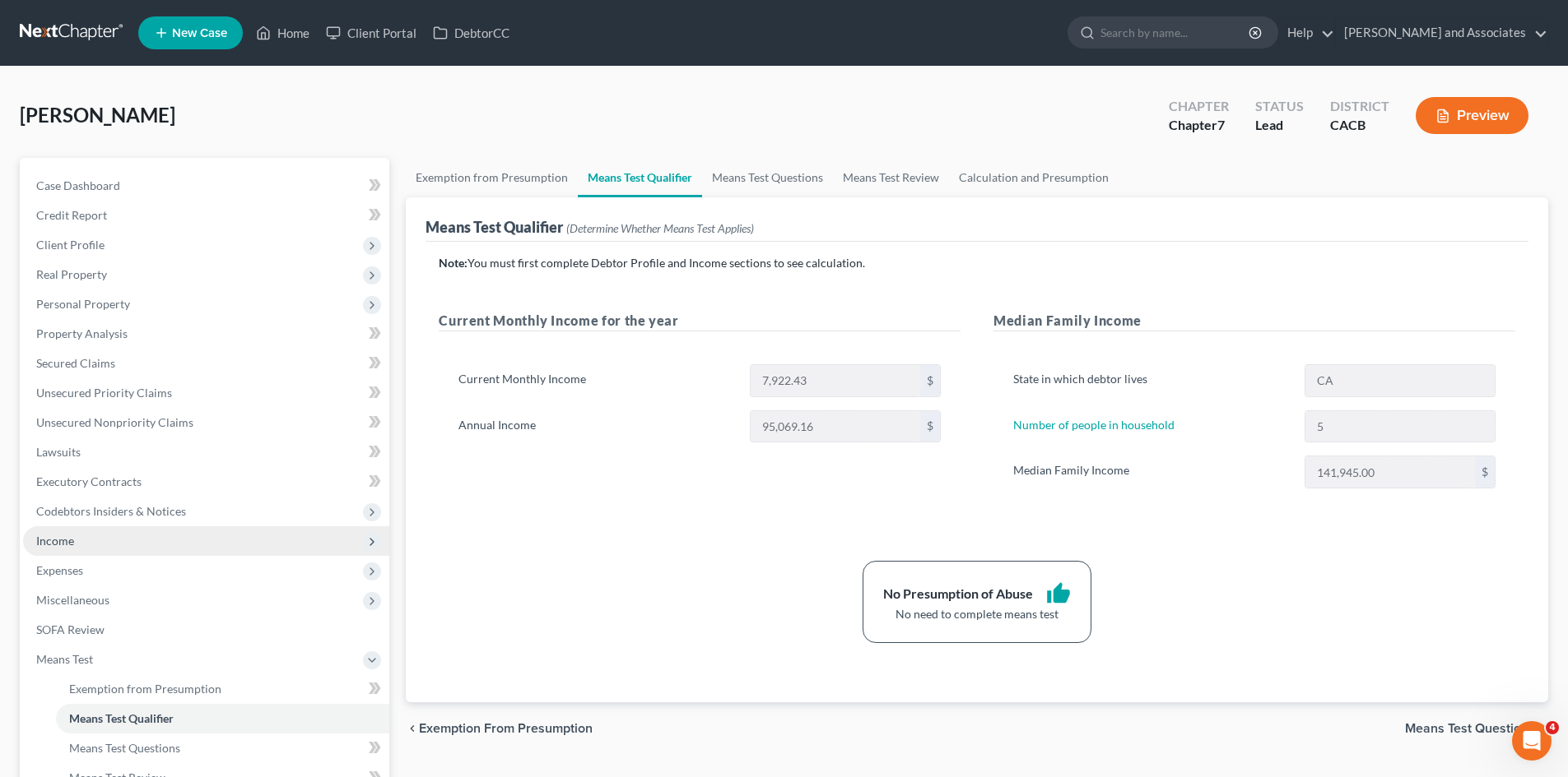
click at [96, 541] on span "Income" at bounding box center [206, 541] width 366 height 30
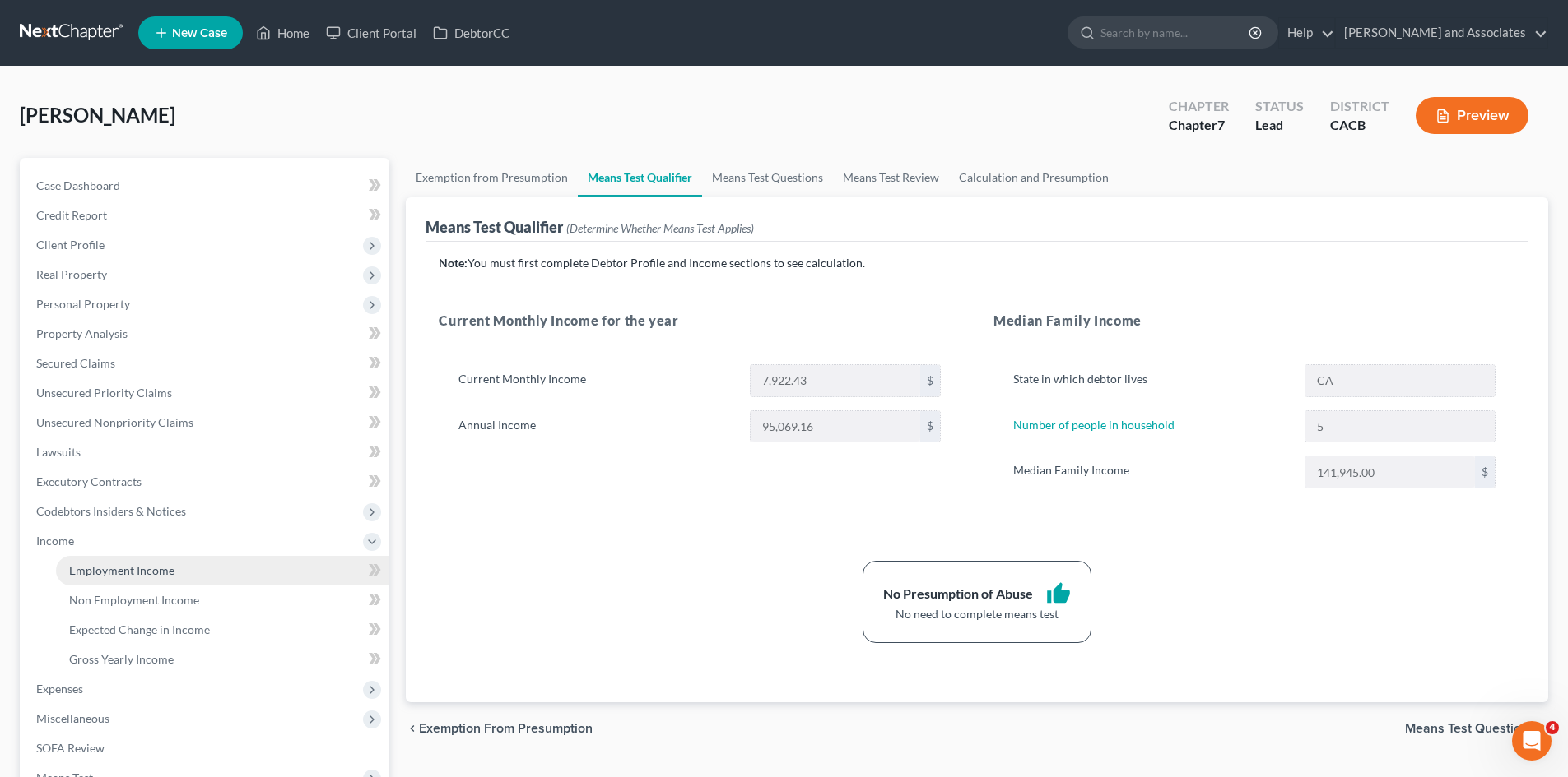
click at [137, 577] on link "Employment Income" at bounding box center [223, 571] width 333 height 30
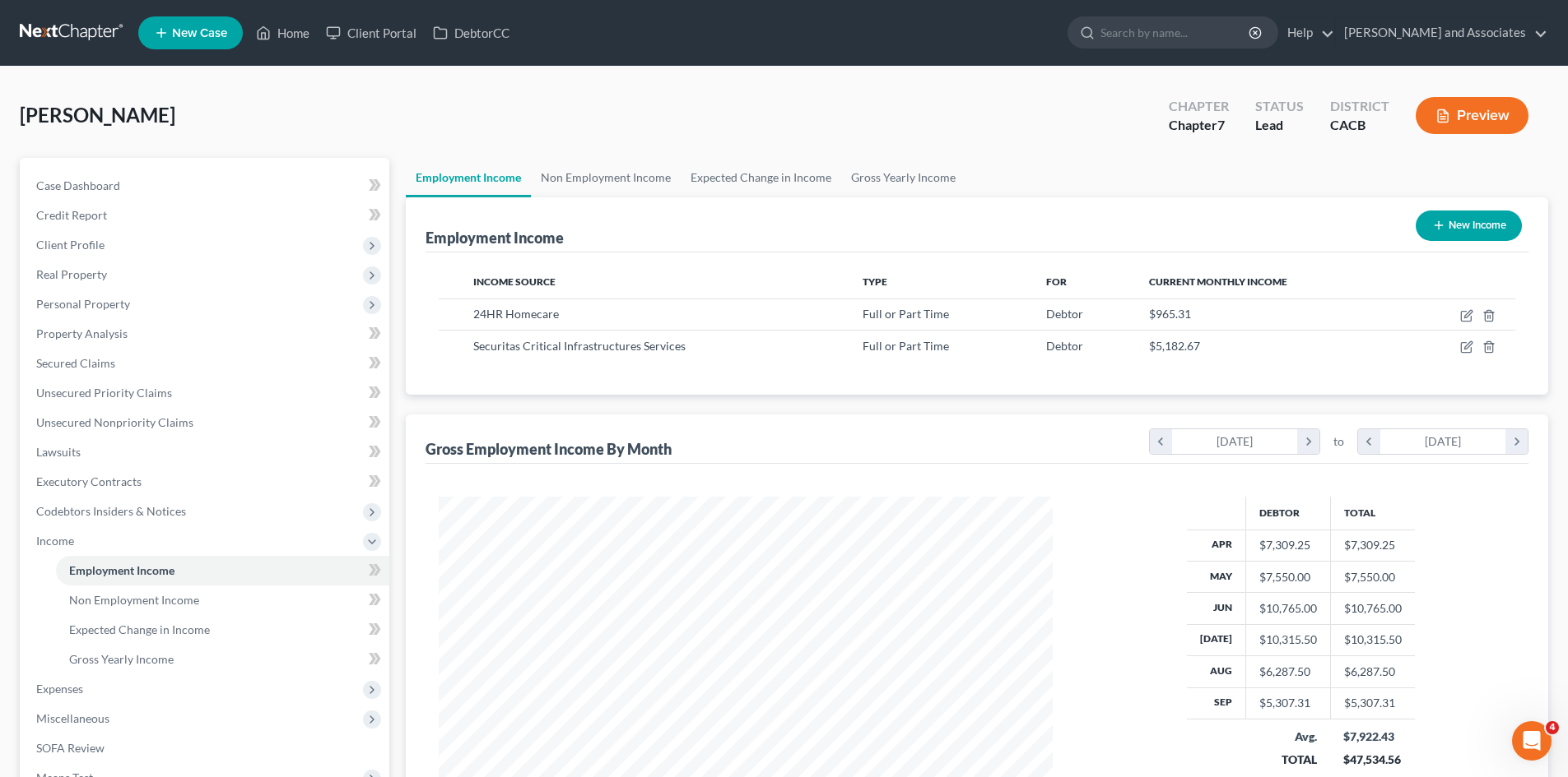
scroll to position [307, 647]
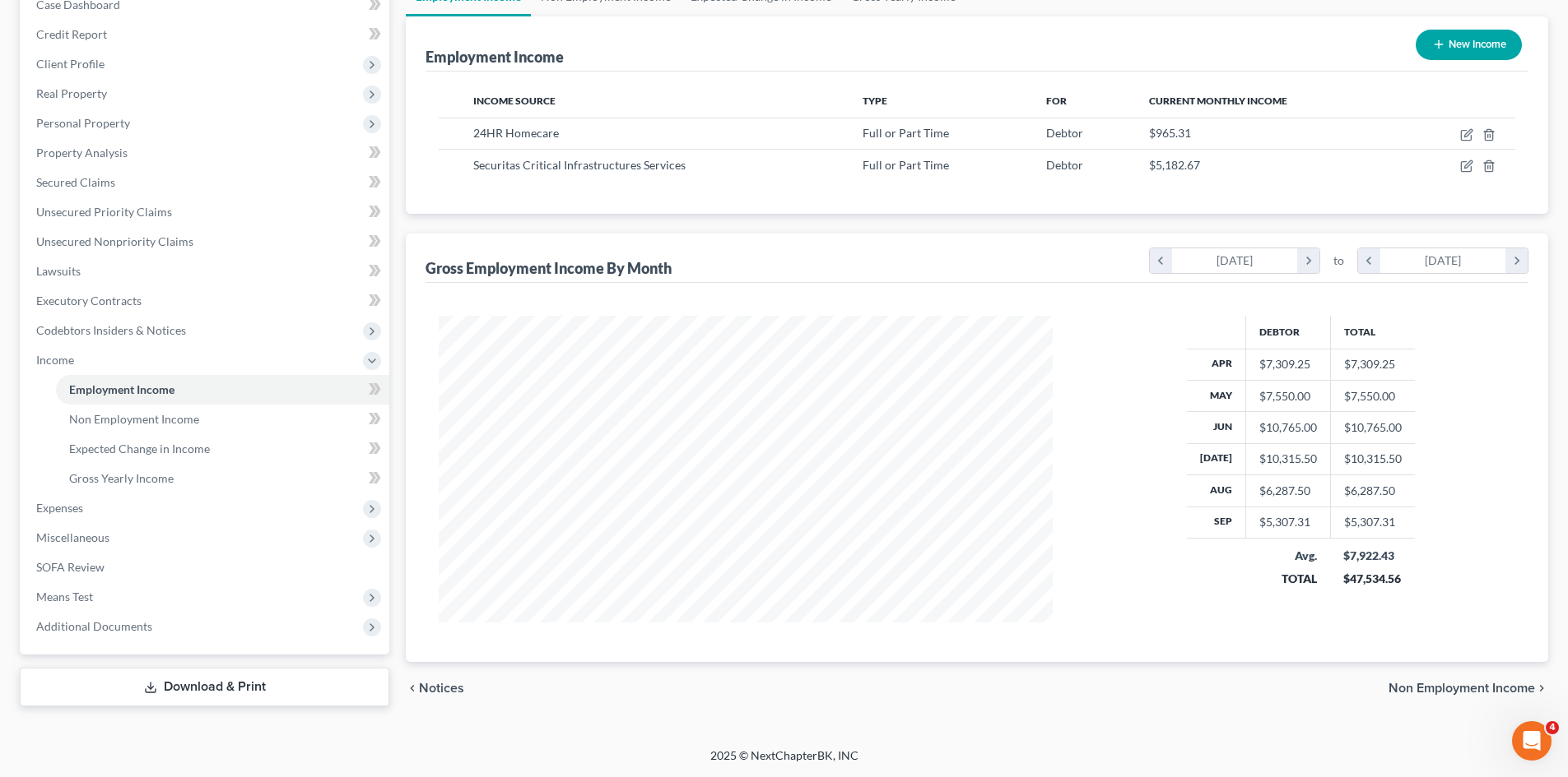
click at [250, 695] on link "Download & Print" at bounding box center [205, 687] width 370 height 39
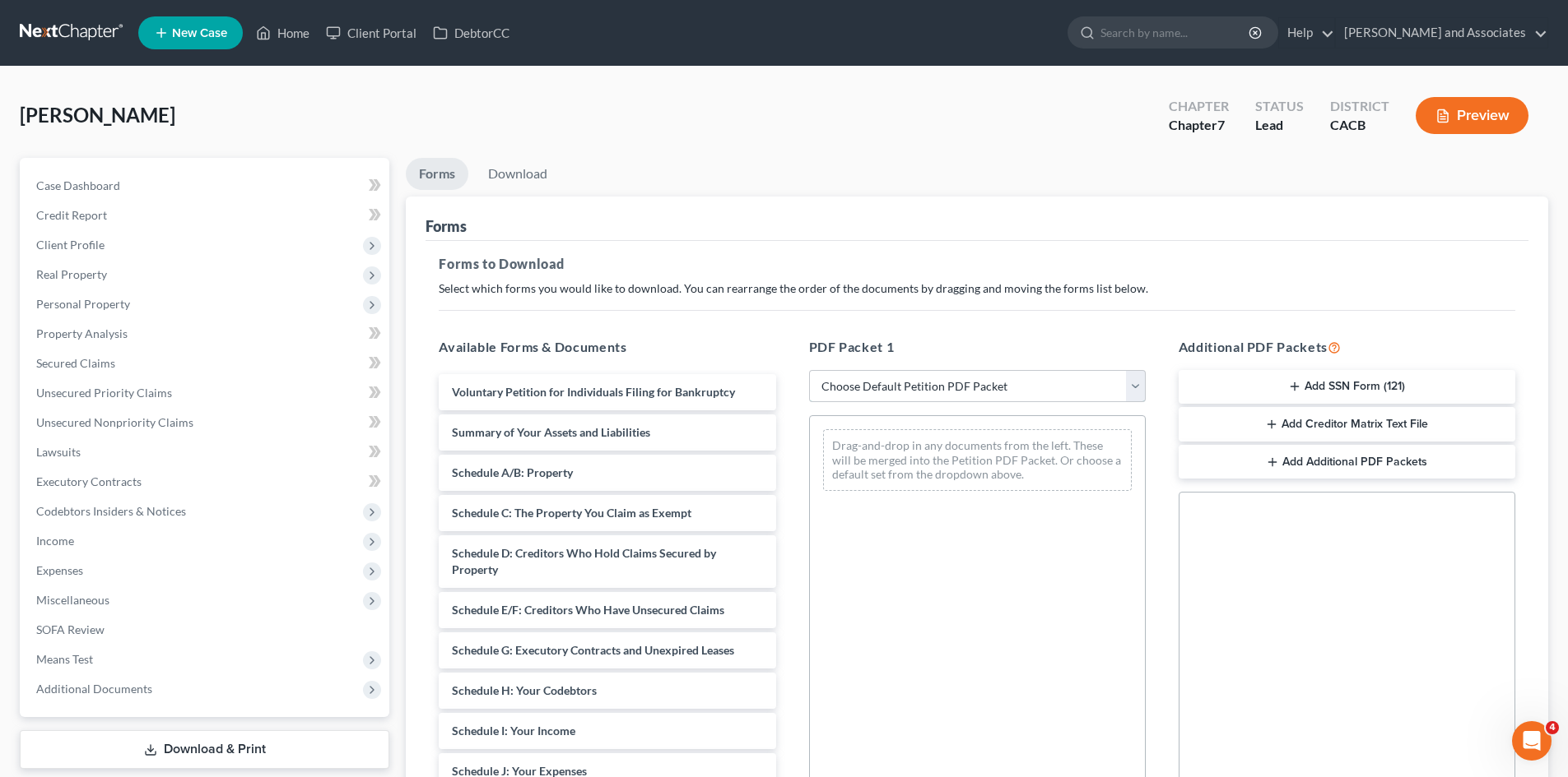
click at [698, 387] on select "Choose Default Petition PDF Packet Complete Bankruptcy Petition (all forms and …" at bounding box center [977, 387] width 337 height 33
select select "7"
click at [698, 371] on select "Choose Default Petition PDF Packet Complete Bankruptcy Petition (all forms and …" at bounding box center [977, 387] width 337 height 33
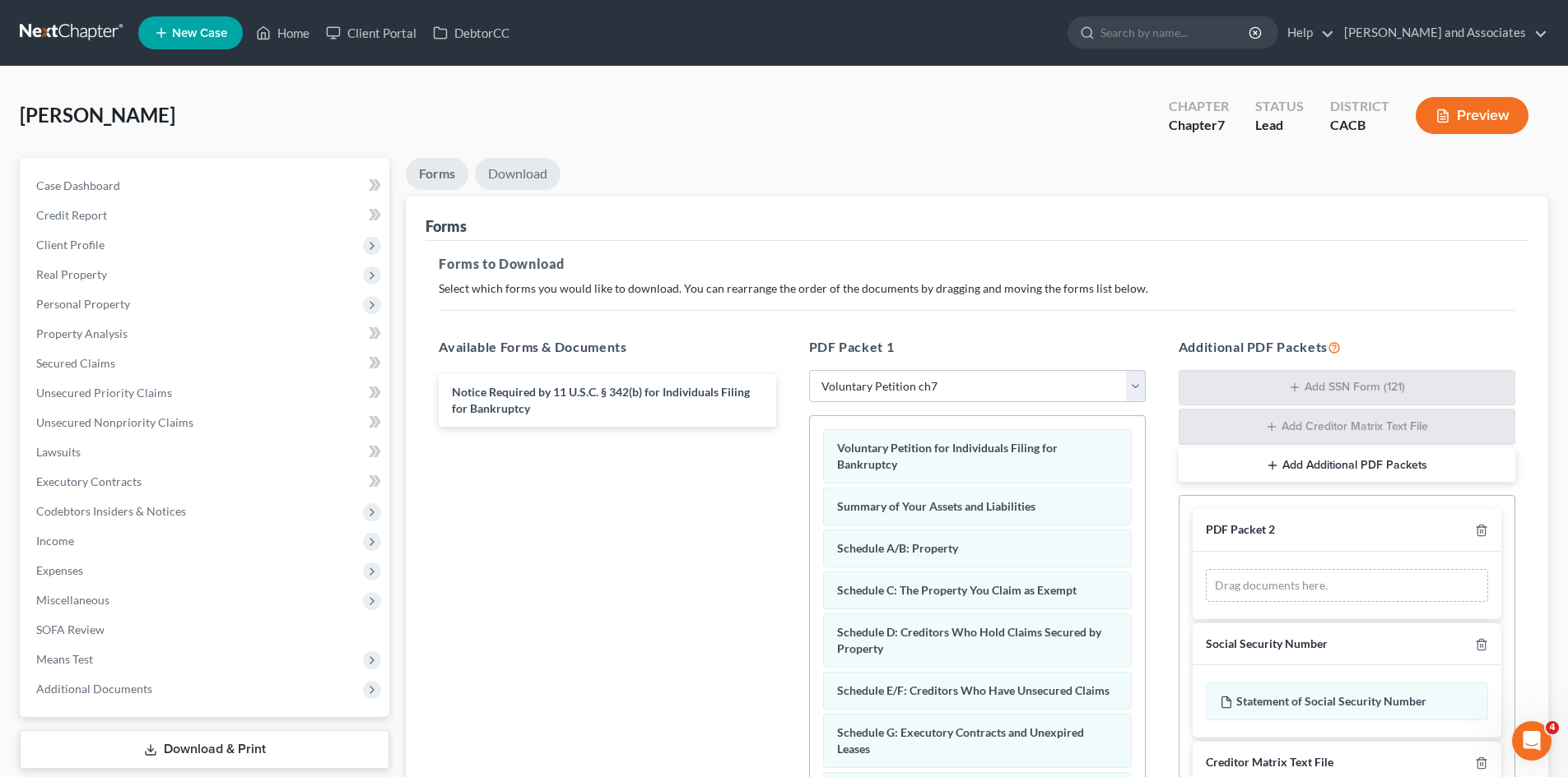
click at [493, 167] on link "Download" at bounding box center [518, 173] width 86 height 32
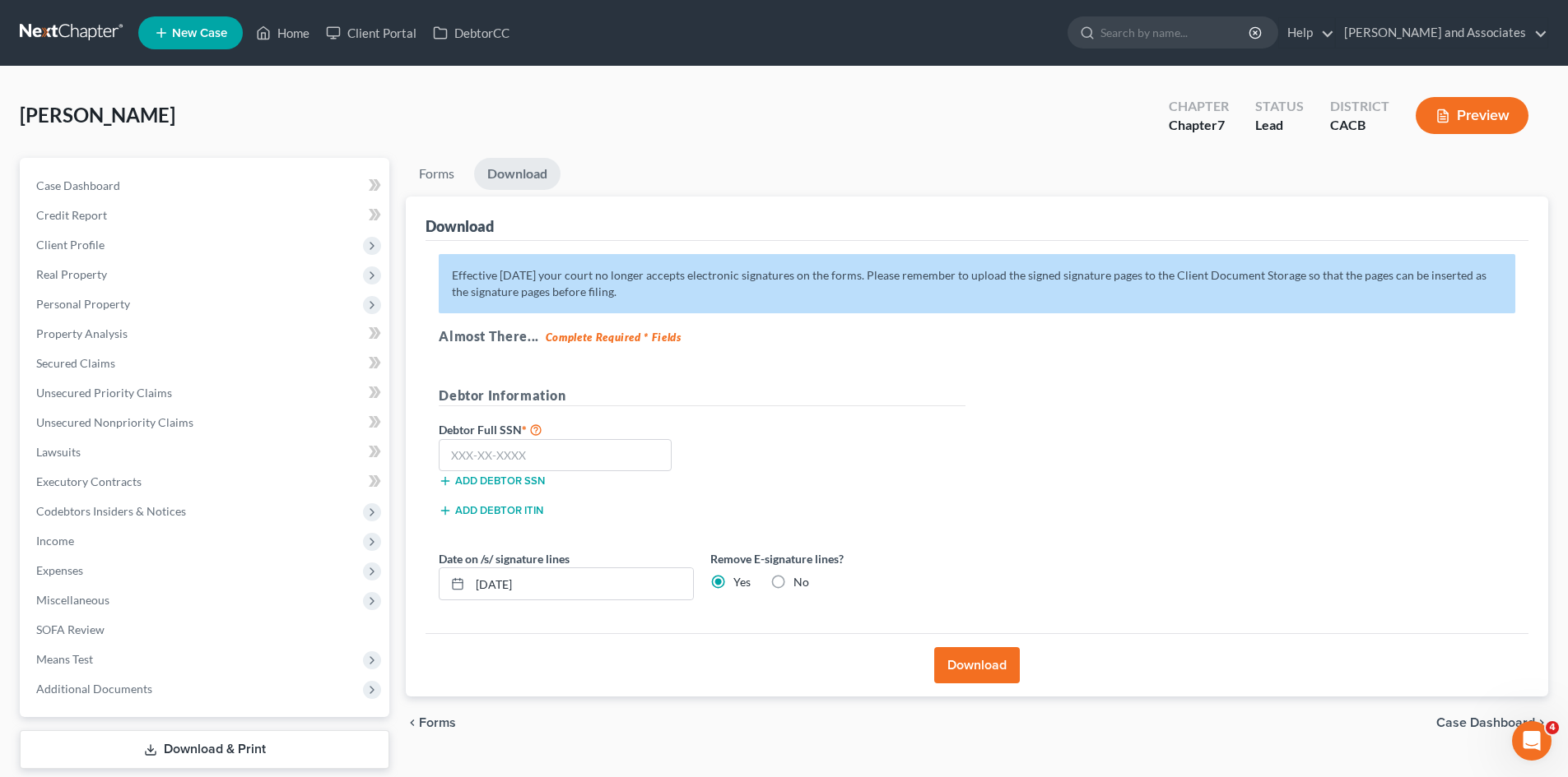
click at [465, 434] on label "Debtor Full SSN *" at bounding box center [566, 429] width 272 height 20
click at [511, 450] on input "text" at bounding box center [556, 456] width 233 height 33
type input "620-72-7702"
click at [698, 674] on button "Download" at bounding box center [977, 665] width 86 height 36
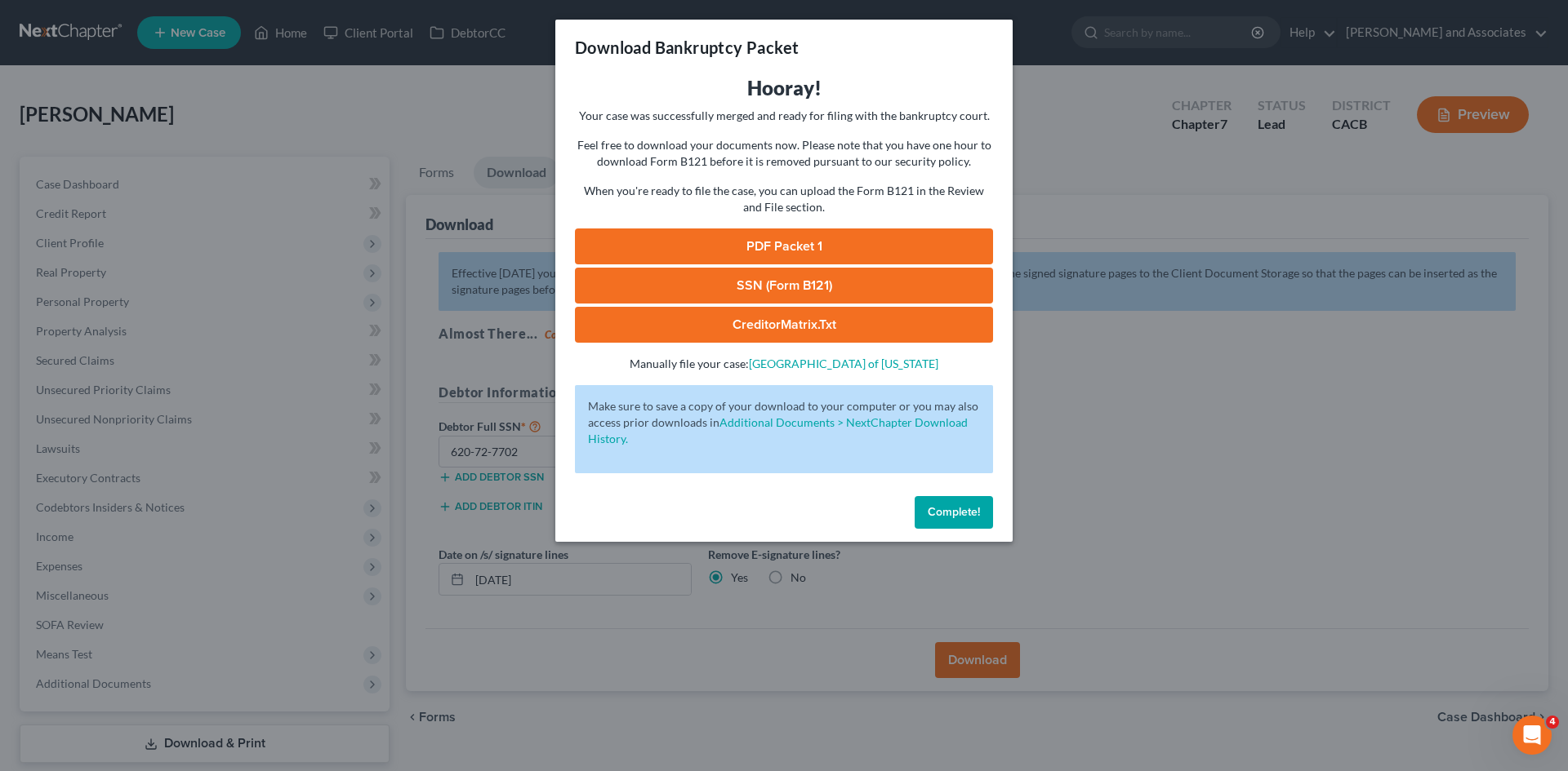
click at [692, 251] on link "PDF Packet 1" at bounding box center [784, 246] width 418 height 36
click at [692, 293] on link "SSN (Form B121)" at bounding box center [784, 285] width 418 height 36
click at [692, 511] on span "Complete!" at bounding box center [954, 512] width 52 height 14
